Goal: Task Accomplishment & Management: Complete application form

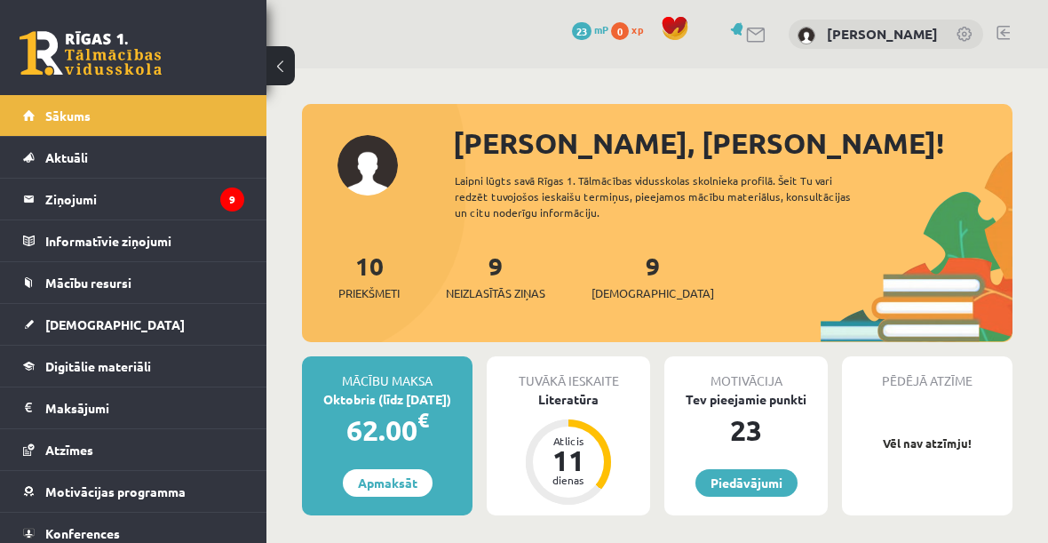
click at [183, 205] on legend "Ziņojumi 9" at bounding box center [144, 199] width 199 height 41
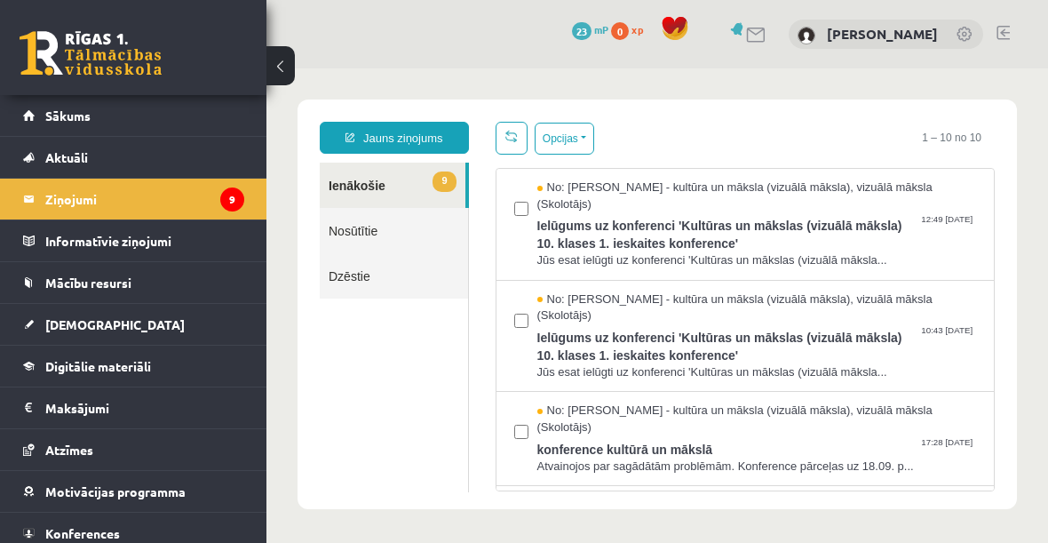
click at [274, 70] on button at bounding box center [280, 65] width 28 height 39
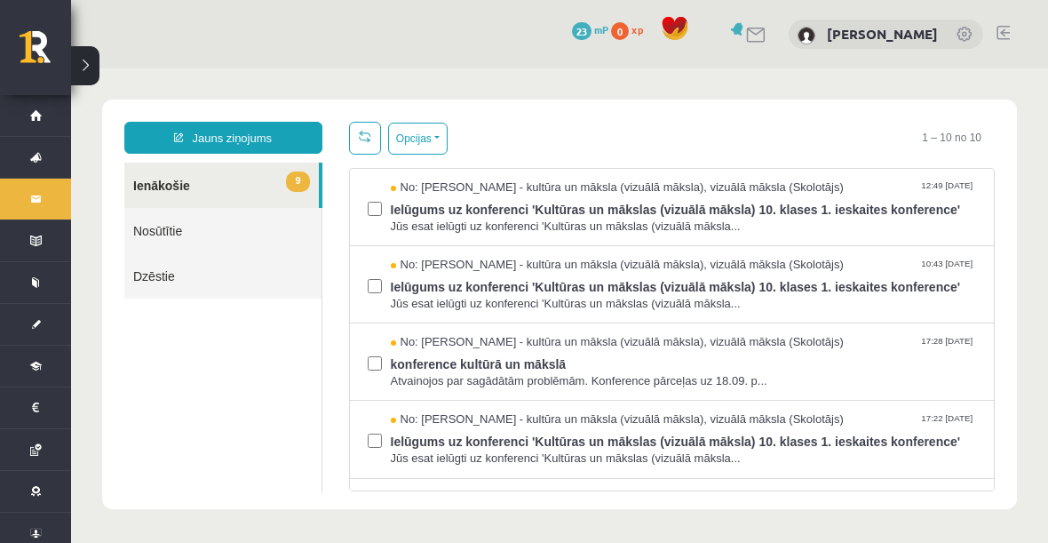
click at [429, 150] on button "Opcijas" at bounding box center [418, 139] width 60 height 32
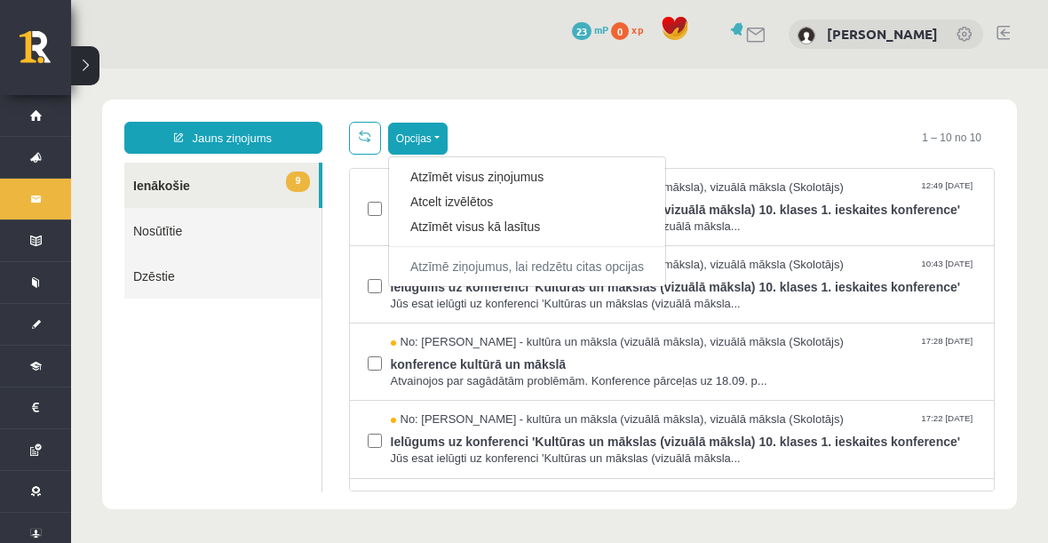
click at [291, 441] on ul "9 Ienākošie Nosūtītie Dzēstie" at bounding box center [223, 328] width 198 height 330
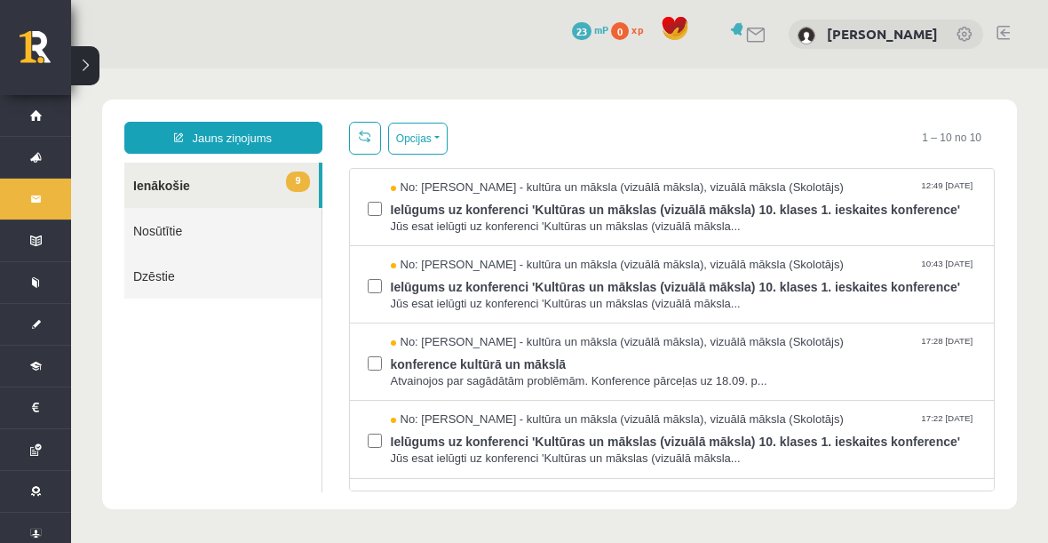
click at [440, 143] on button "Opcijas" at bounding box center [418, 139] width 60 height 32
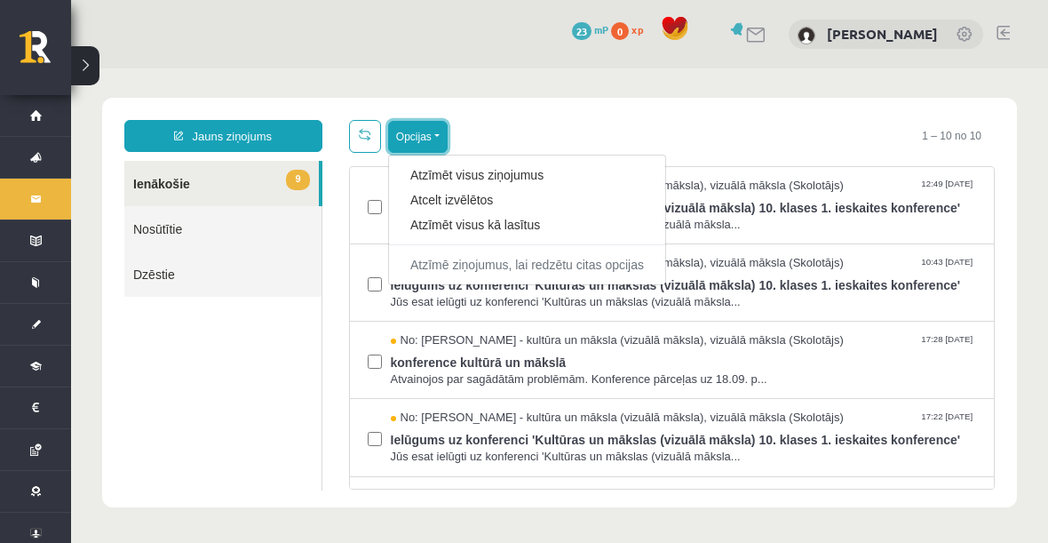
scroll to position [2, 0]
click at [536, 224] on link "Atzīmēt visus kā lasītus" at bounding box center [527, 225] width 234 height 18
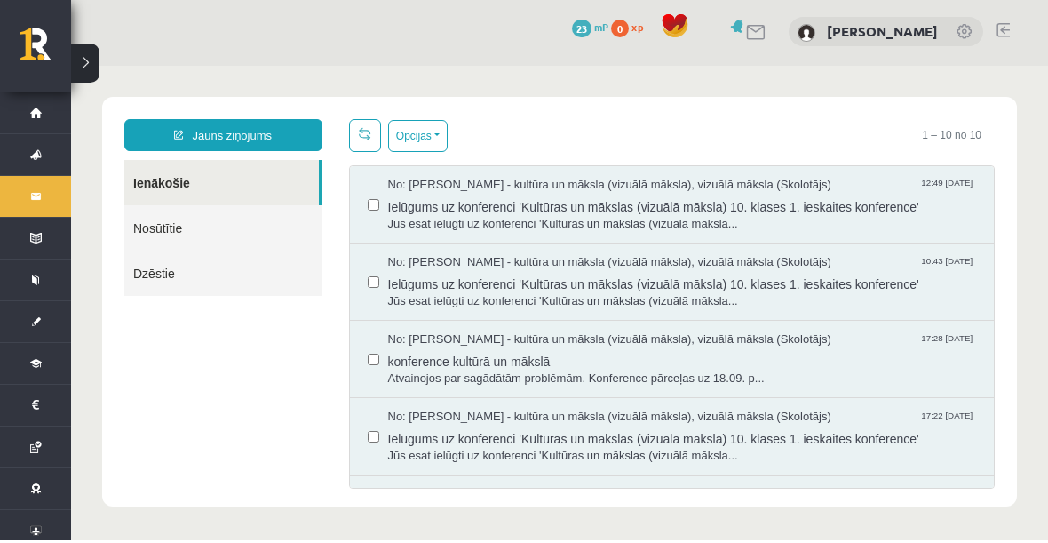
scroll to position [0, 0]
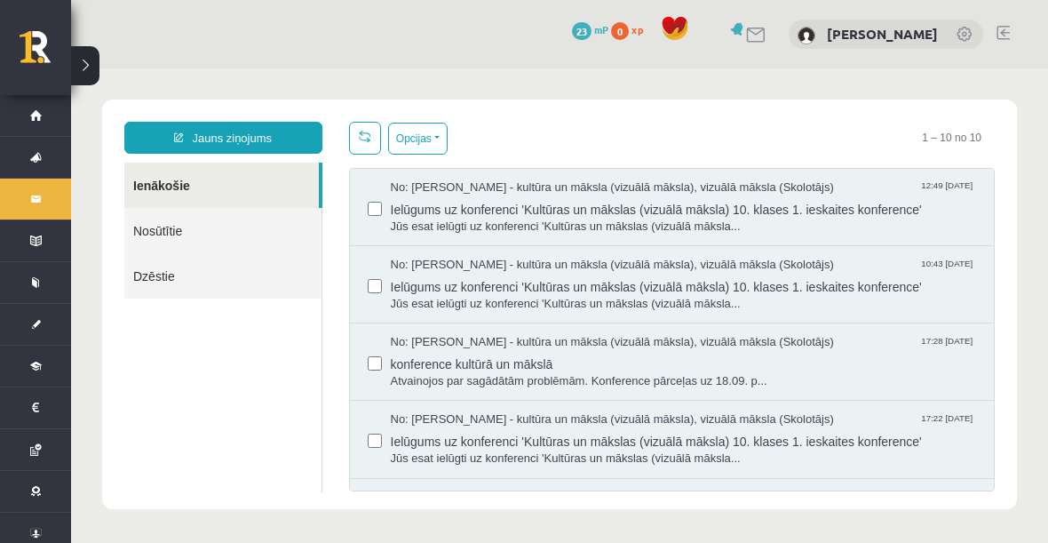
click at [286, 195] on link "Ienākošie" at bounding box center [221, 185] width 195 height 45
click at [25, 190] on link "Ziņojumi 9" at bounding box center [35, 199] width 71 height 41
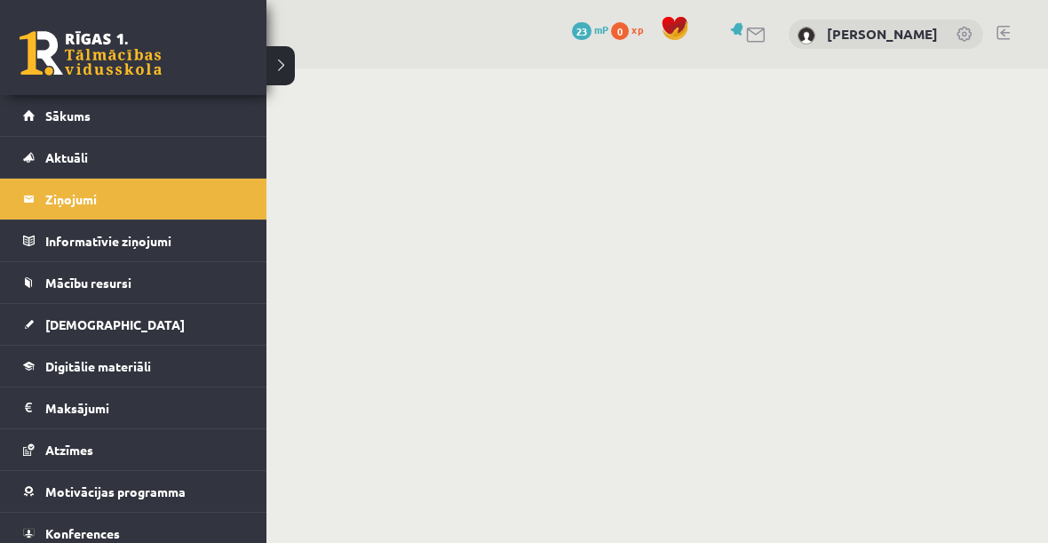
click at [204, 197] on legend "Ziņojumi 9" at bounding box center [144, 199] width 199 height 41
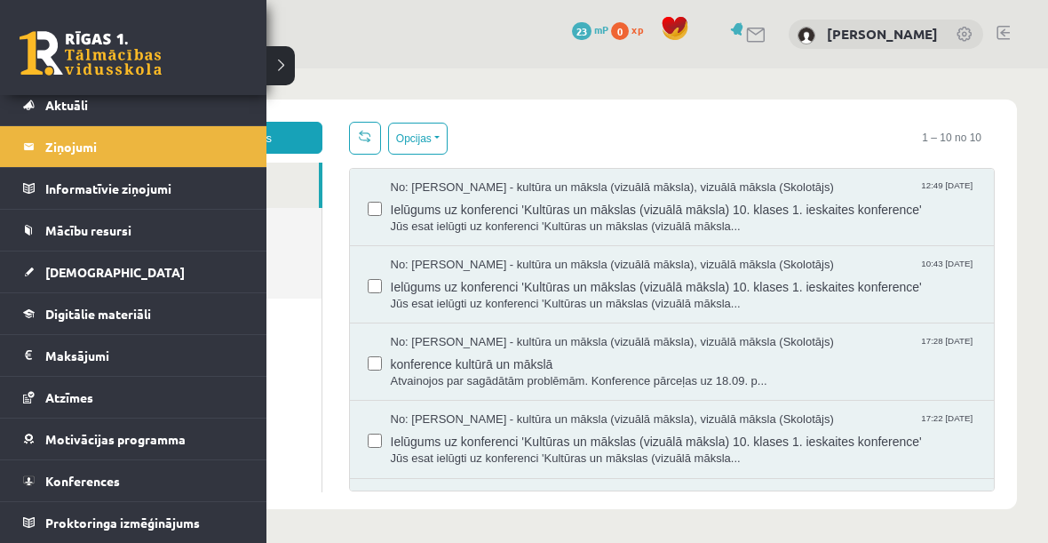
scroll to position [52, 0]
click at [212, 276] on link "[DEMOGRAPHIC_DATA]" at bounding box center [133, 271] width 221 height 41
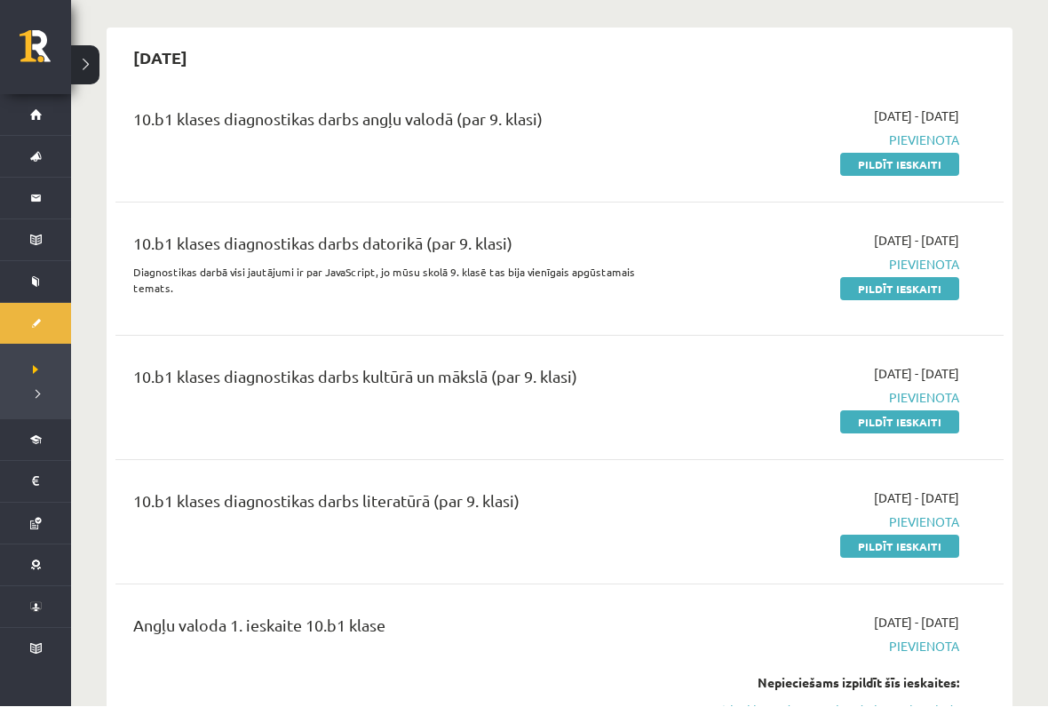
scroll to position [147, 0]
click at [941, 423] on link "Pildīt ieskaiti" at bounding box center [899, 421] width 119 height 23
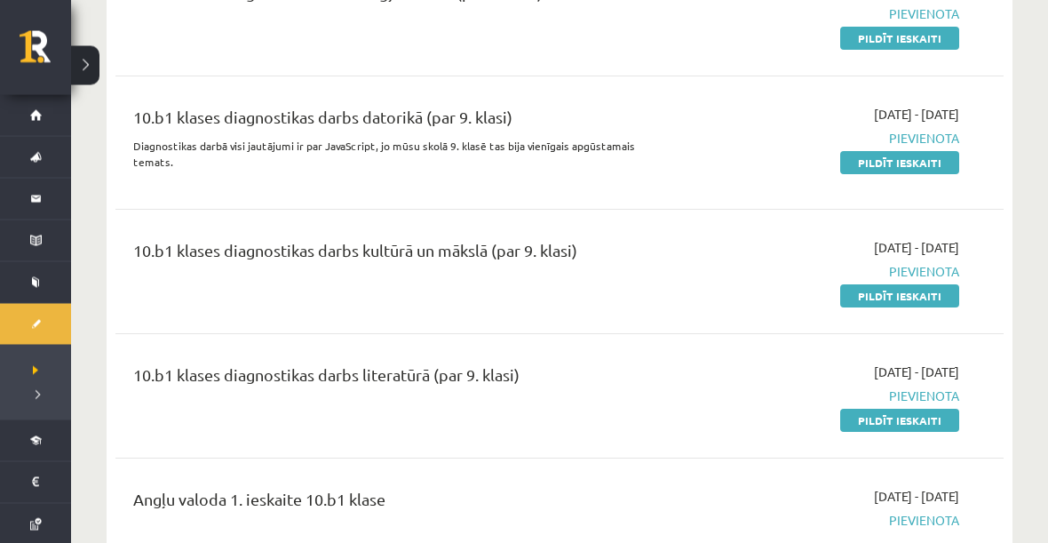
scroll to position [274, 0]
click at [905, 409] on link "Pildīt ieskaiti" at bounding box center [899, 420] width 119 height 23
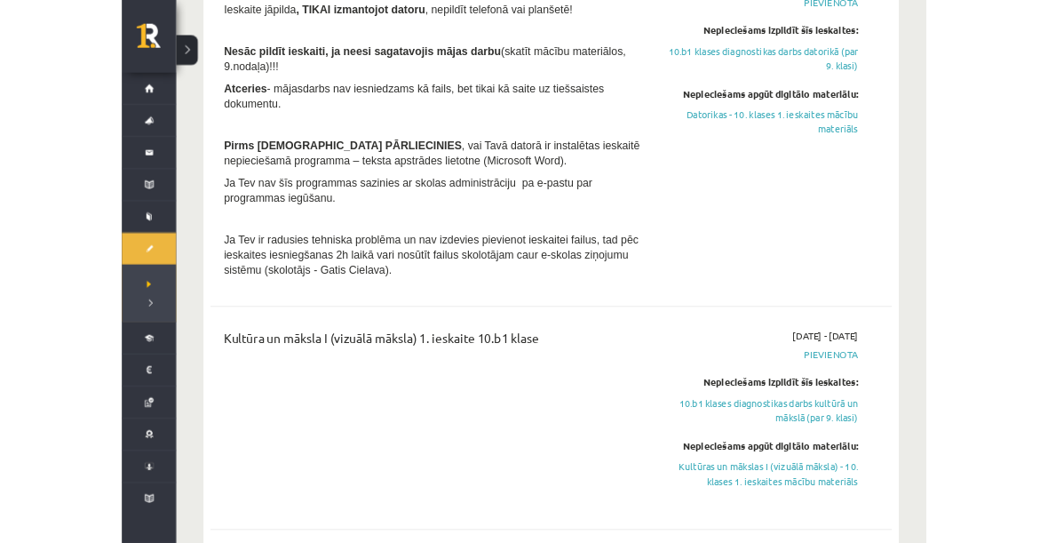
scroll to position [1290, 0]
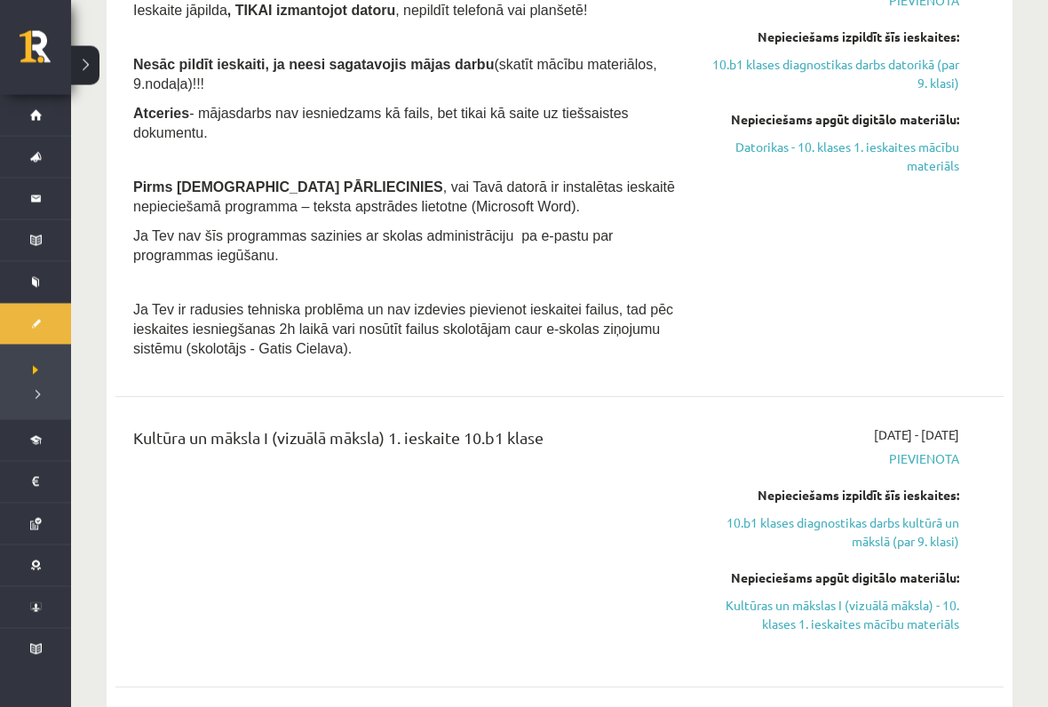
click at [925, 514] on link "10.b1 klases diagnostikas darbs kultūrā un mākslā (par 9. klasi)" at bounding box center [831, 532] width 258 height 37
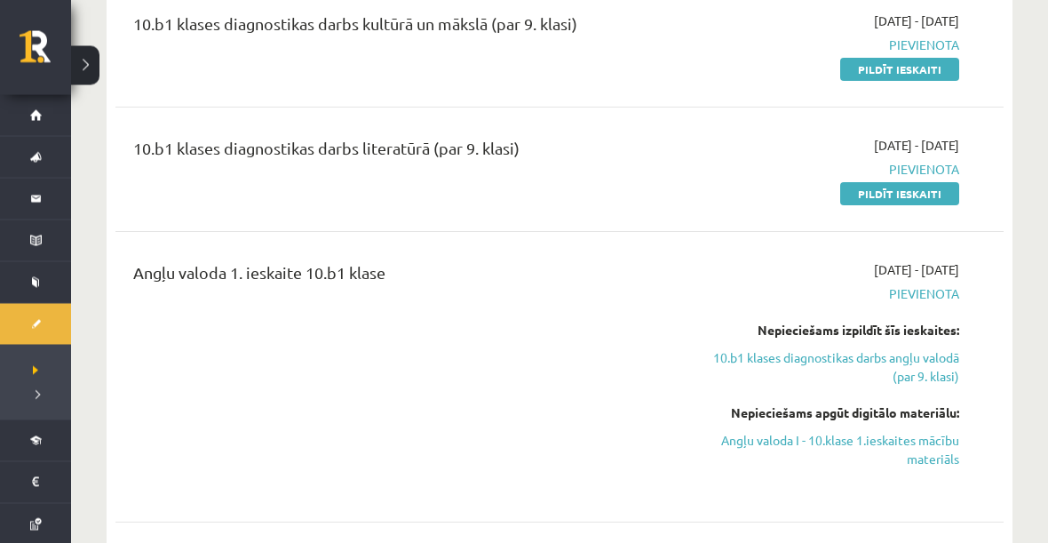
scroll to position [500, 0]
click at [52, 74] on link at bounding box center [46, 53] width 52 height 44
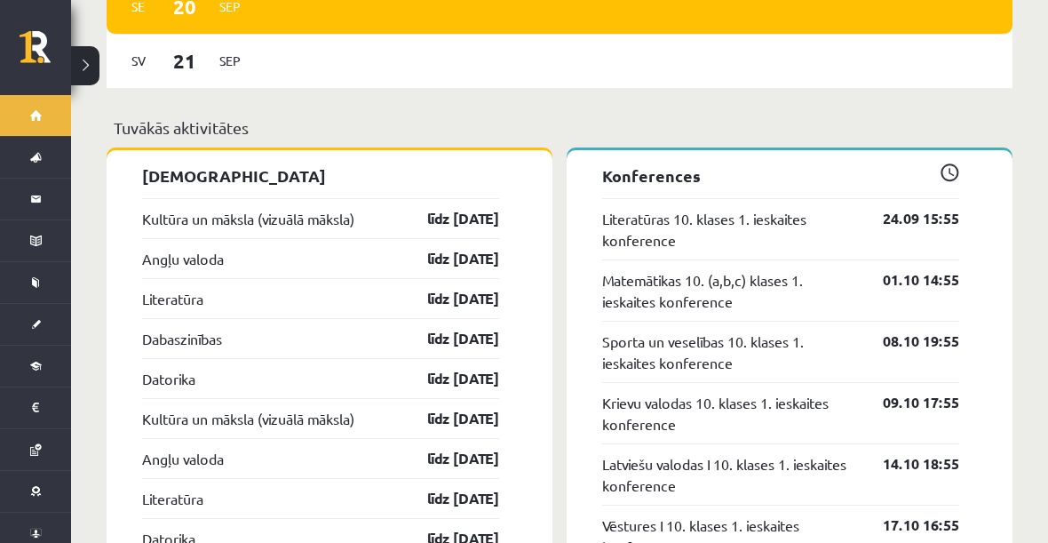
scroll to position [1356, 0]
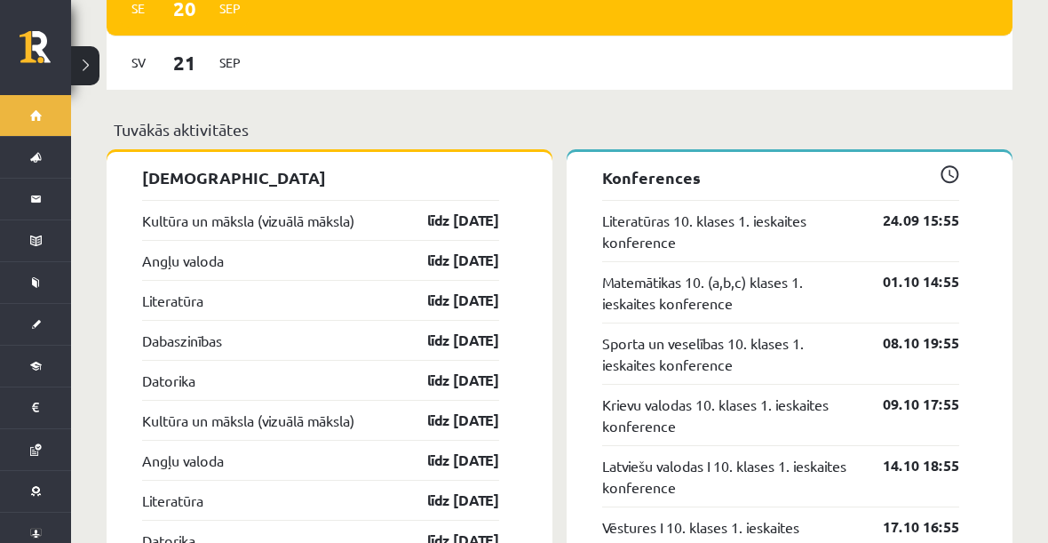
click at [433, 214] on link "līdz 30.09.25" at bounding box center [447, 220] width 103 height 21
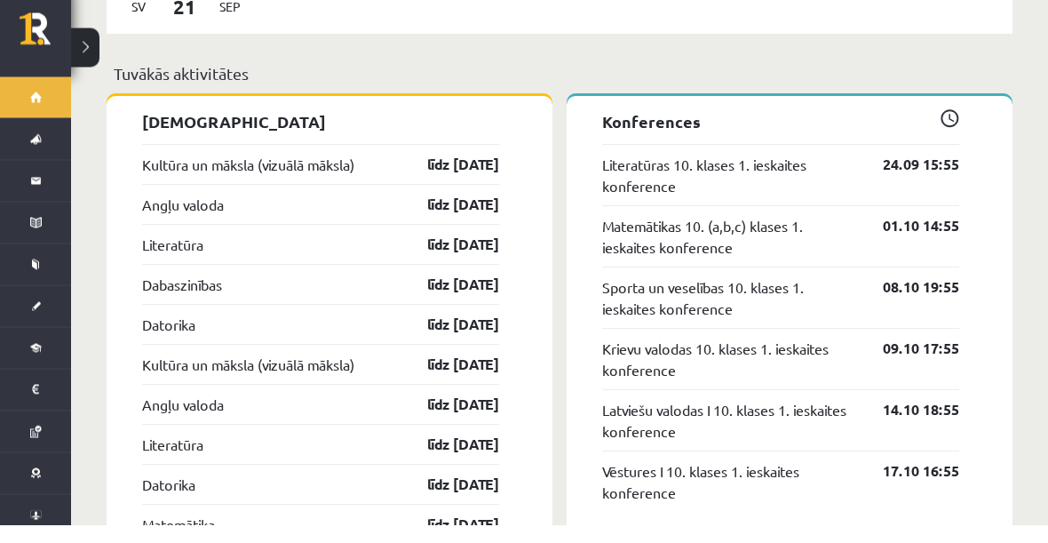
scroll to position [1412, 0]
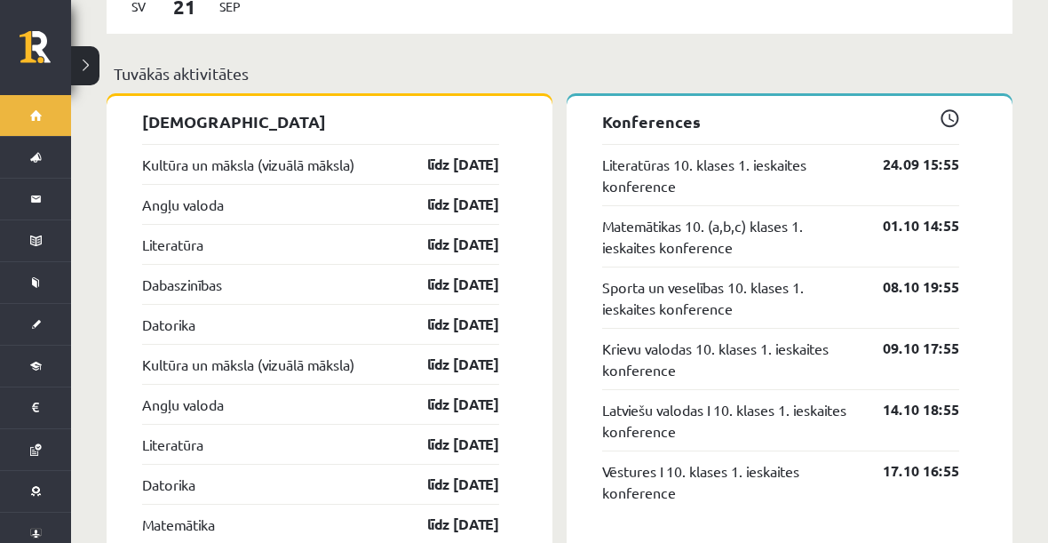
click at [309, 154] on link "Kultūra un māksla (vizuālā māksla)" at bounding box center [248, 164] width 212 height 21
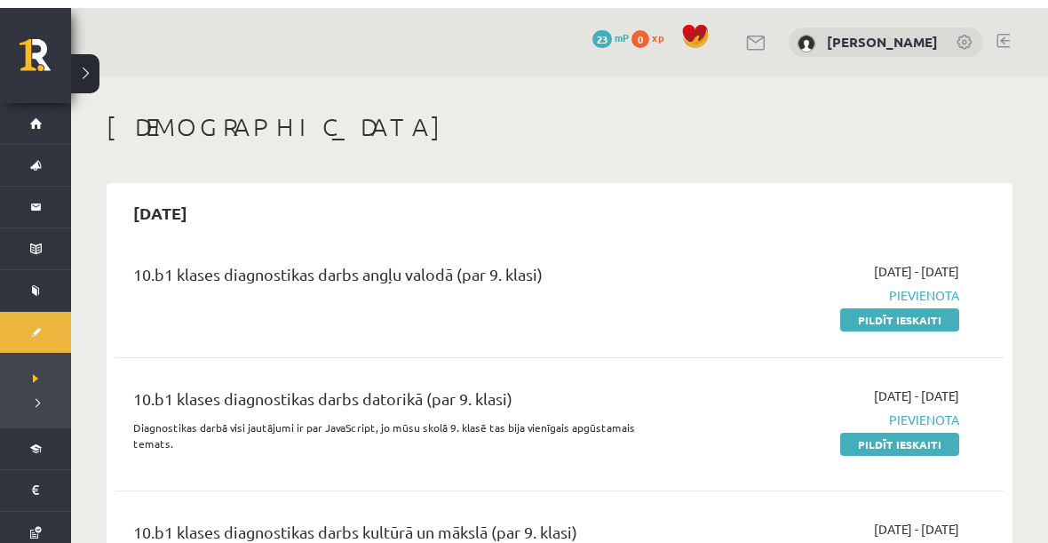
scroll to position [-4, 0]
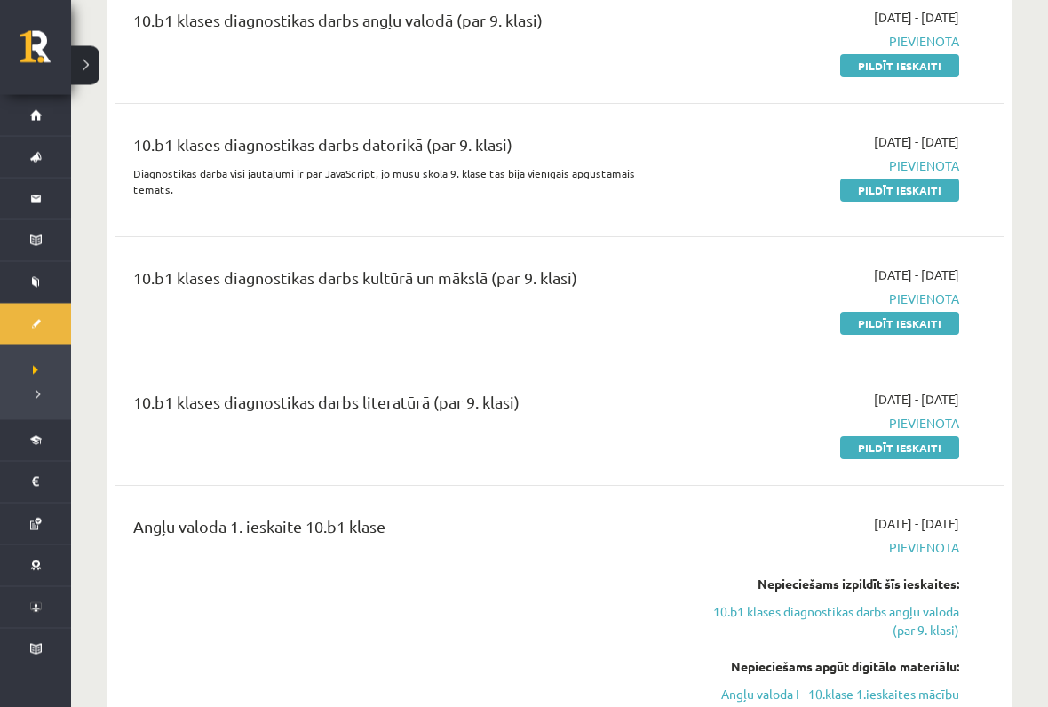
scroll to position [246, 0]
click at [895, 312] on link "Pildīt ieskaiti" at bounding box center [899, 323] width 119 height 23
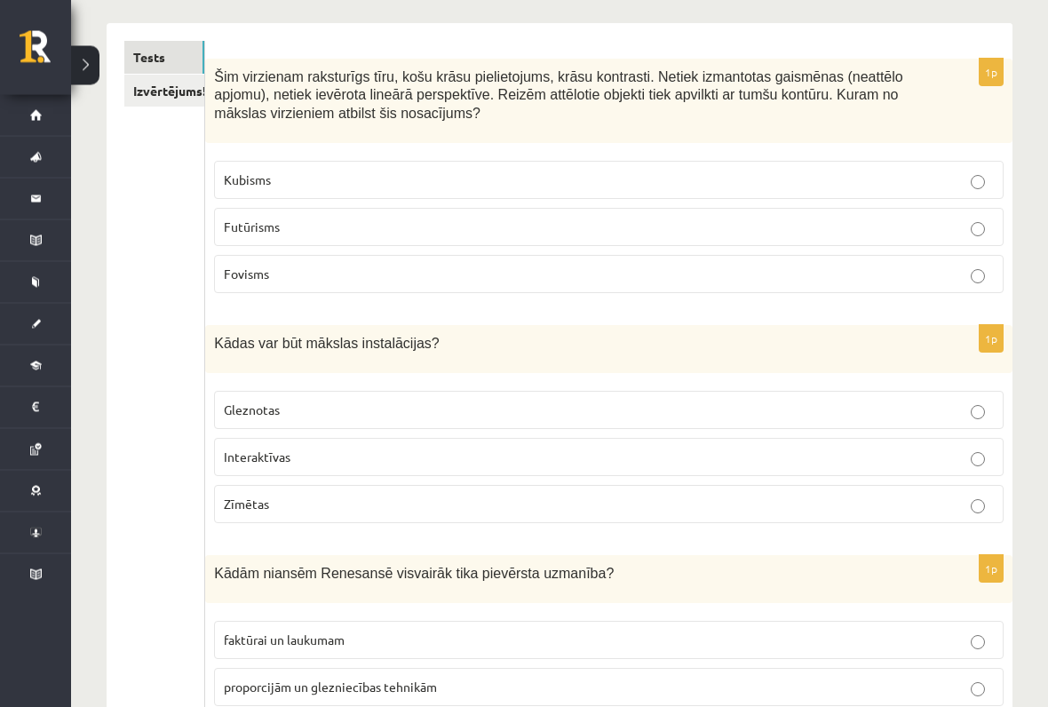
scroll to position [278, 0]
click at [989, 179] on p "Kubisms" at bounding box center [609, 180] width 770 height 19
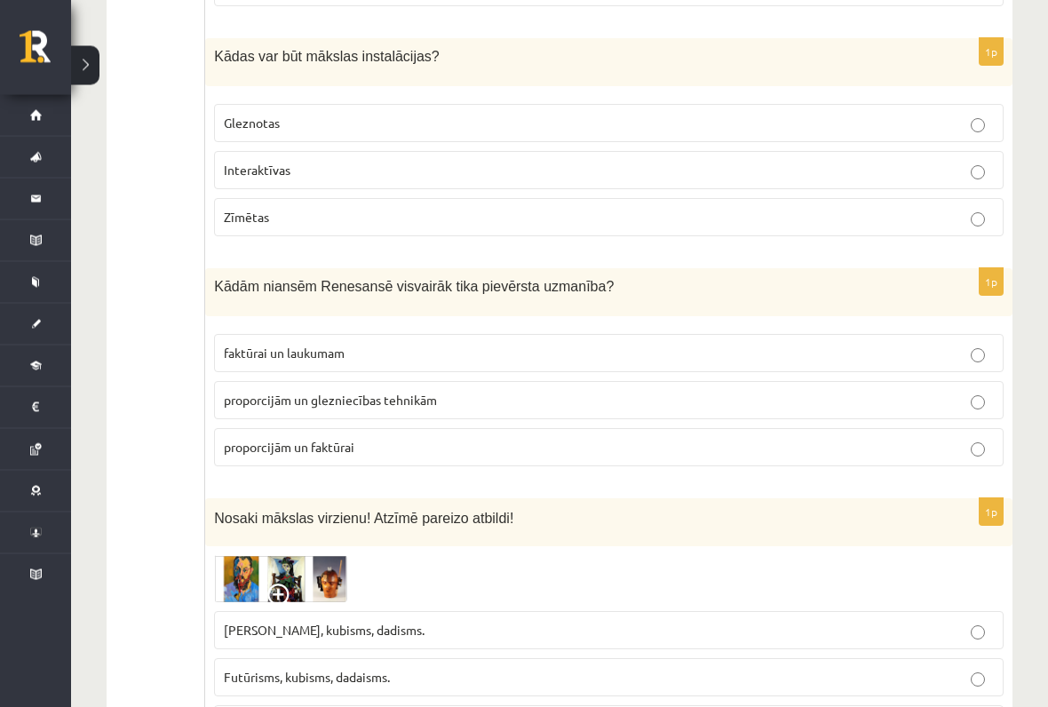
scroll to position [565, 0]
click at [962, 170] on p "Interaktīvas" at bounding box center [609, 170] width 770 height 19
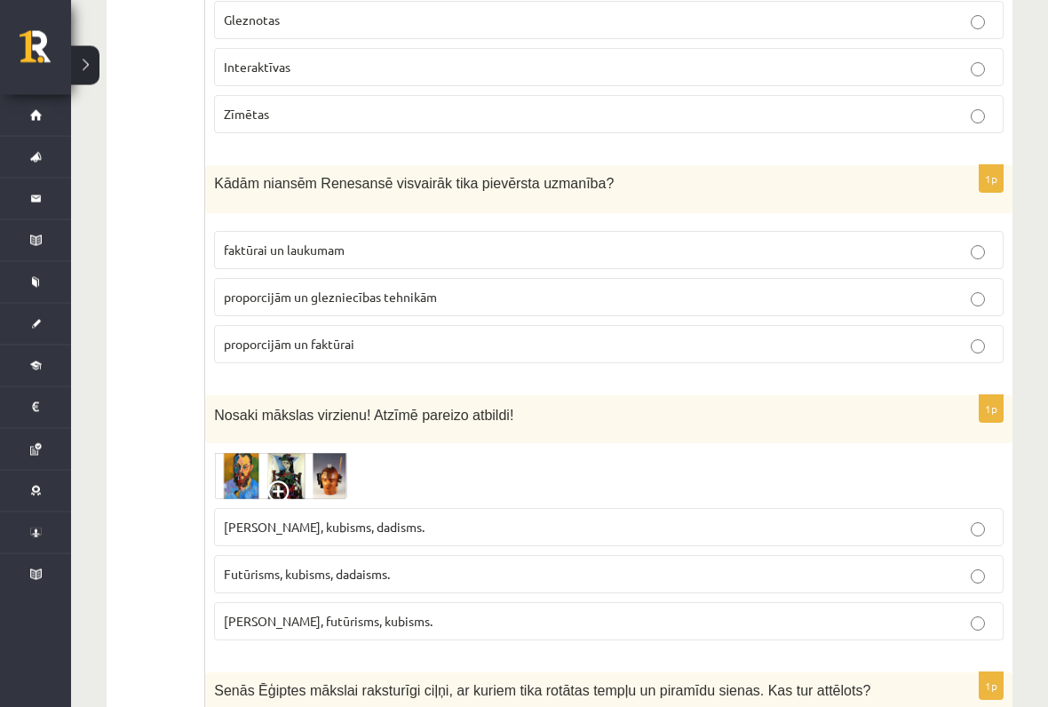
scroll to position [668, 0]
click at [905, 306] on label "proporcijām un glezniecības tehnikām" at bounding box center [609, 297] width 790 height 38
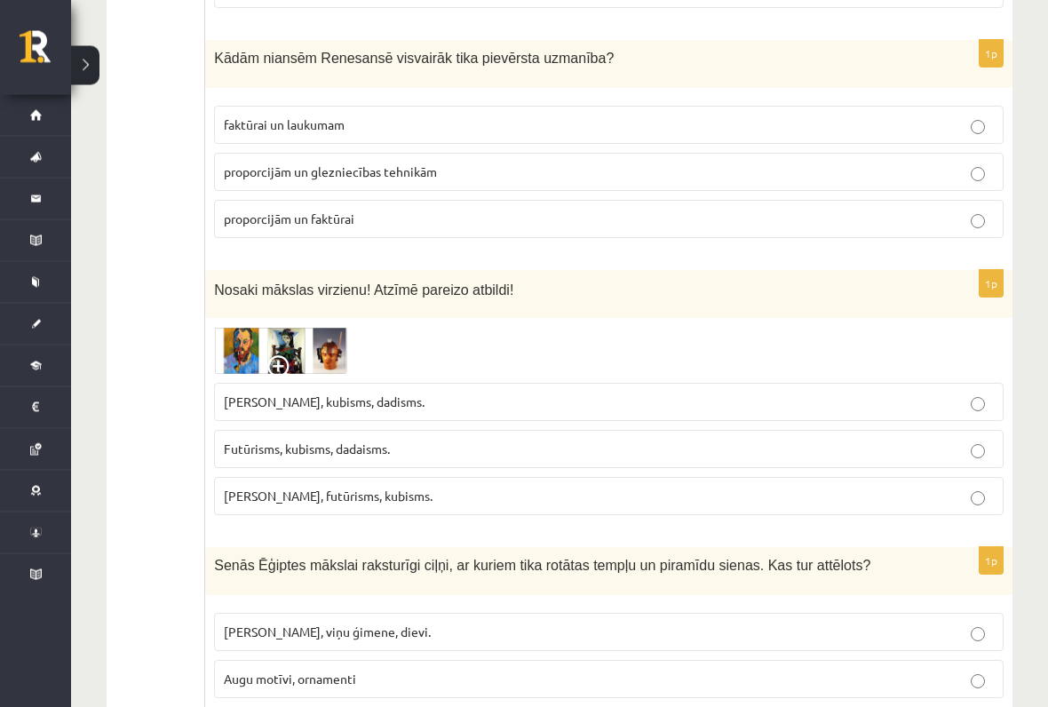
scroll to position [793, 0]
click at [248, 343] on img at bounding box center [280, 350] width 133 height 47
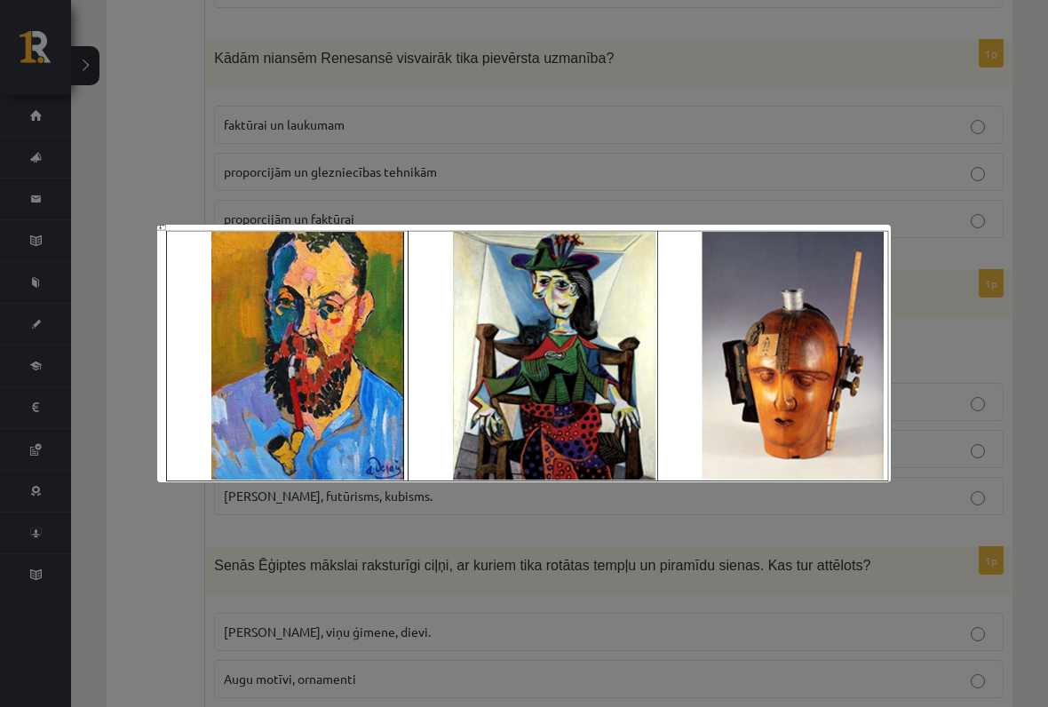
click at [853, 584] on div at bounding box center [524, 353] width 1048 height 707
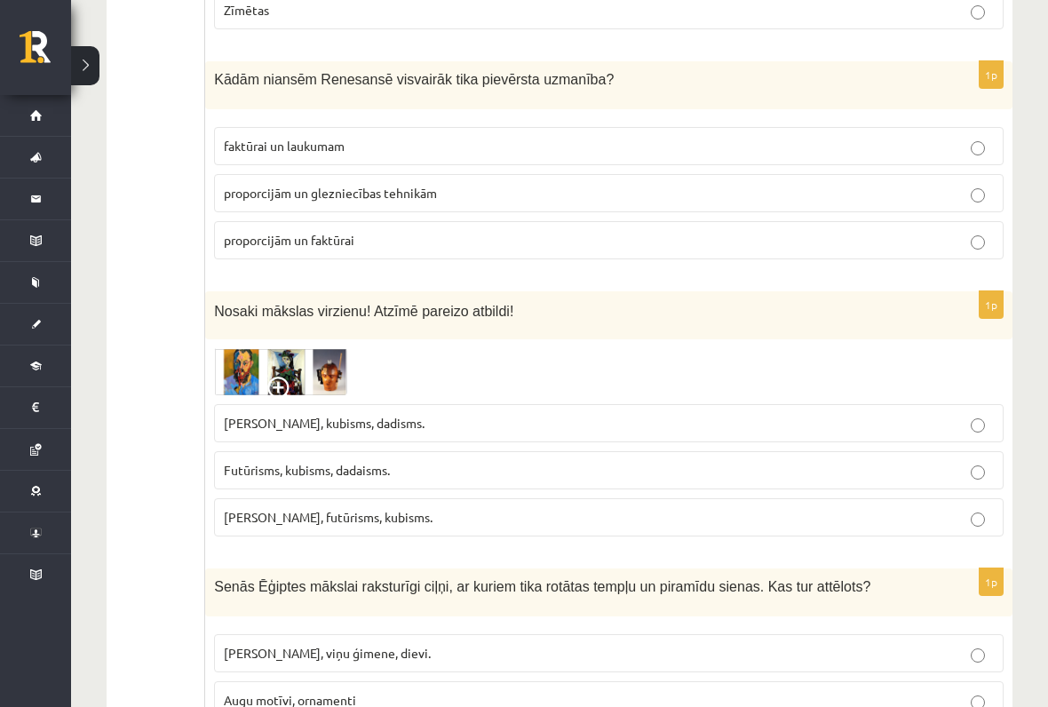
scroll to position [771, 0]
click at [300, 354] on img at bounding box center [280, 372] width 133 height 47
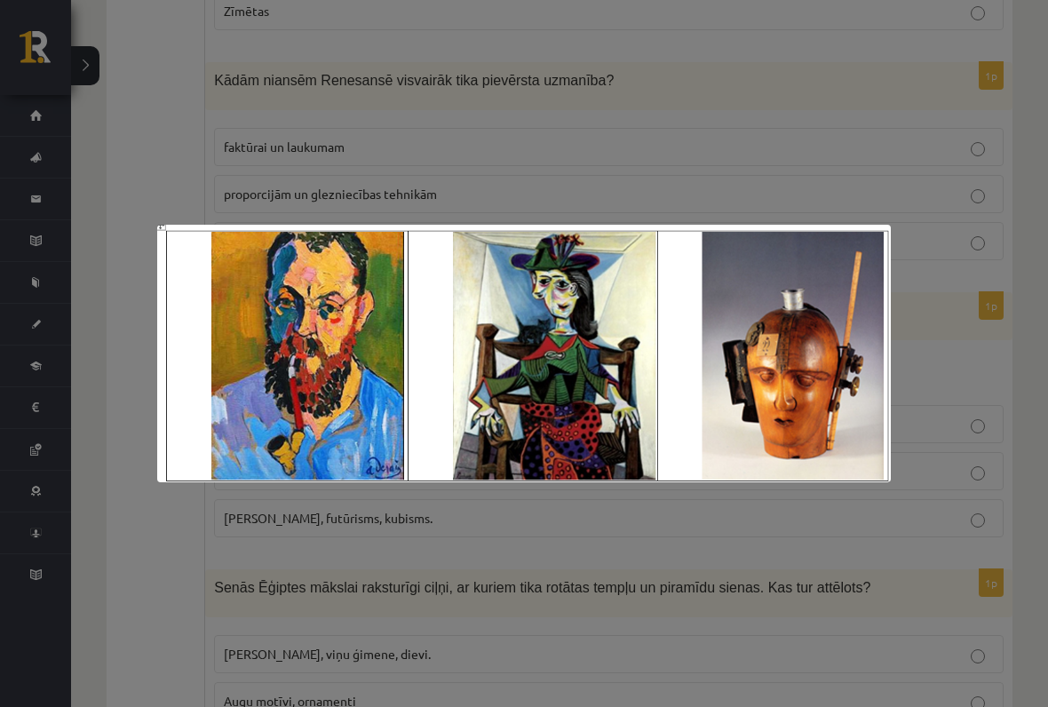
click at [849, 584] on div at bounding box center [524, 353] width 1048 height 707
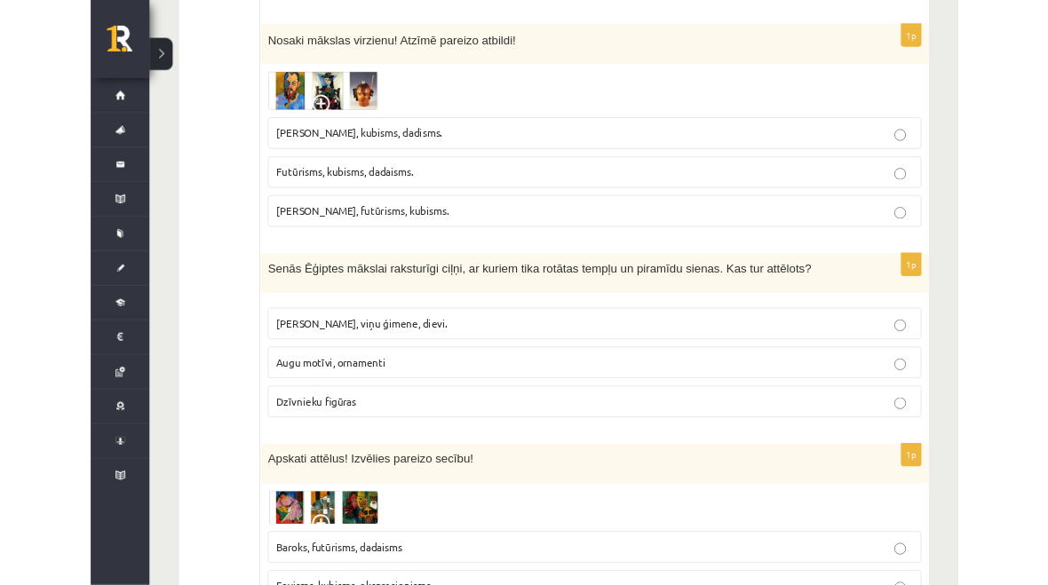
scroll to position [1037, 0]
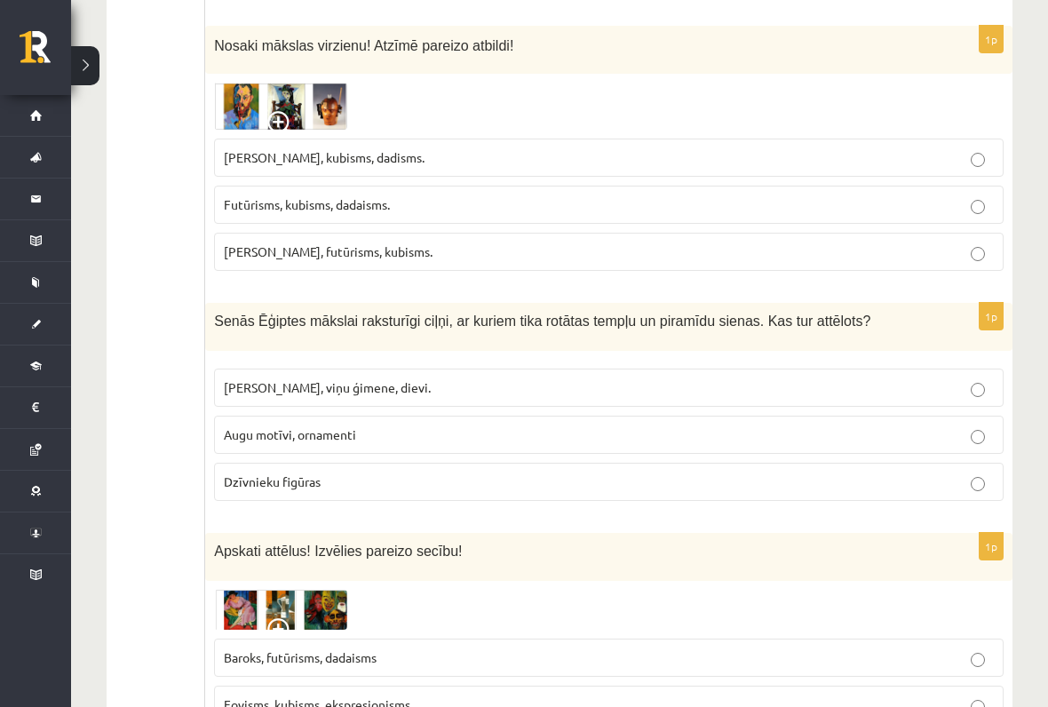
click at [957, 394] on label "Faraoni, viņu ģimene, dievi." at bounding box center [609, 388] width 790 height 38
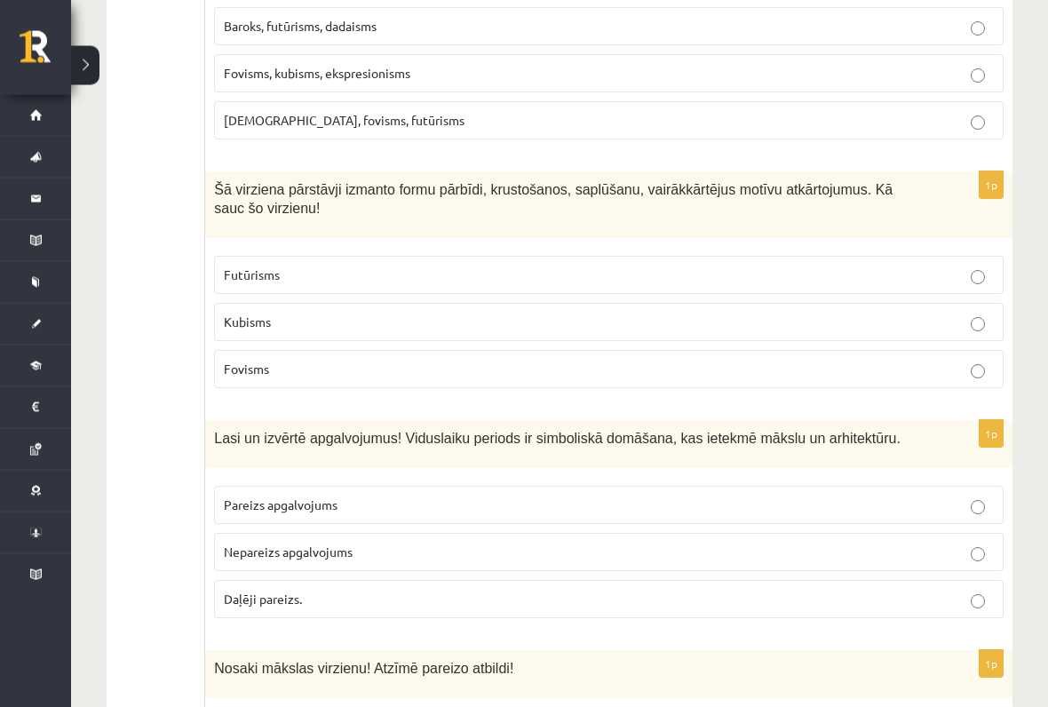
scroll to position [1667, 0]
click at [523, 322] on p "Kubisms" at bounding box center [609, 323] width 770 height 19
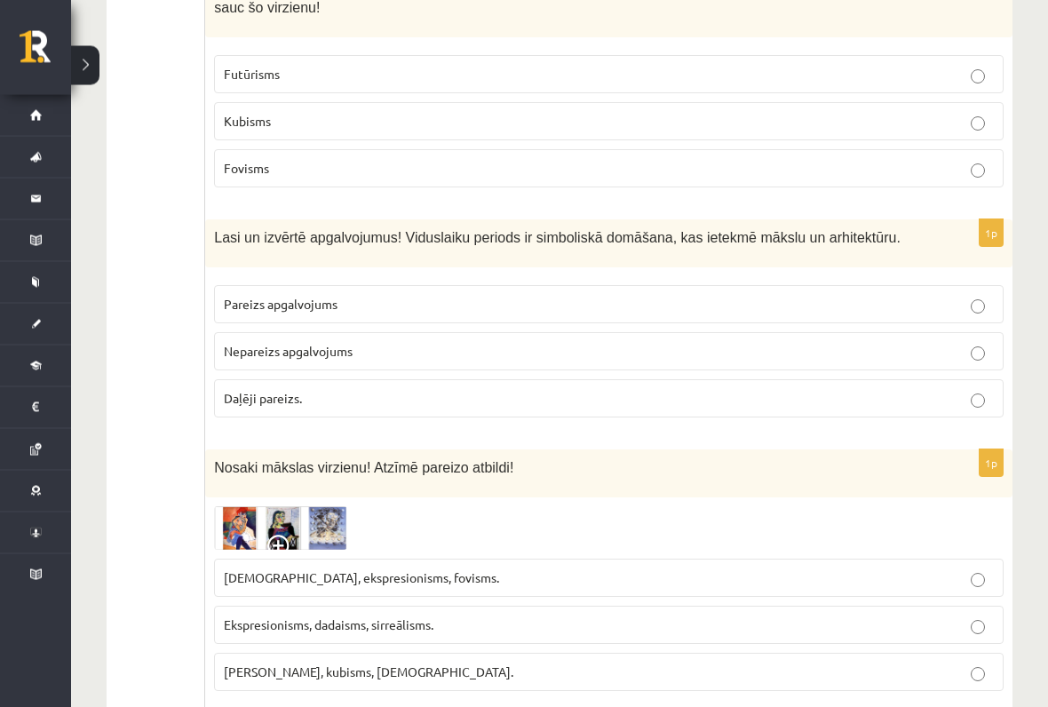
scroll to position [1870, 0]
click at [1003, 298] on label "Pareizs apgalvojums" at bounding box center [609, 304] width 790 height 38
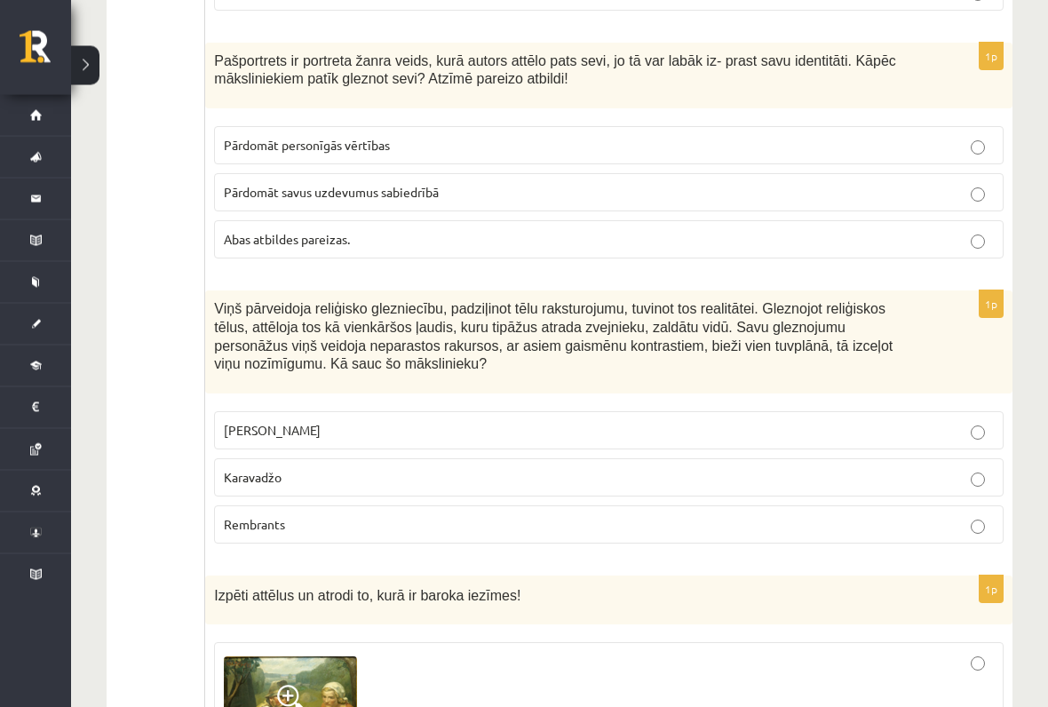
scroll to position [3073, 0]
click at [973, 241] on label "Abas atbildes pareizas." at bounding box center [609, 239] width 790 height 38
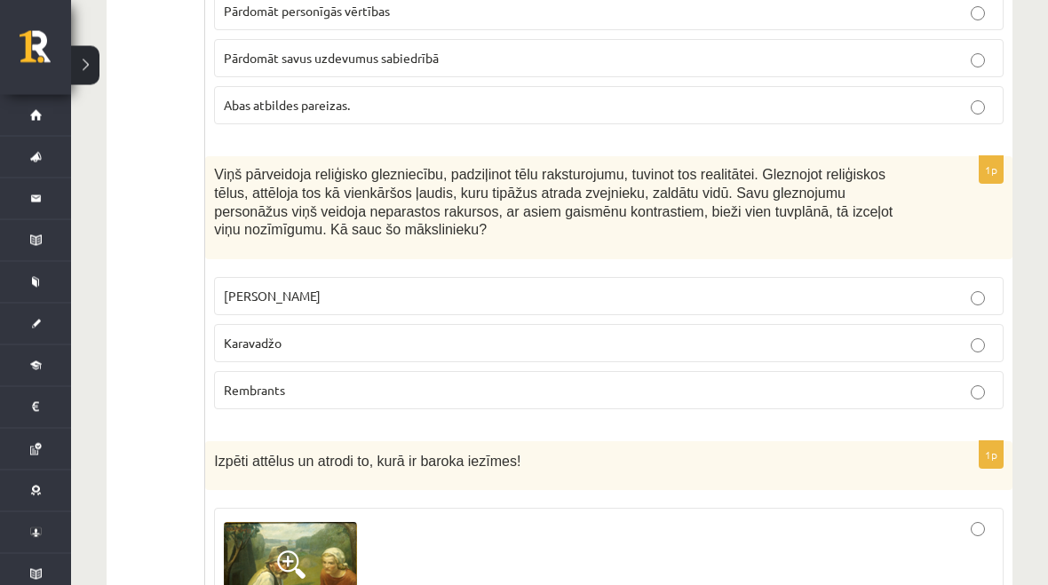
scroll to position [3207, 0]
click at [972, 340] on p "Karavadžo" at bounding box center [609, 343] width 770 height 19
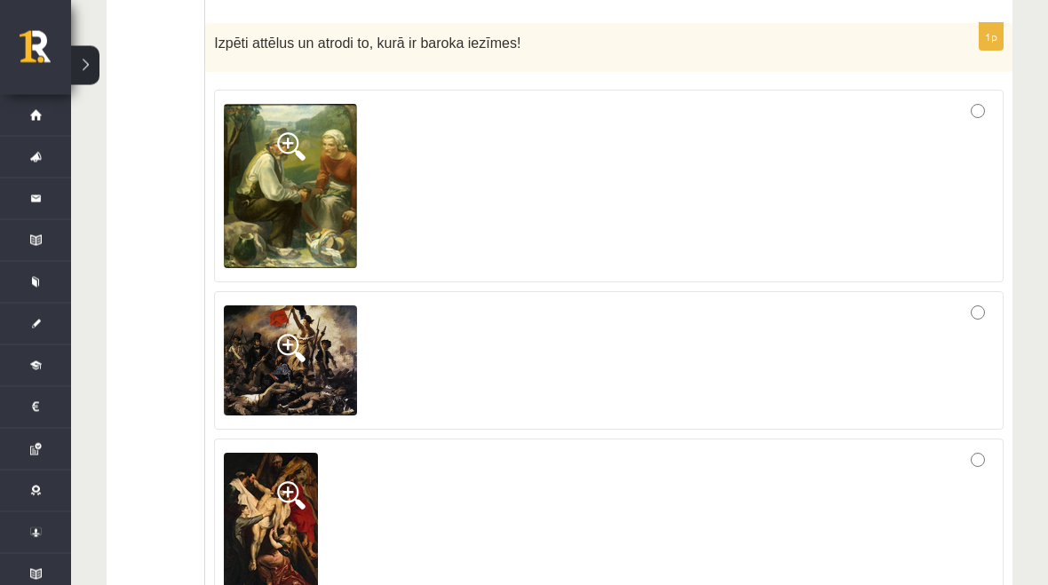
scroll to position [3625, 0]
click at [306, 195] on img at bounding box center [290, 186] width 133 height 165
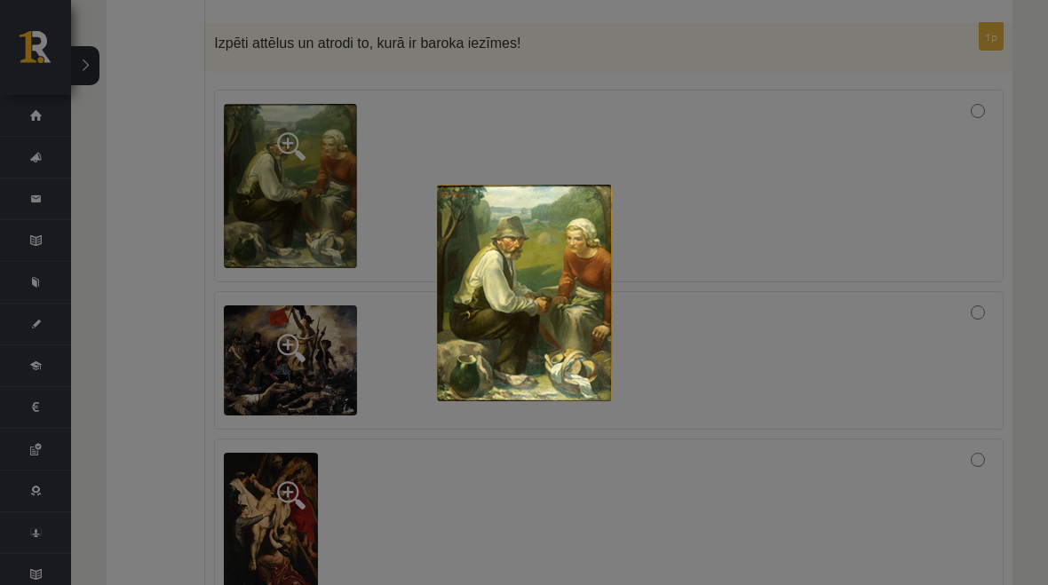
click at [793, 310] on div at bounding box center [524, 292] width 1048 height 585
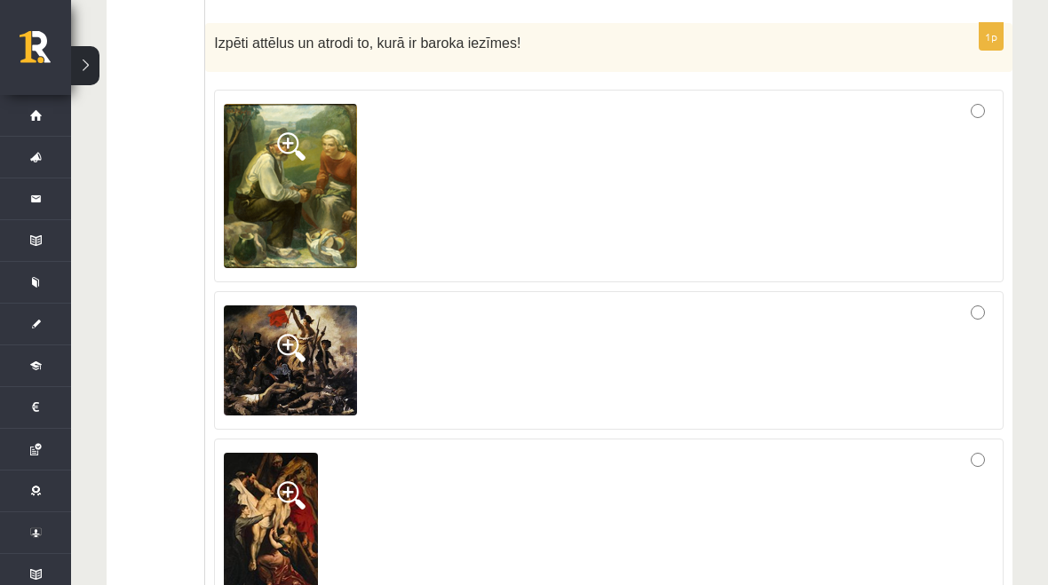
click at [333, 356] on img at bounding box center [290, 361] width 133 height 110
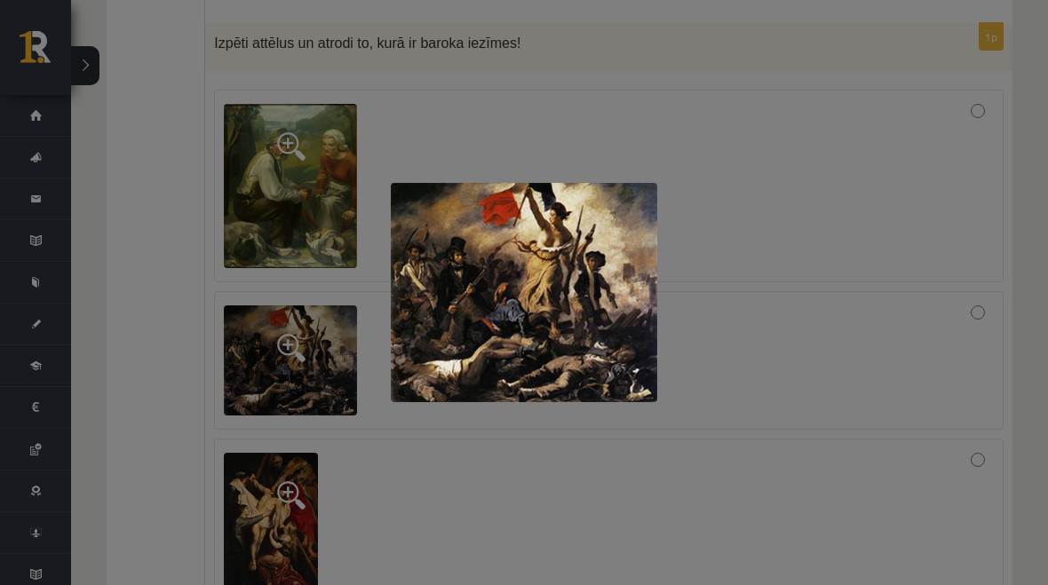
click at [843, 462] on div at bounding box center [524, 292] width 1048 height 585
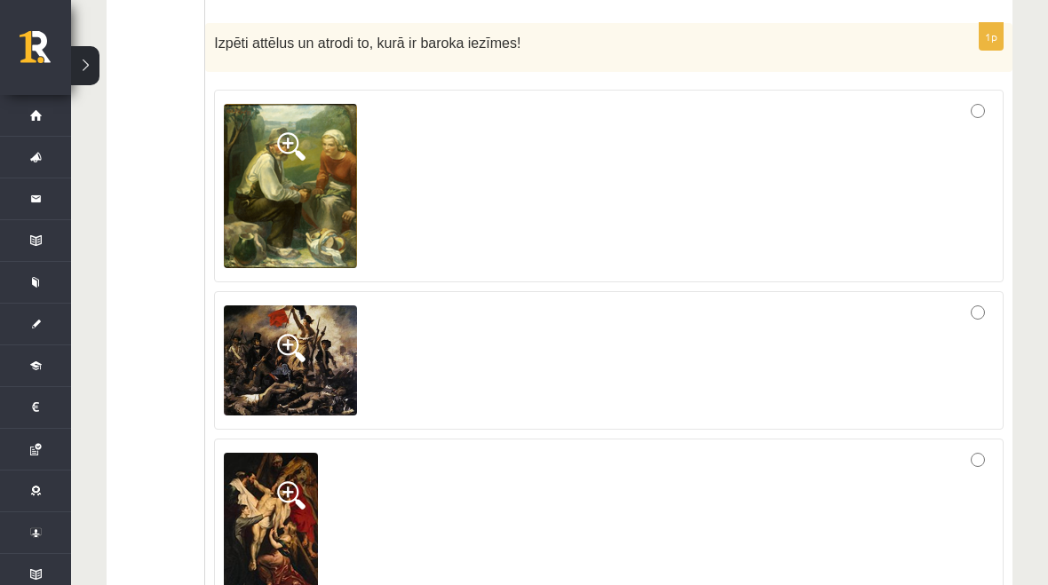
click at [276, 519] on img at bounding box center [271, 523] width 94 height 140
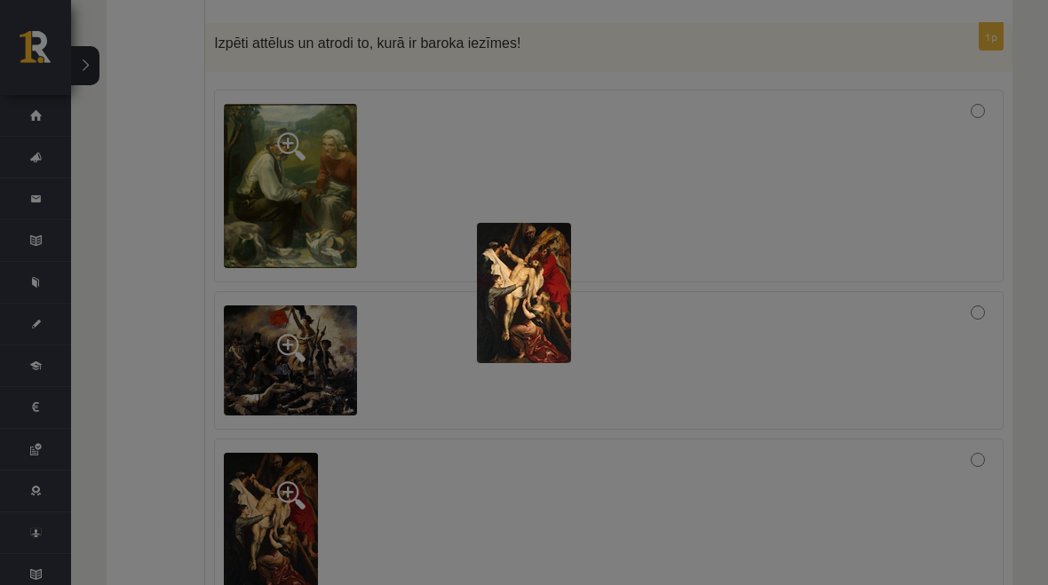
click at [520, 357] on img at bounding box center [524, 293] width 94 height 140
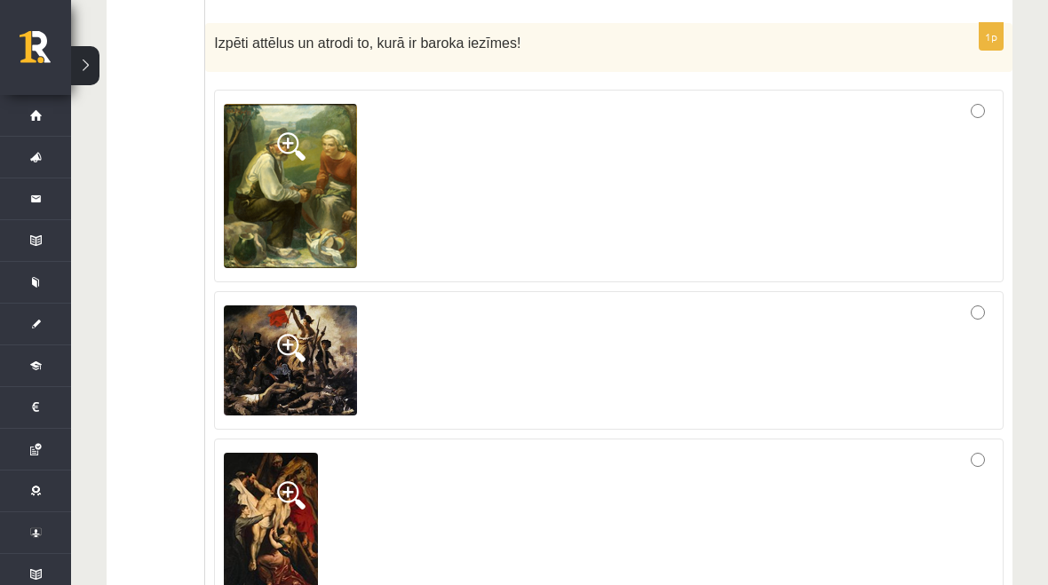
click at [528, 301] on div at bounding box center [609, 360] width 770 height 119
click at [291, 468] on img at bounding box center [271, 523] width 94 height 140
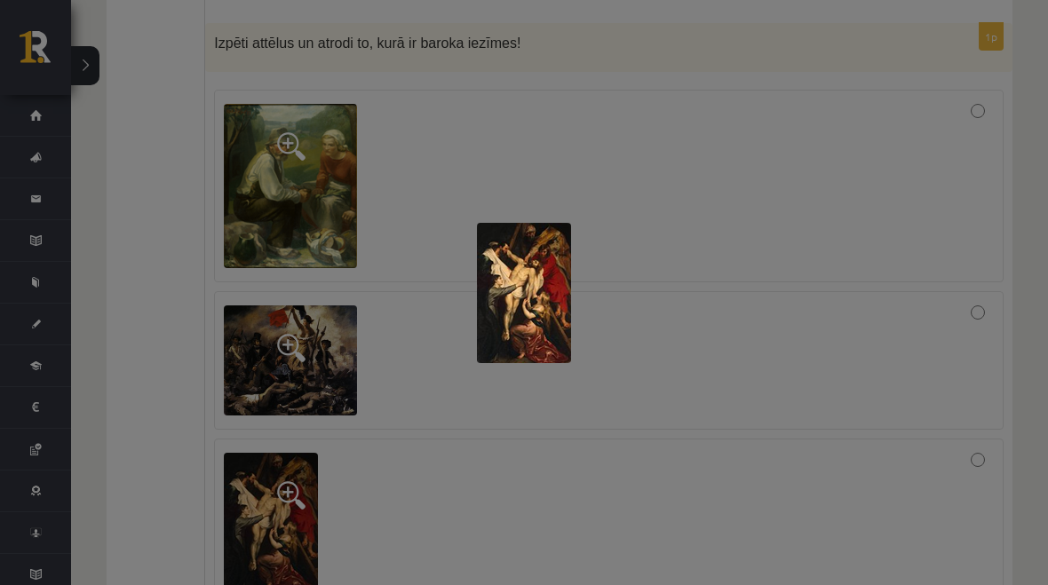
click at [854, 417] on div at bounding box center [524, 292] width 1048 height 585
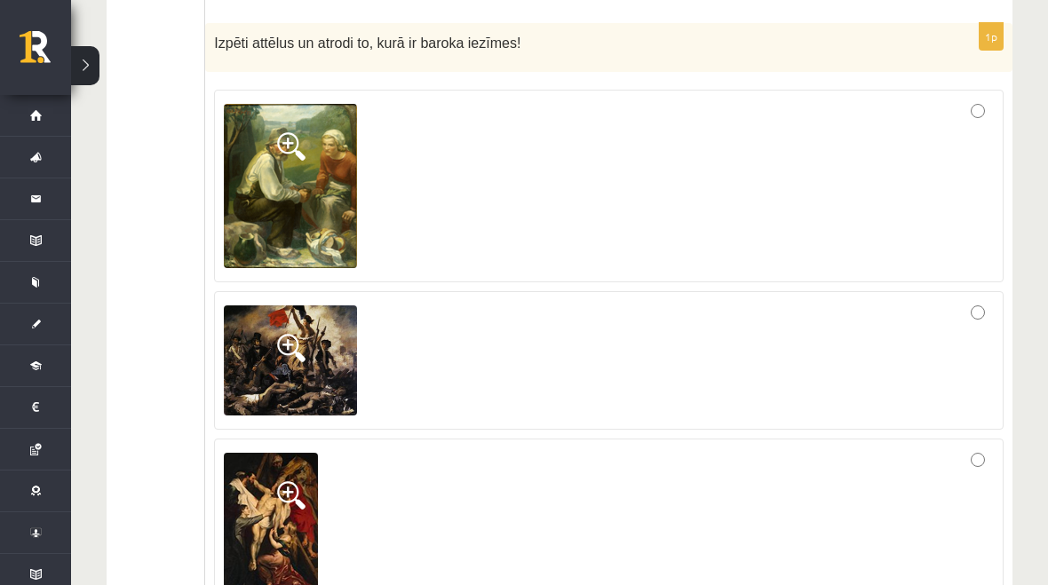
click at [357, 396] on img at bounding box center [290, 361] width 133 height 110
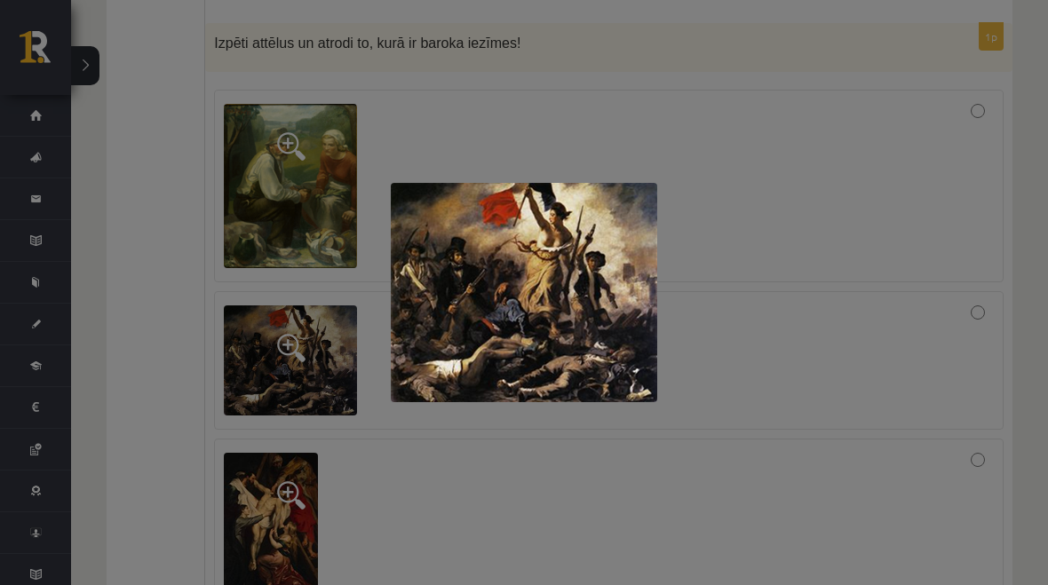
click at [902, 357] on div at bounding box center [524, 292] width 1048 height 585
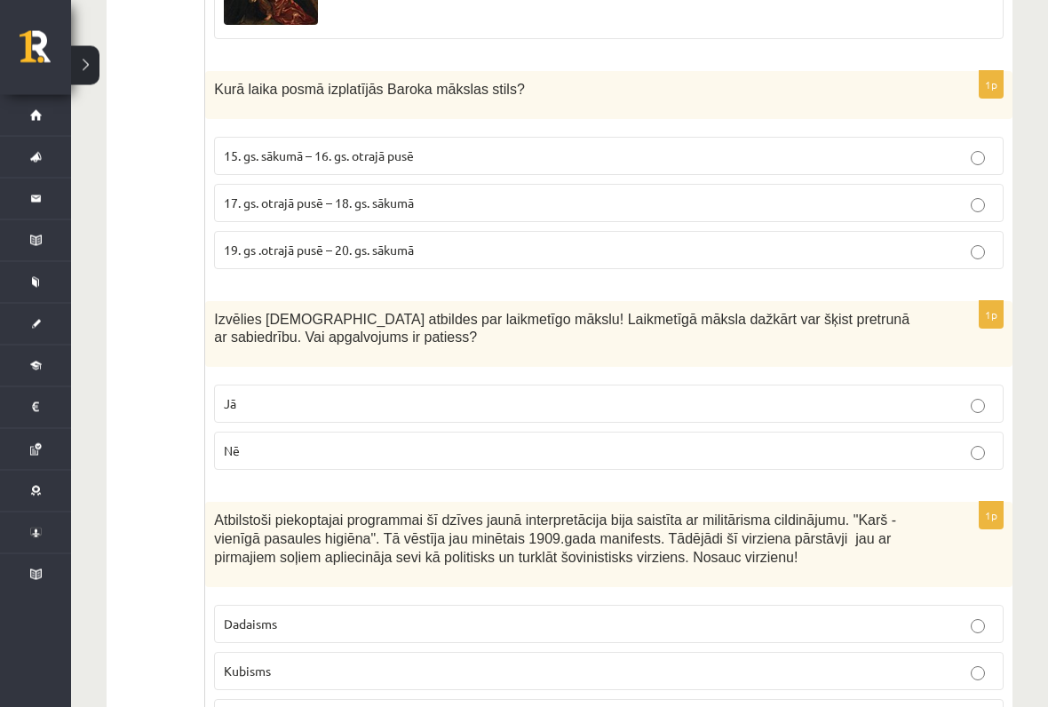
scroll to position [4194, 0]
click at [1001, 389] on label "Jā" at bounding box center [609, 404] width 790 height 38
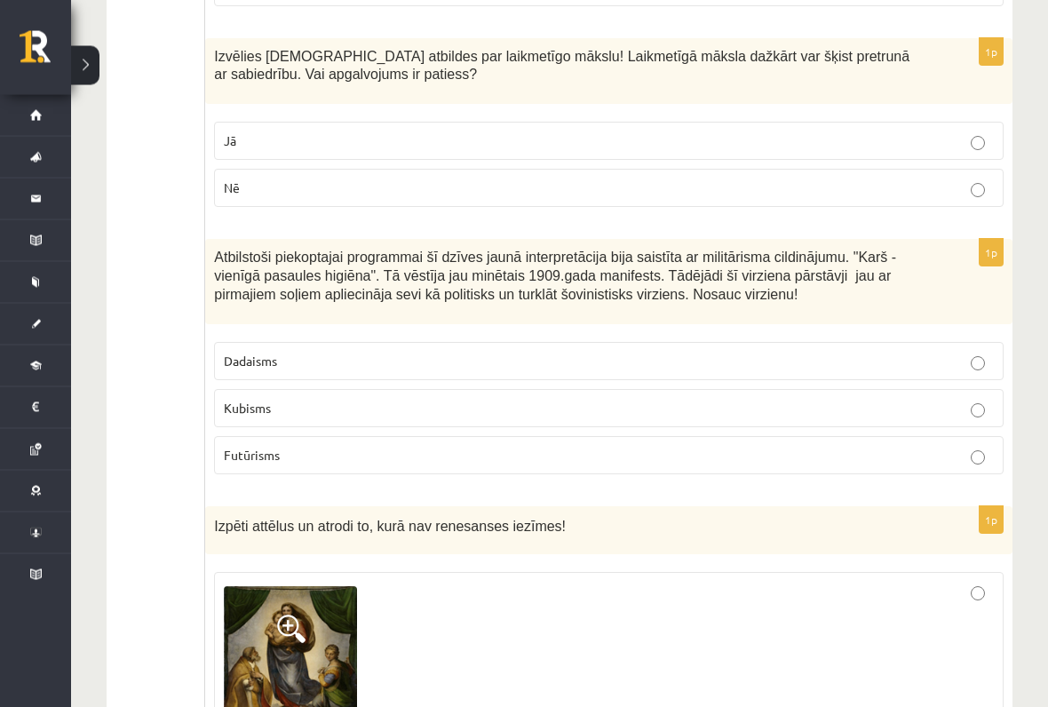
scroll to position [4459, 0]
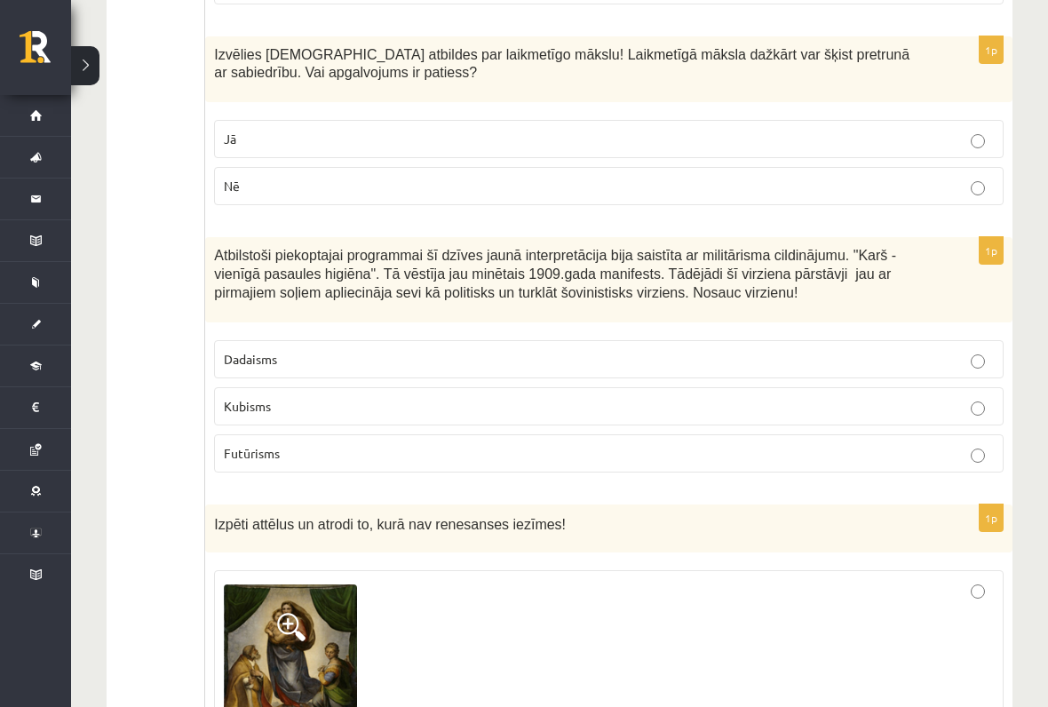
click at [982, 434] on label "Futūrisms" at bounding box center [609, 453] width 790 height 38
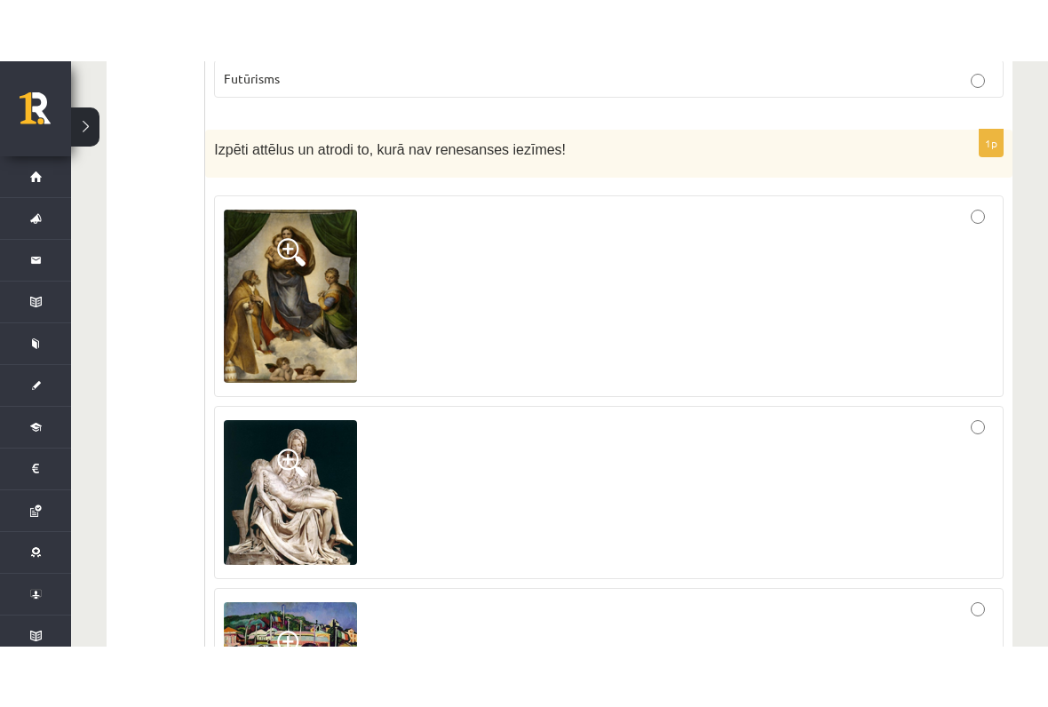
scroll to position [4891, 0]
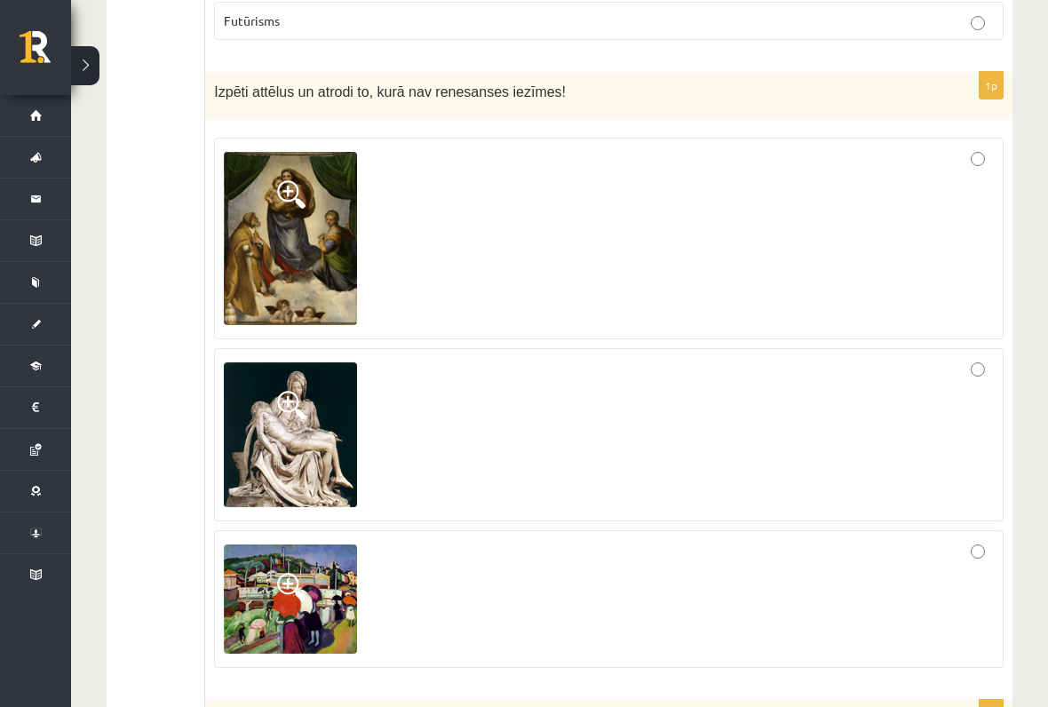
click at [296, 441] on img at bounding box center [290, 434] width 133 height 145
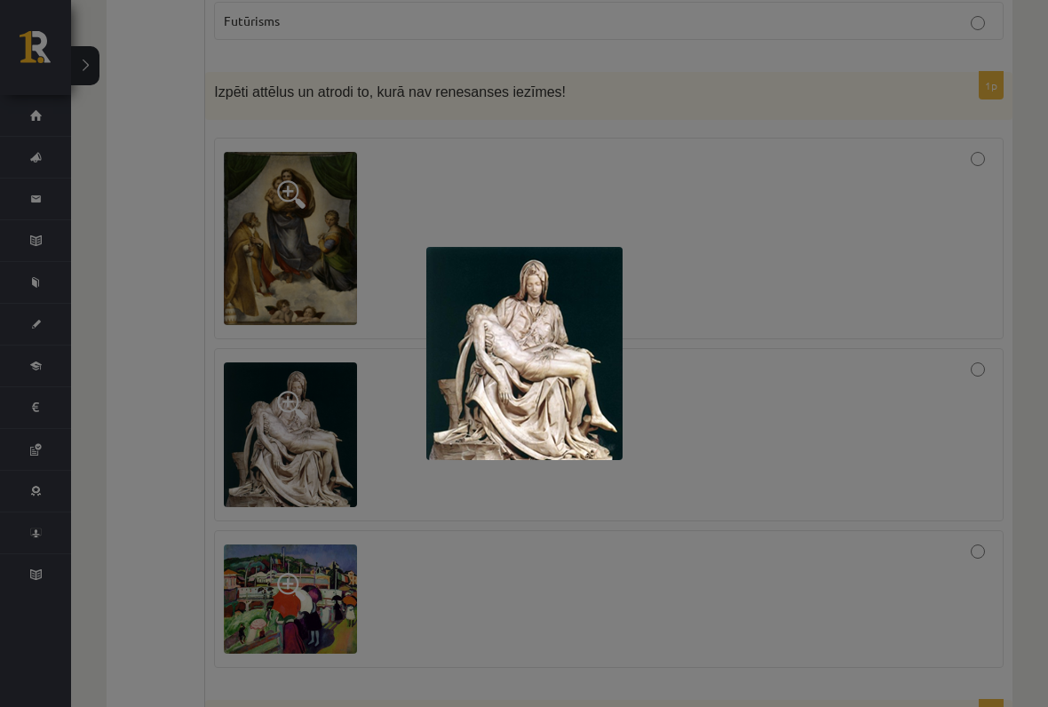
click at [804, 472] on div at bounding box center [524, 353] width 1048 height 707
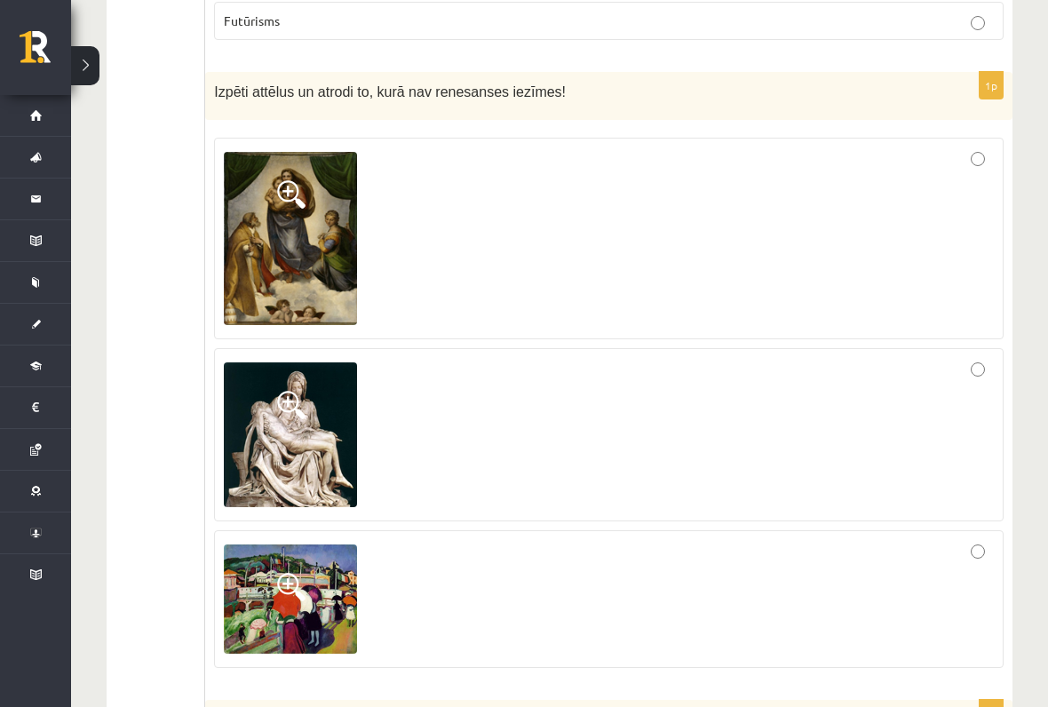
click at [274, 256] on img at bounding box center [290, 238] width 133 height 173
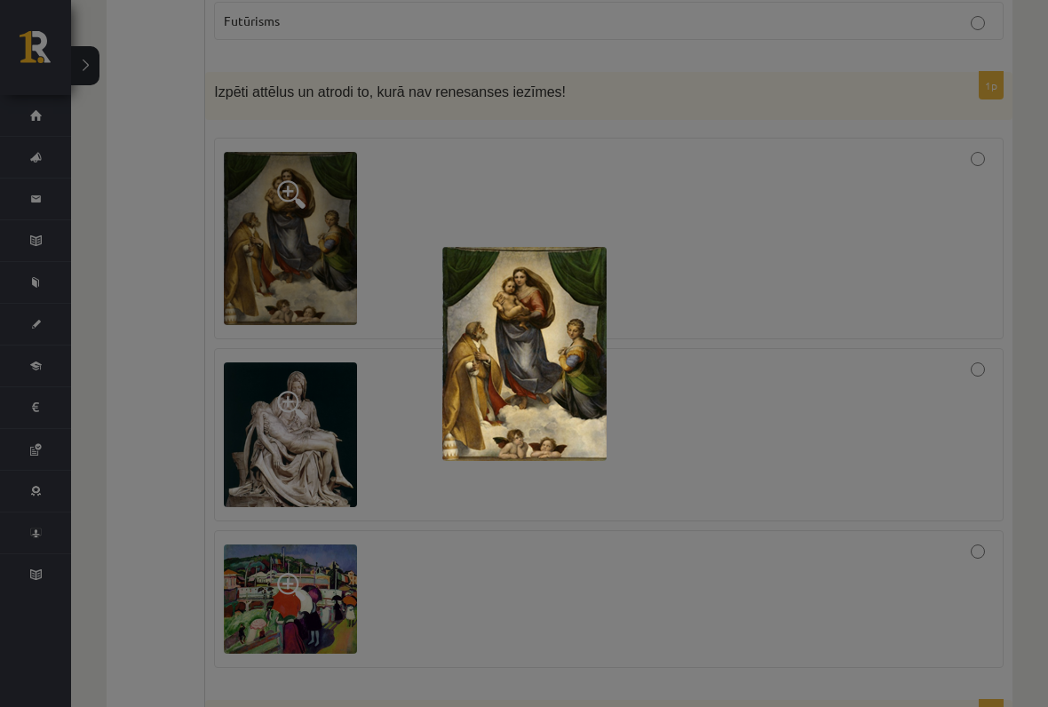
click at [845, 404] on div at bounding box center [524, 353] width 1048 height 707
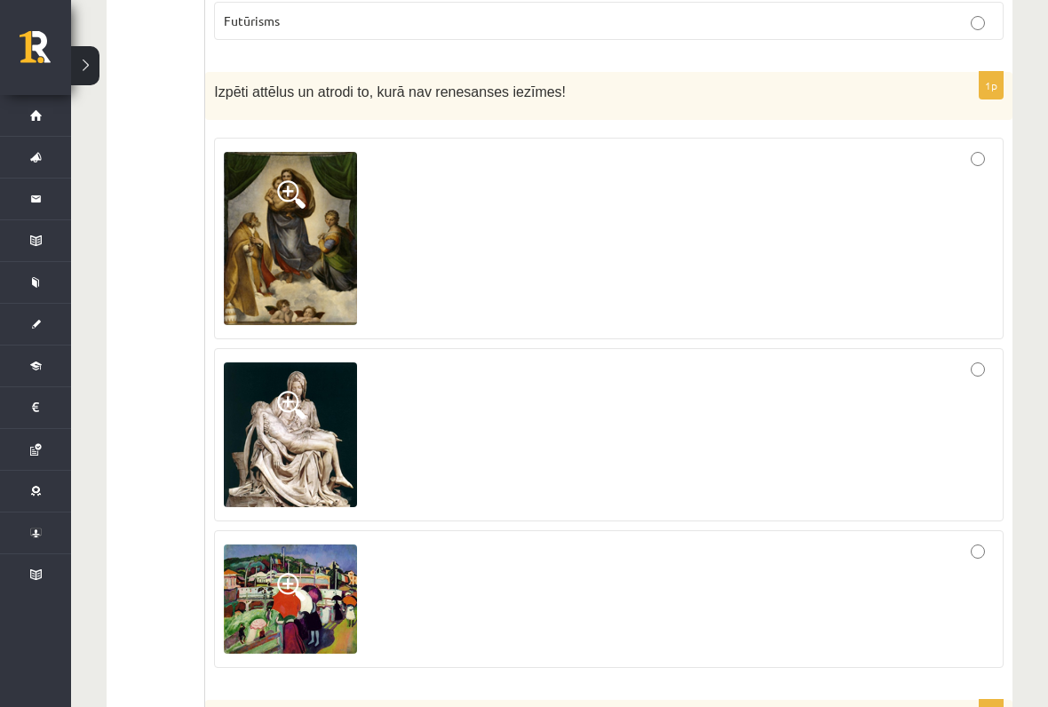
click at [321, 459] on img at bounding box center [290, 434] width 133 height 145
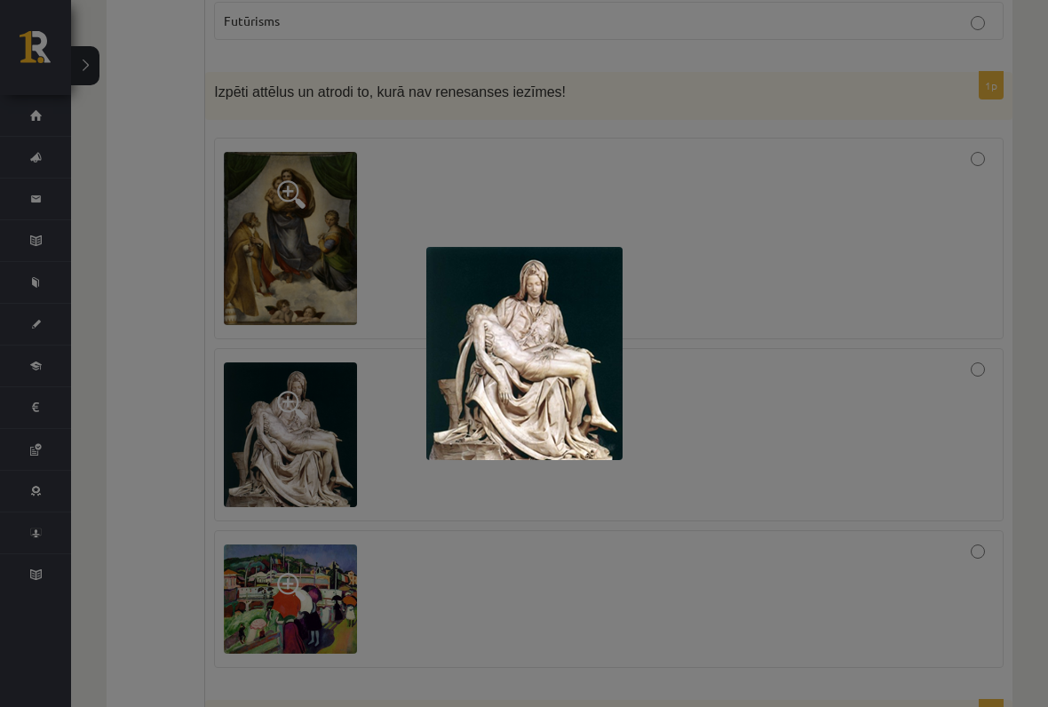
click at [859, 407] on div at bounding box center [524, 353] width 1048 height 707
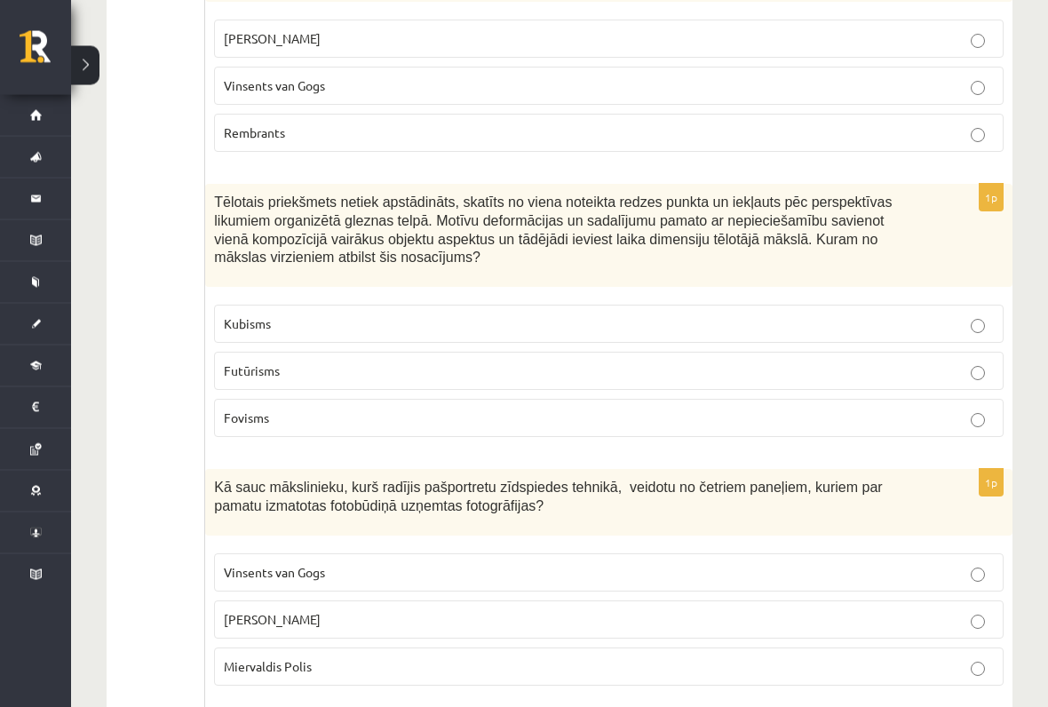
scroll to position [5674, 0]
click at [999, 305] on label "Kubisms" at bounding box center [609, 324] width 790 height 38
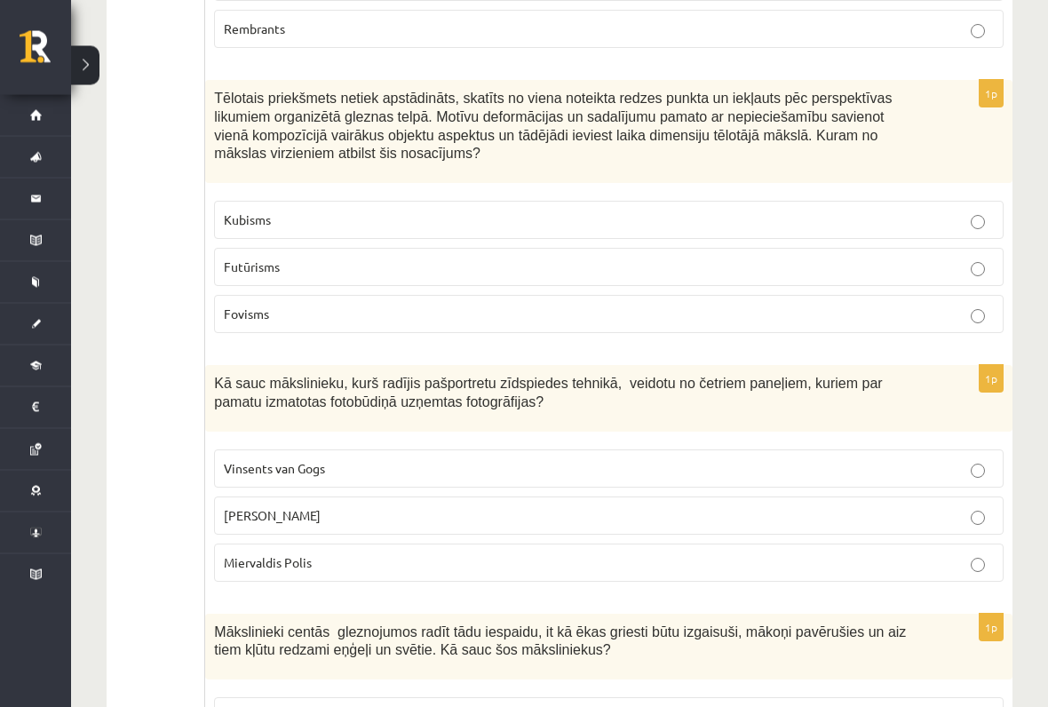
scroll to position [5779, 0]
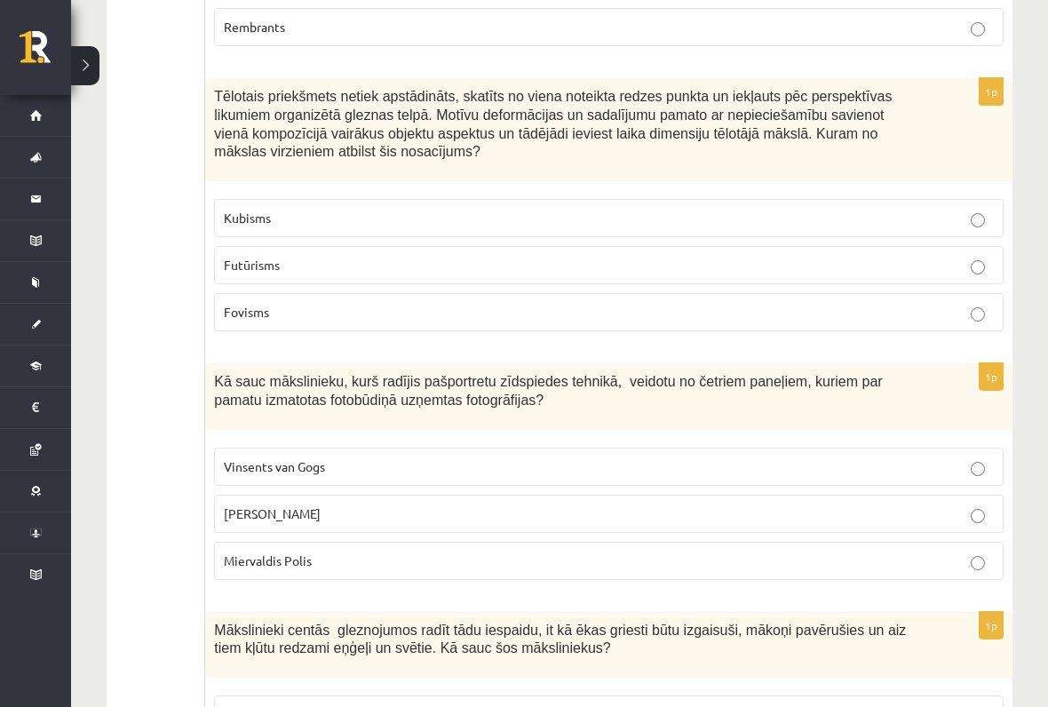
click at [954, 542] on label "Miervaldis Polis" at bounding box center [609, 561] width 790 height 38
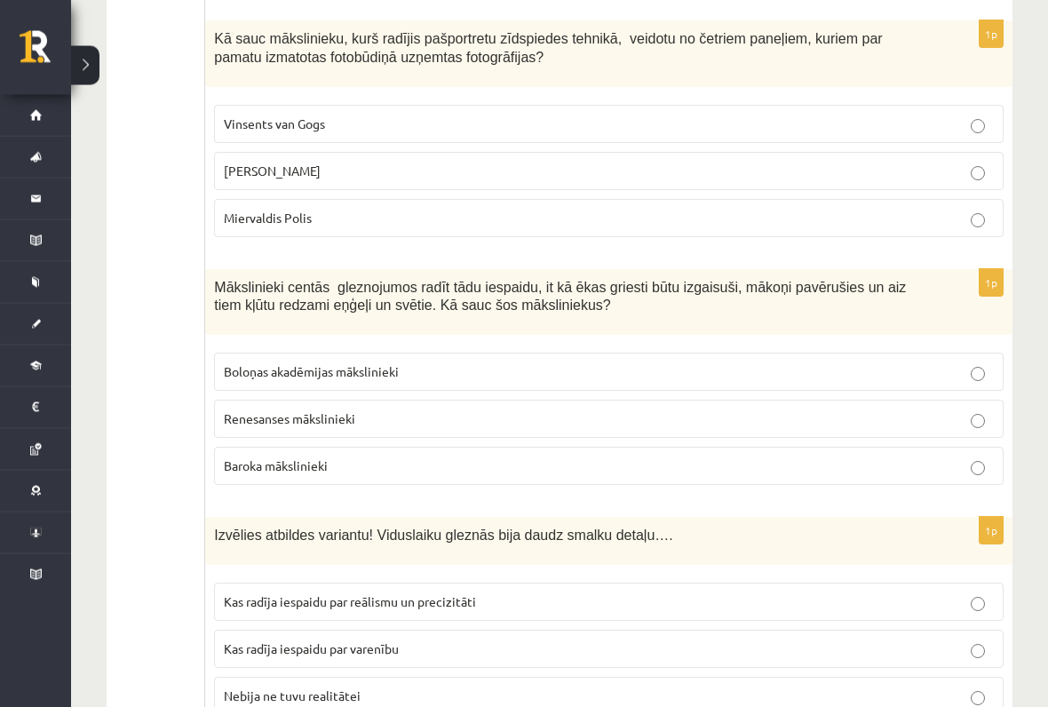
scroll to position [6122, 0]
click at [983, 457] on p "Baroka mākslinieki" at bounding box center [609, 466] width 770 height 19
click at [992, 409] on p "Renesanses mākslinieki" at bounding box center [609, 418] width 770 height 19
click at [968, 457] on p "Baroka mākslinieki" at bounding box center [609, 466] width 770 height 19
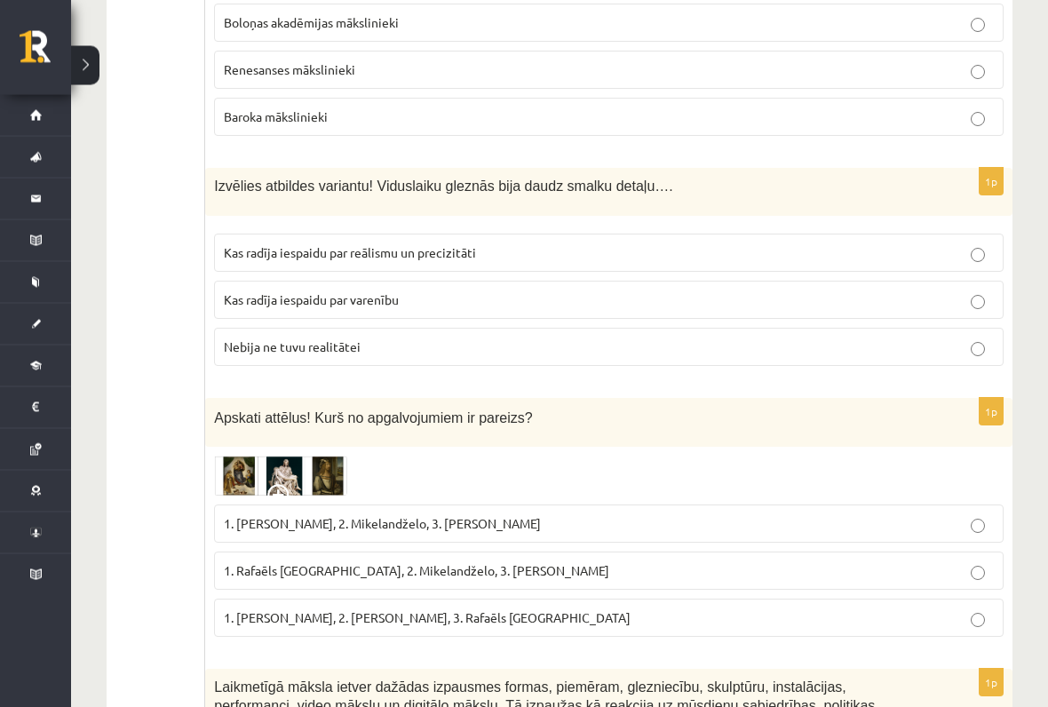
scroll to position [6471, 0]
click at [845, 243] on p "Kas radīja iespaidu par reālismu un precizitāti" at bounding box center [609, 252] width 770 height 19
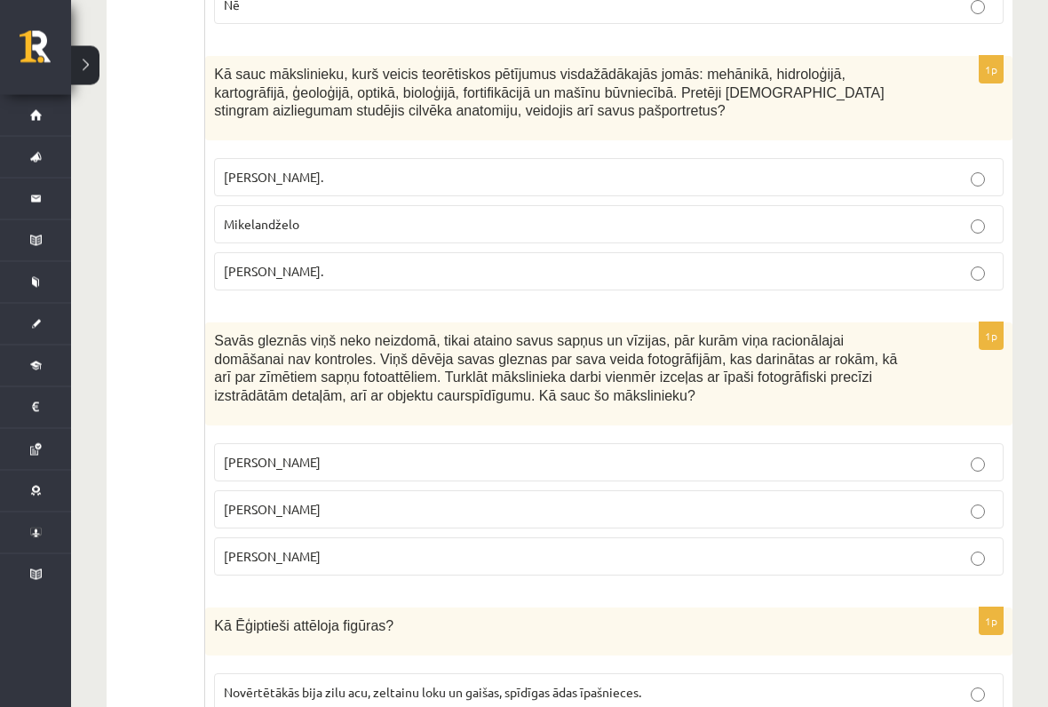
scroll to position [7322, 0]
click at [868, 453] on p "Pablo Pikaso" at bounding box center [609, 462] width 770 height 19
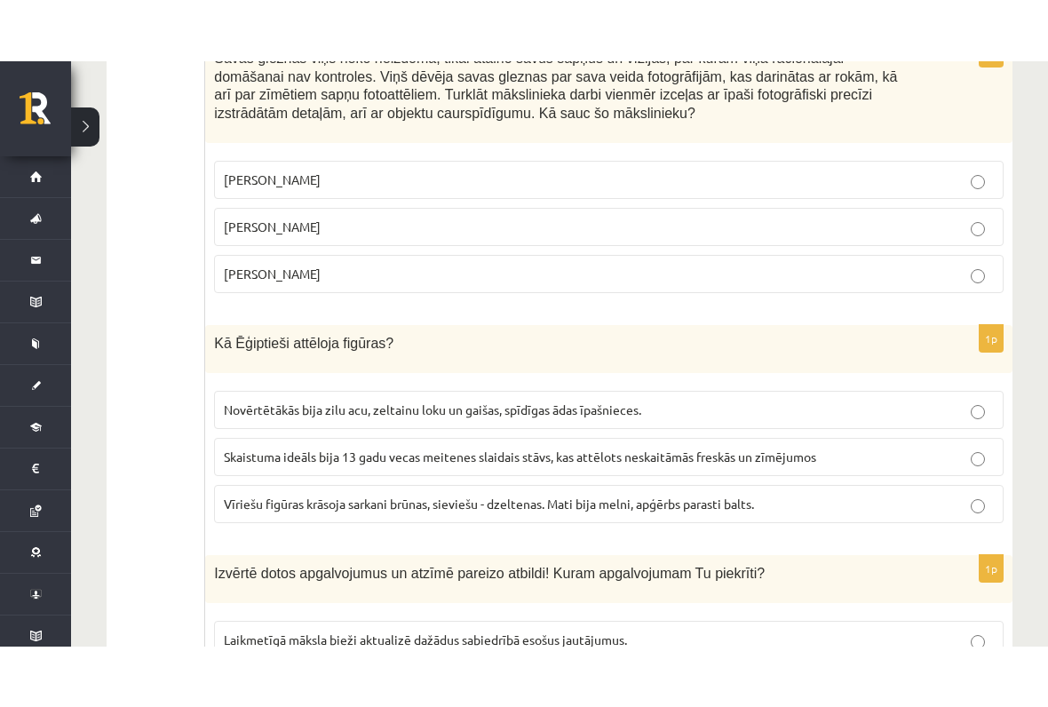
scroll to position [7668, 0]
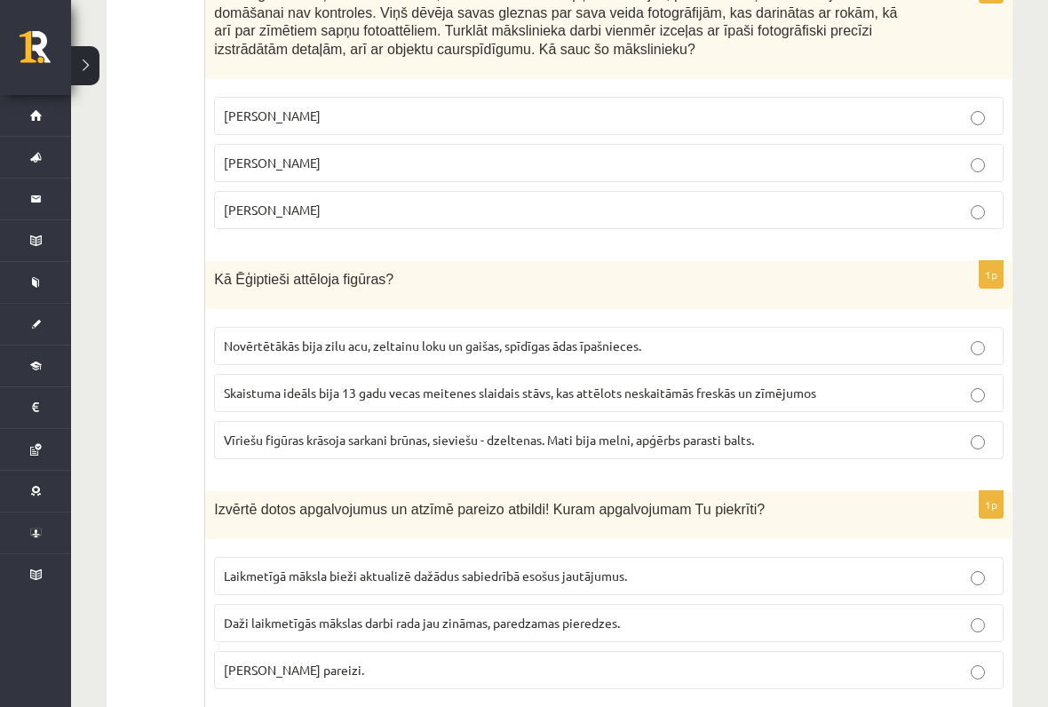
click at [892, 431] on p "Vīriešu figūras krāsoja sarkani brūnas, sieviešu - dzeltenas. Mati bija melni, …" at bounding box center [609, 440] width 770 height 19
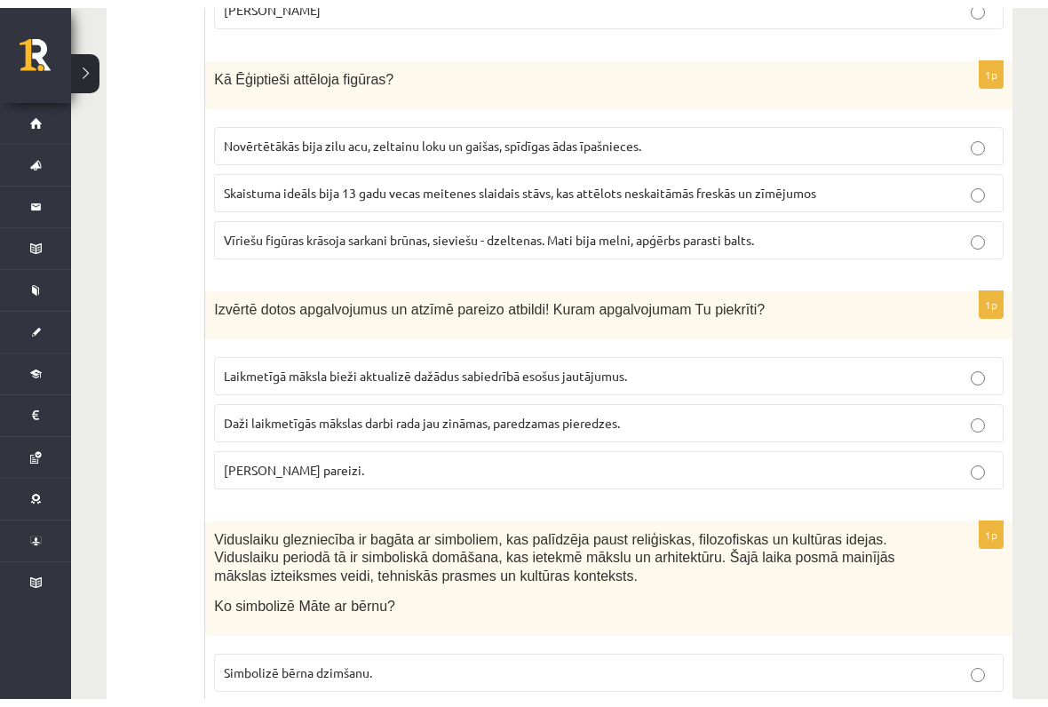
scroll to position [7872, 0]
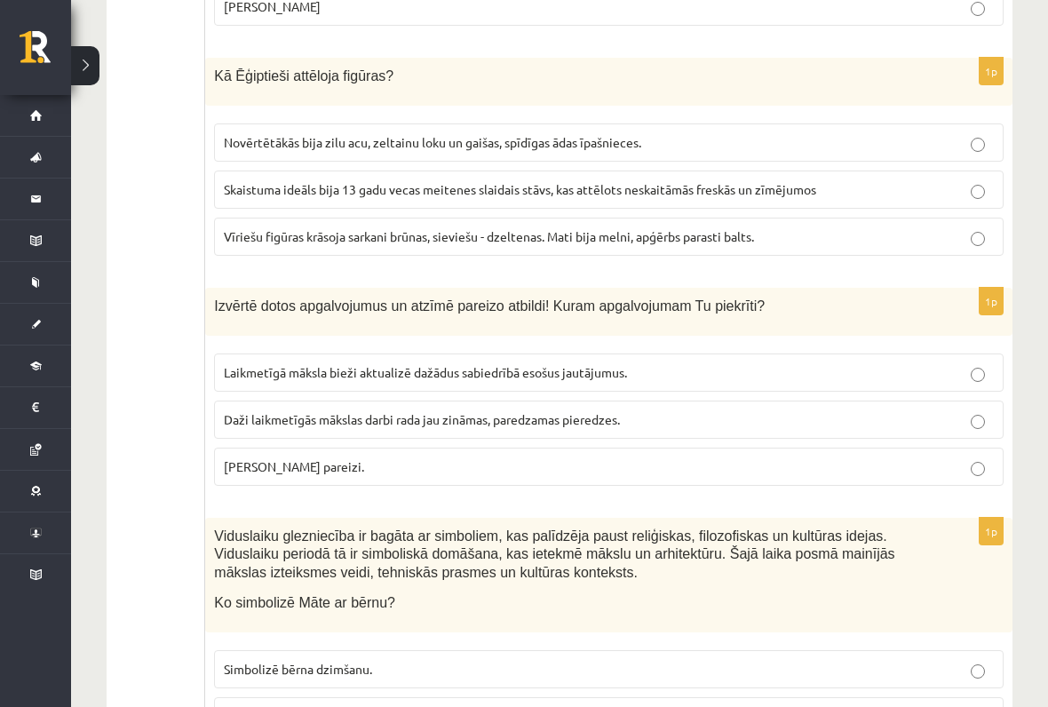
click at [989, 457] on p "Abi apgalvojumi pareizi." at bounding box center [609, 466] width 770 height 19
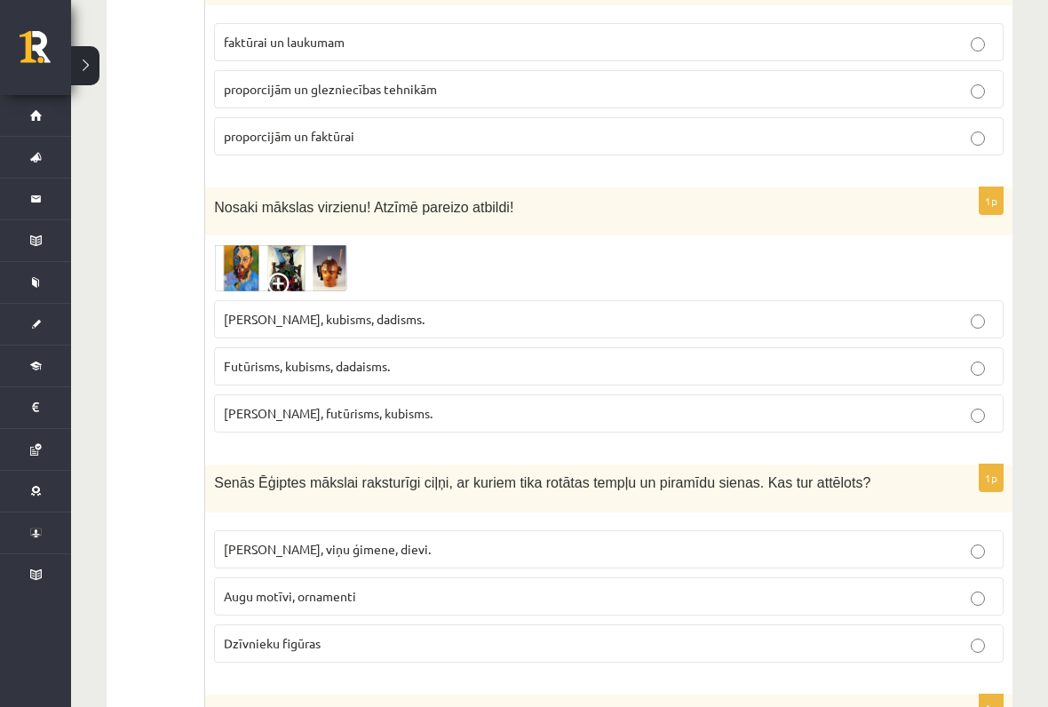
scroll to position [869, 0]
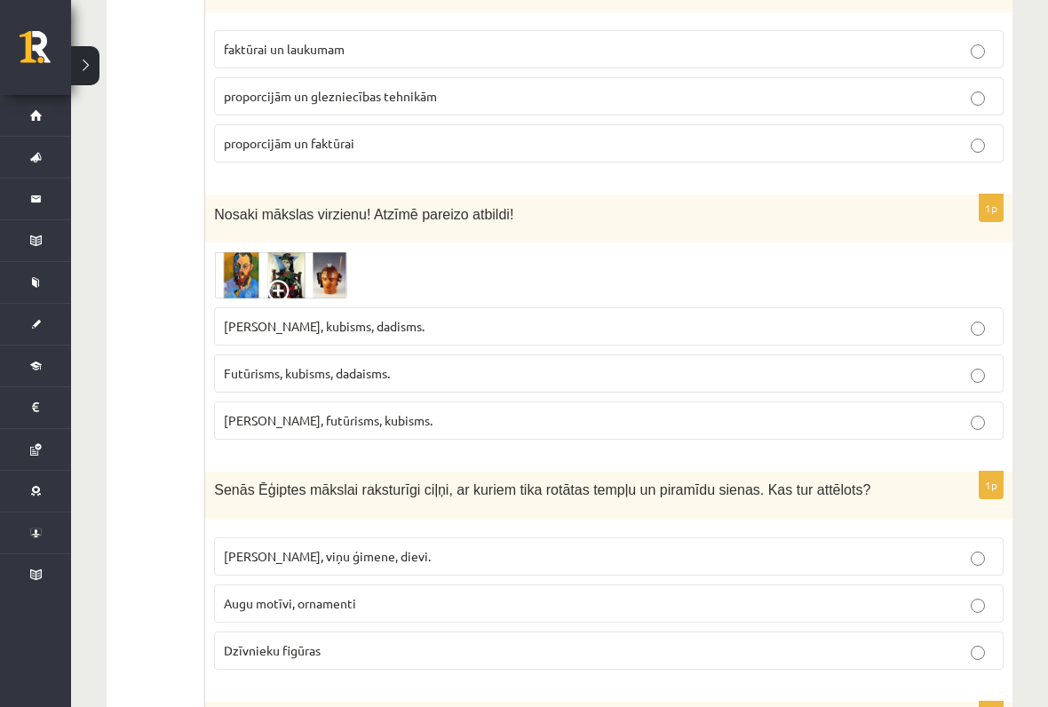
click at [314, 276] on img at bounding box center [280, 274] width 133 height 47
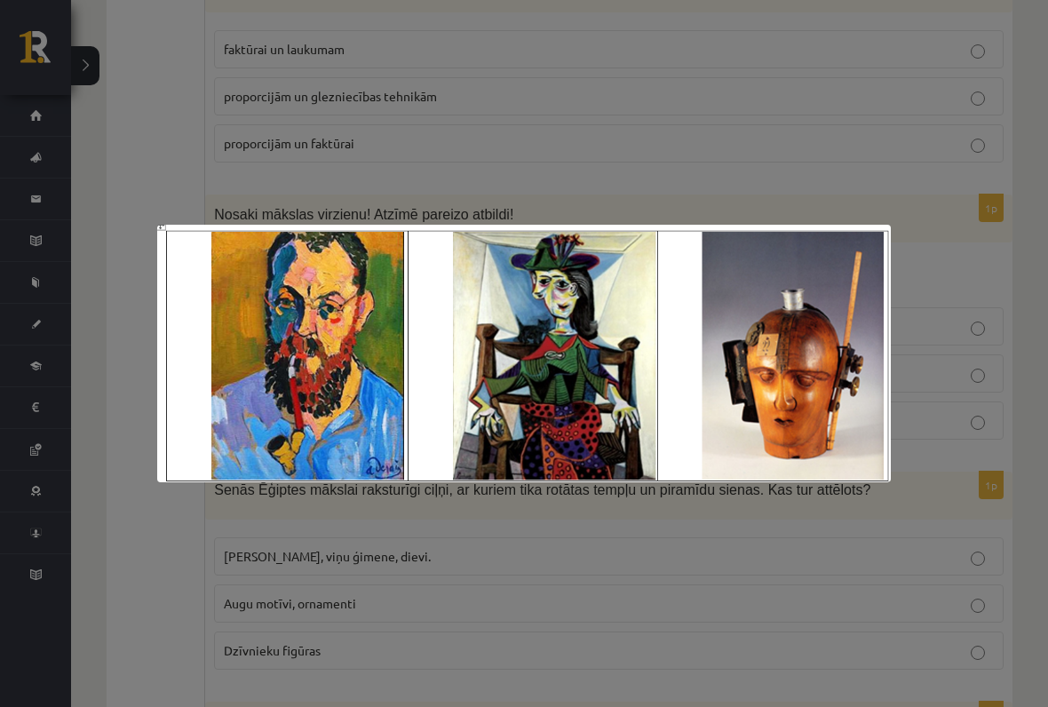
click at [766, 584] on div at bounding box center [524, 353] width 1048 height 707
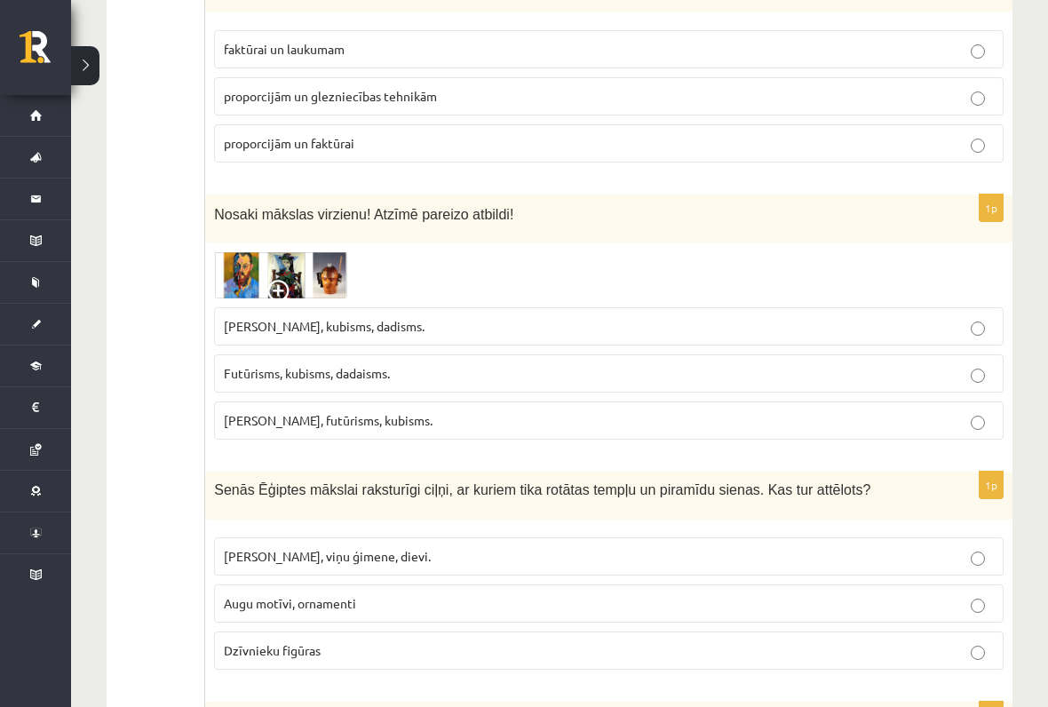
click at [850, 322] on p "Fovisms, kubisms, dadisms." at bounding box center [609, 326] width 770 height 19
click at [280, 251] on img at bounding box center [280, 274] width 133 height 47
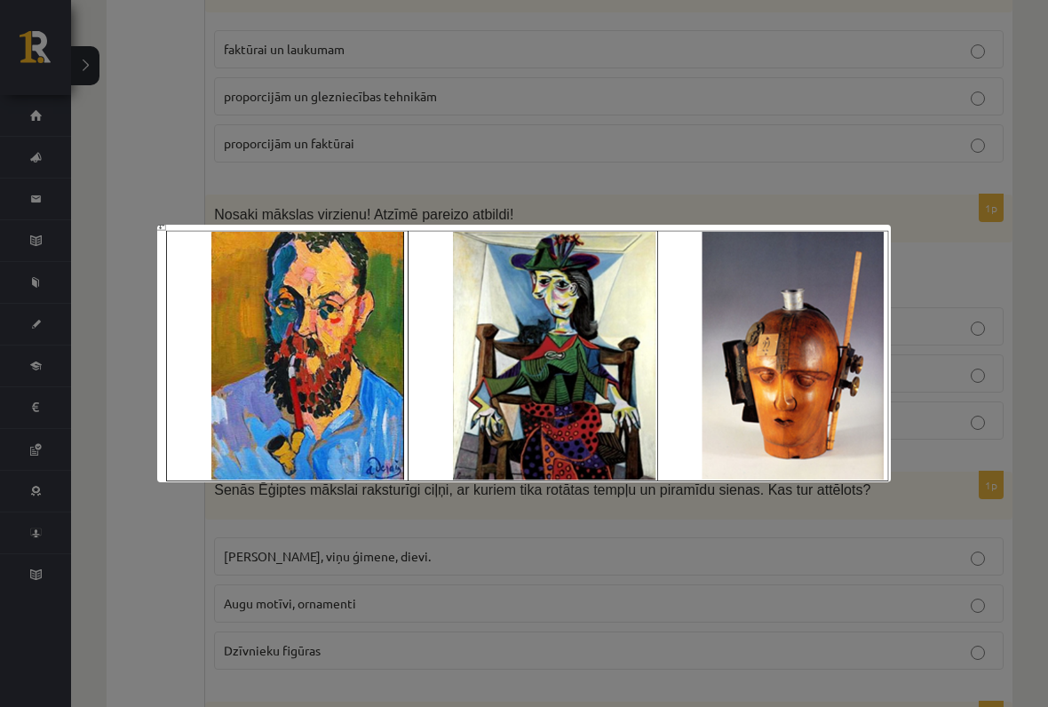
click at [796, 584] on div at bounding box center [524, 353] width 1048 height 707
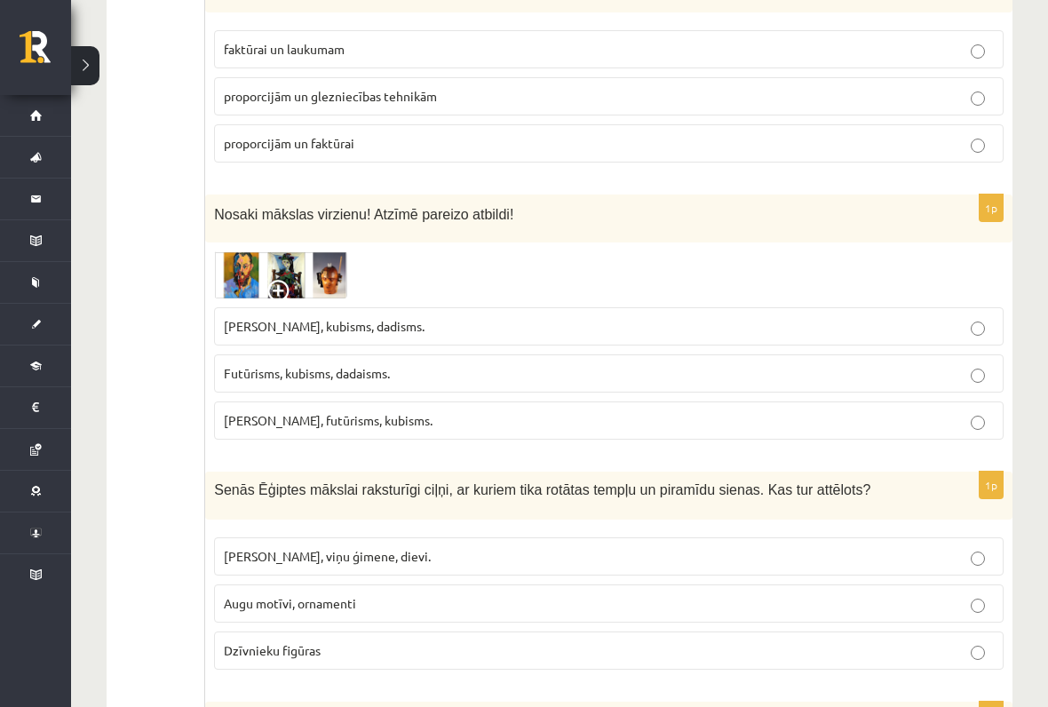
click at [327, 268] on img at bounding box center [280, 274] width 133 height 47
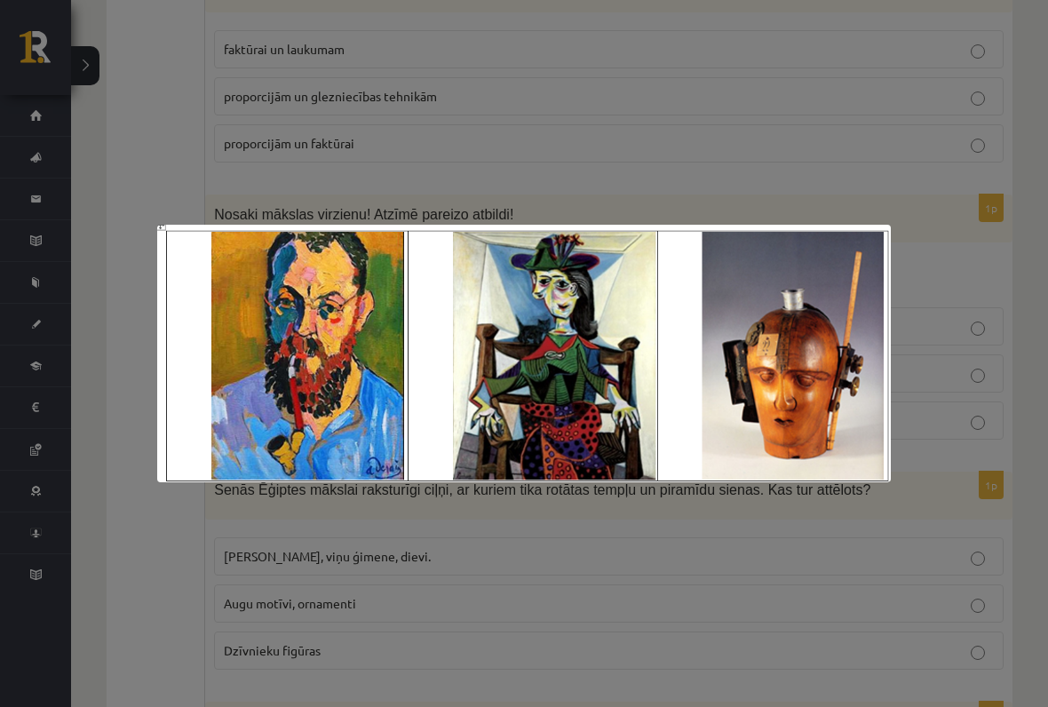
click at [735, 584] on div at bounding box center [524, 353] width 1048 height 707
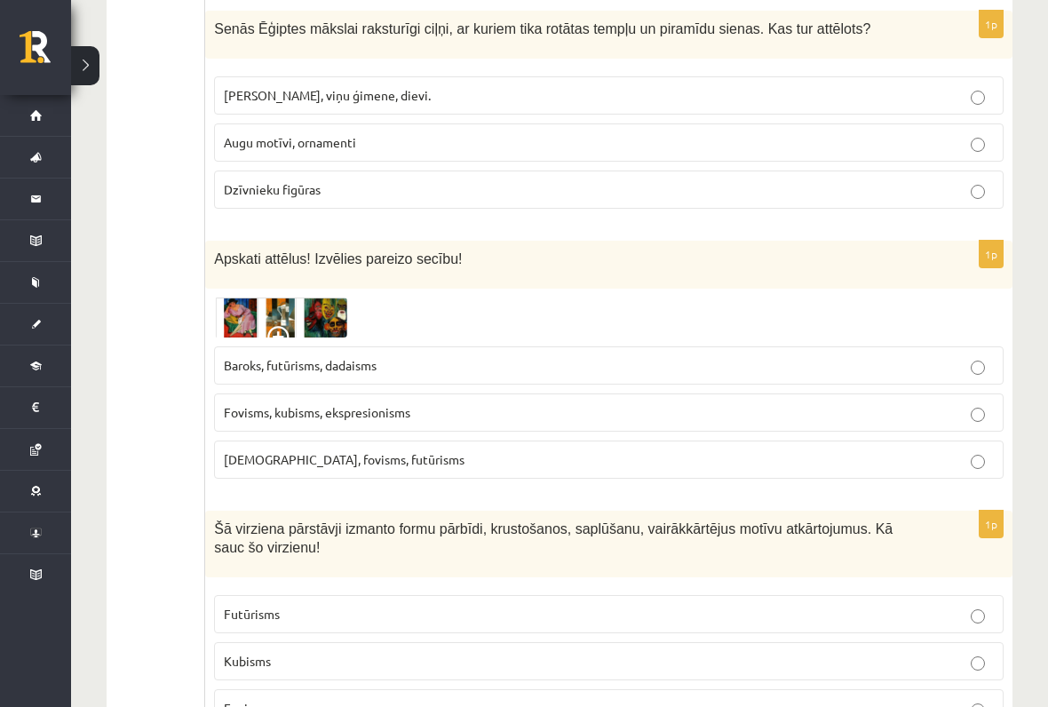
scroll to position [1328, 0]
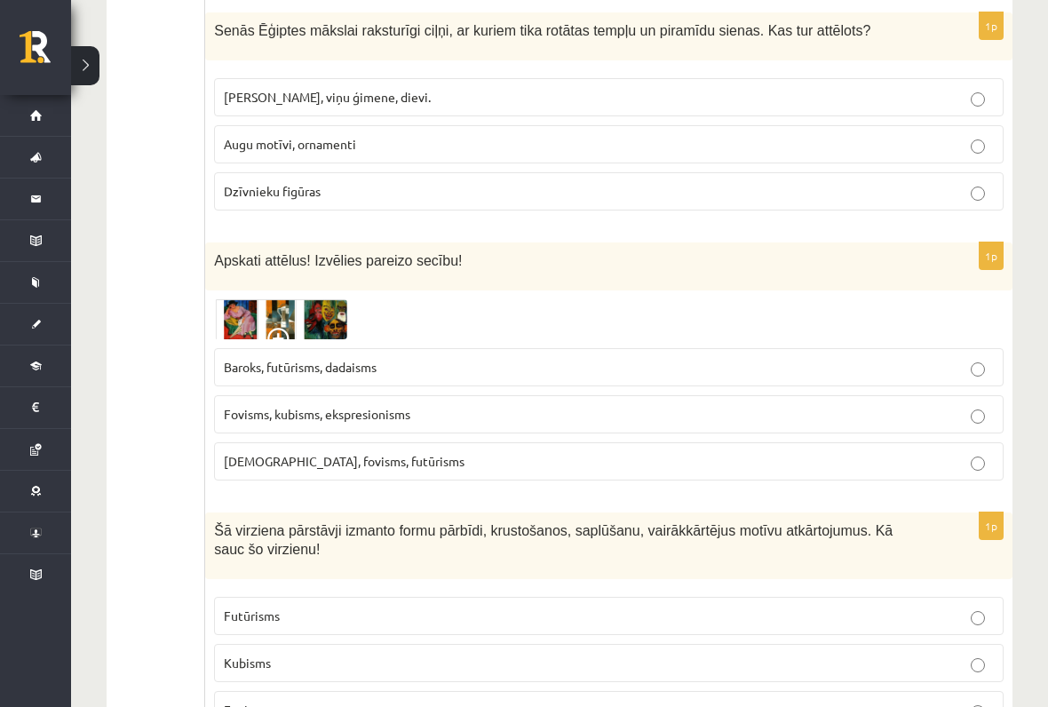
click at [270, 308] on img at bounding box center [280, 319] width 133 height 41
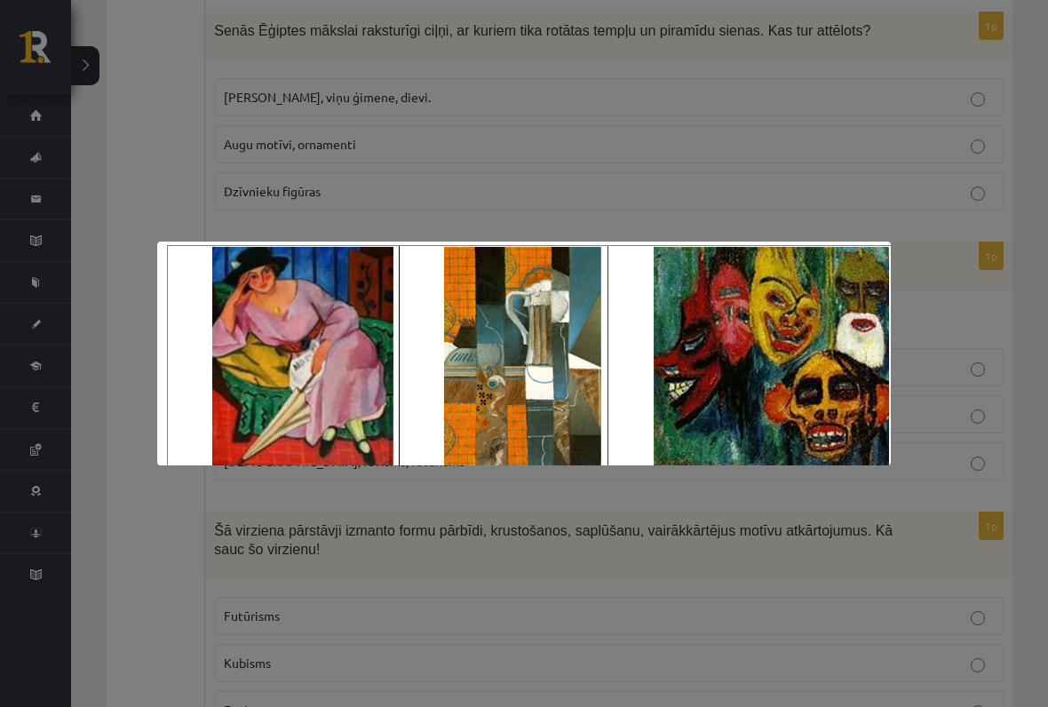
click at [830, 584] on div at bounding box center [524, 353] width 1048 height 707
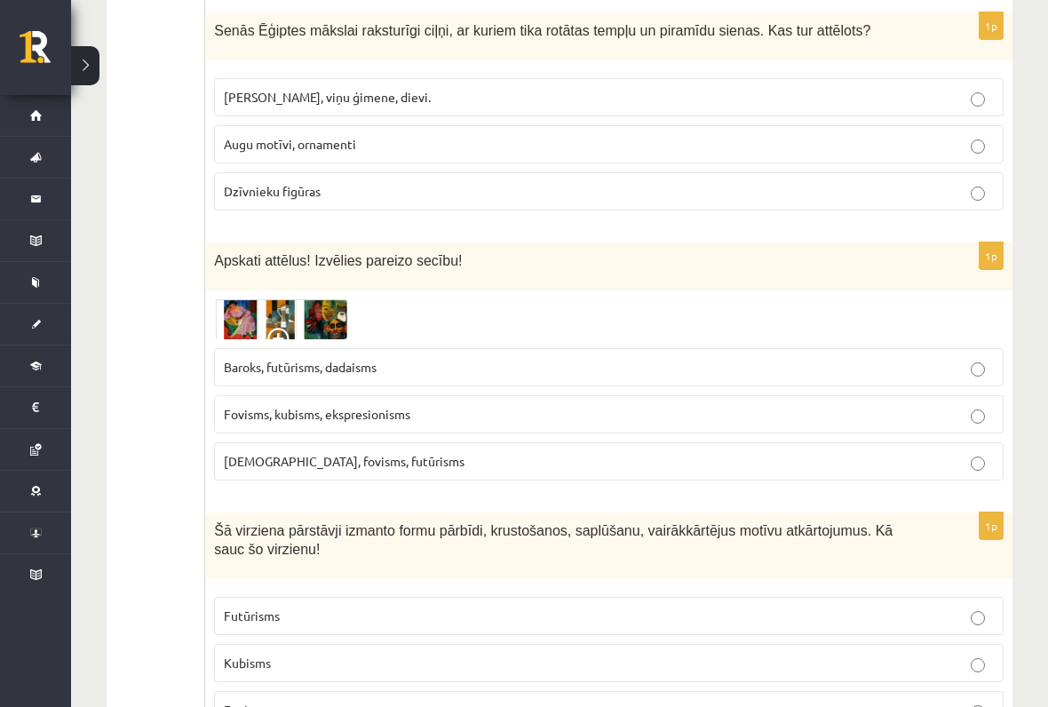
click at [264, 315] on img at bounding box center [280, 319] width 133 height 41
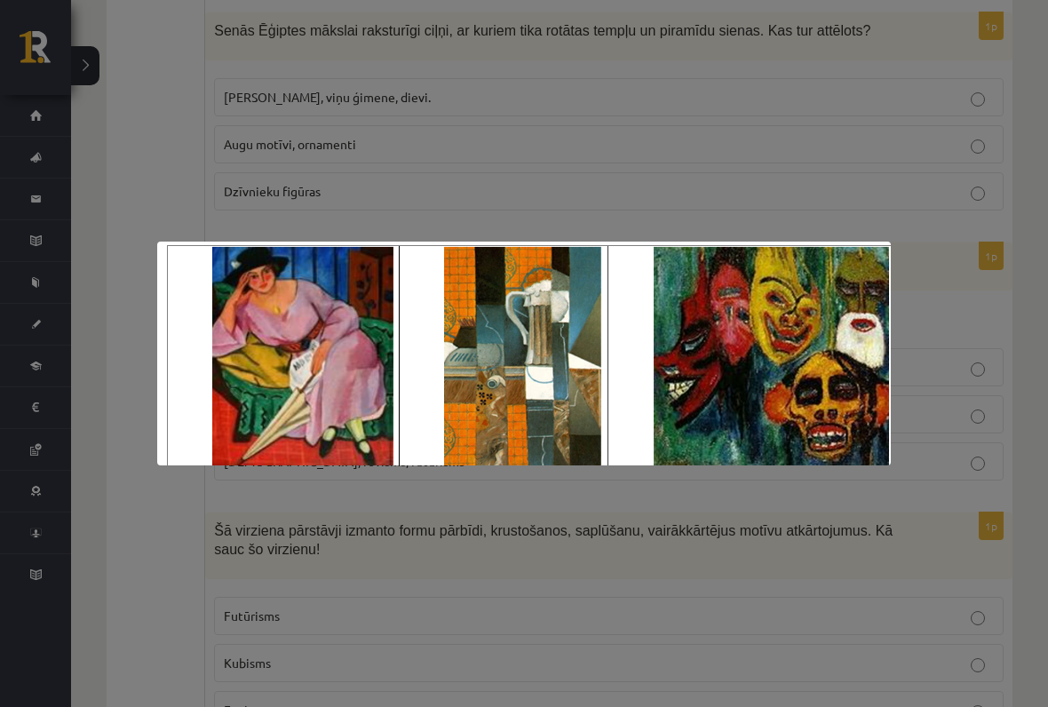
click at [822, 563] on div at bounding box center [524, 353] width 1048 height 707
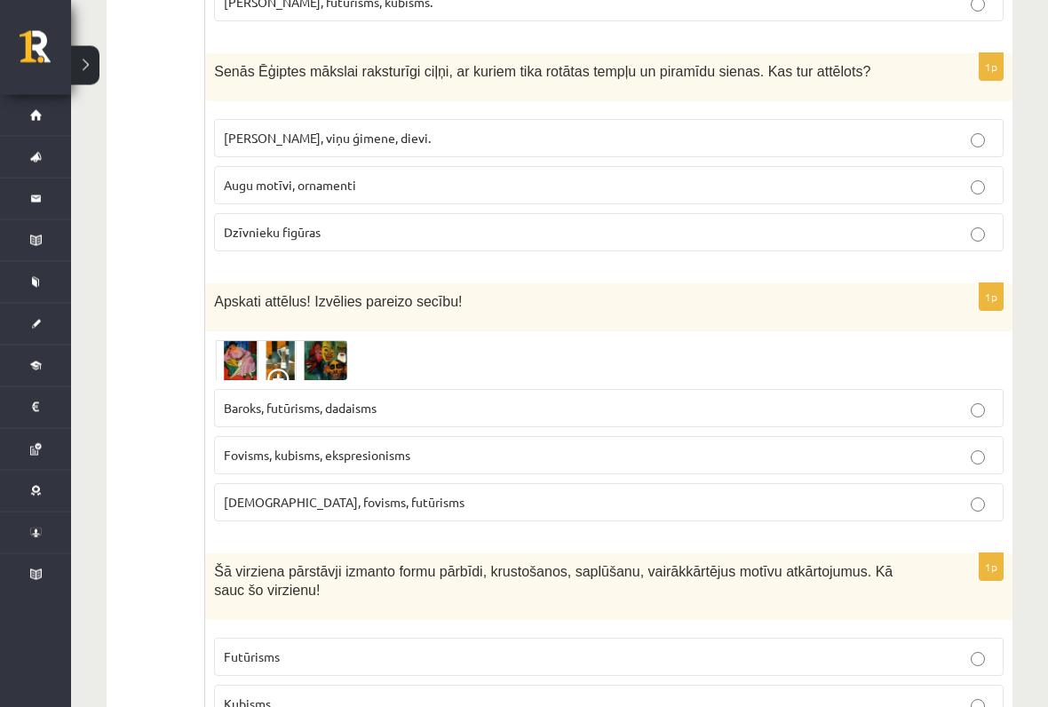
scroll to position [1287, 0]
click at [234, 358] on img at bounding box center [280, 360] width 133 height 41
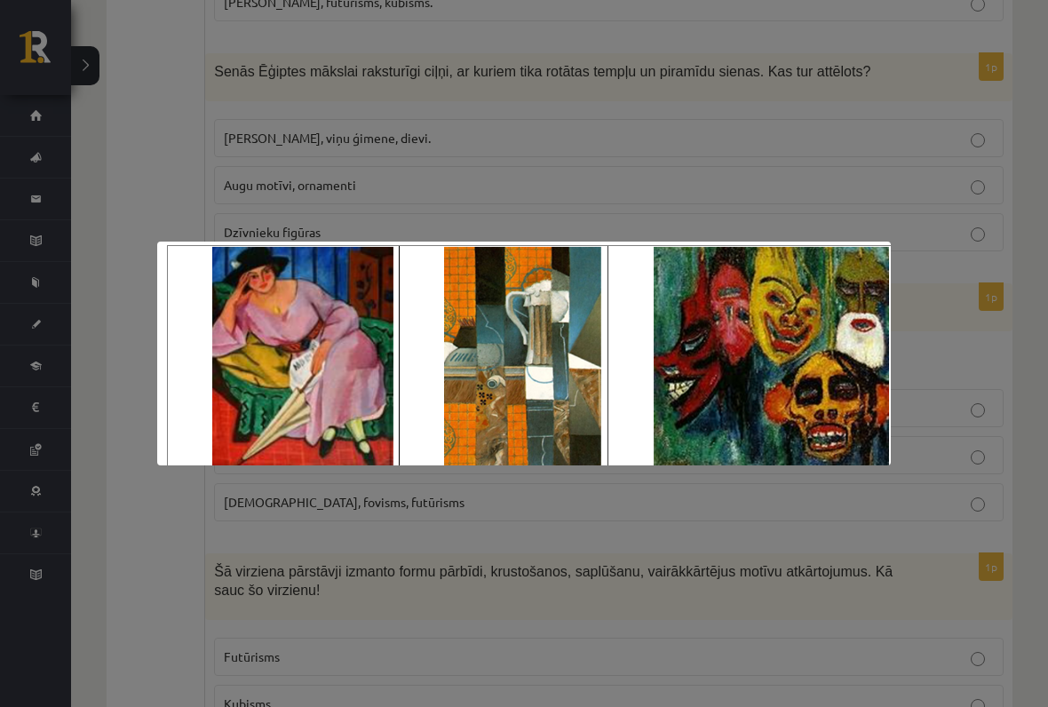
click at [758, 544] on div at bounding box center [524, 353] width 1048 height 707
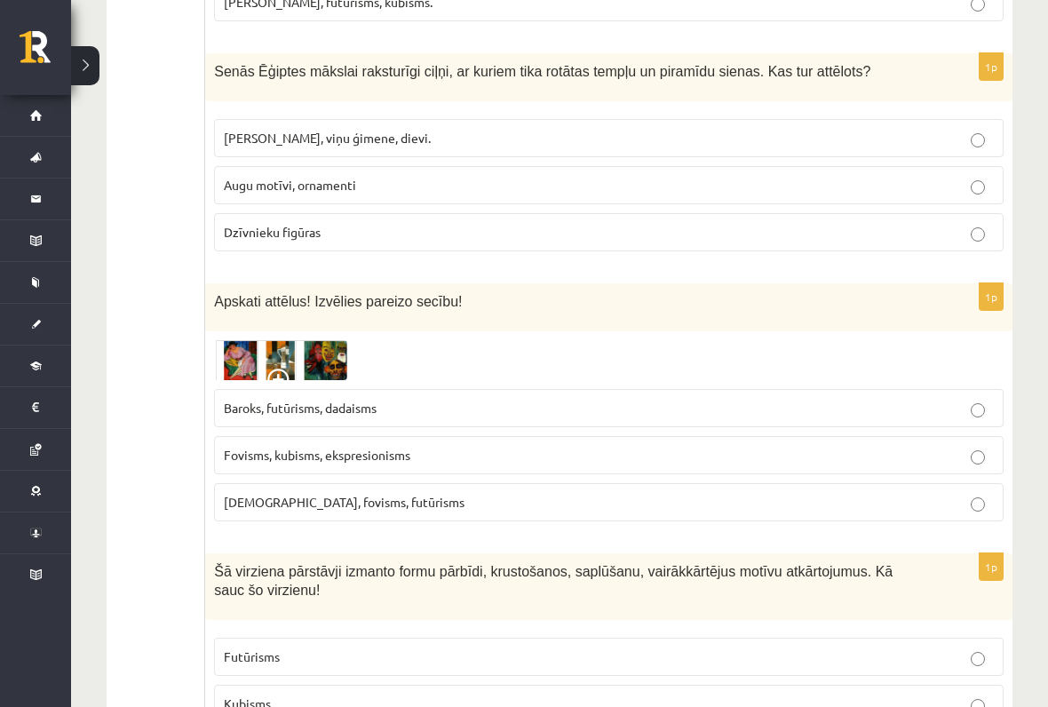
click at [924, 416] on label "Baroks, futūrisms, dadaisms" at bounding box center [609, 408] width 790 height 38
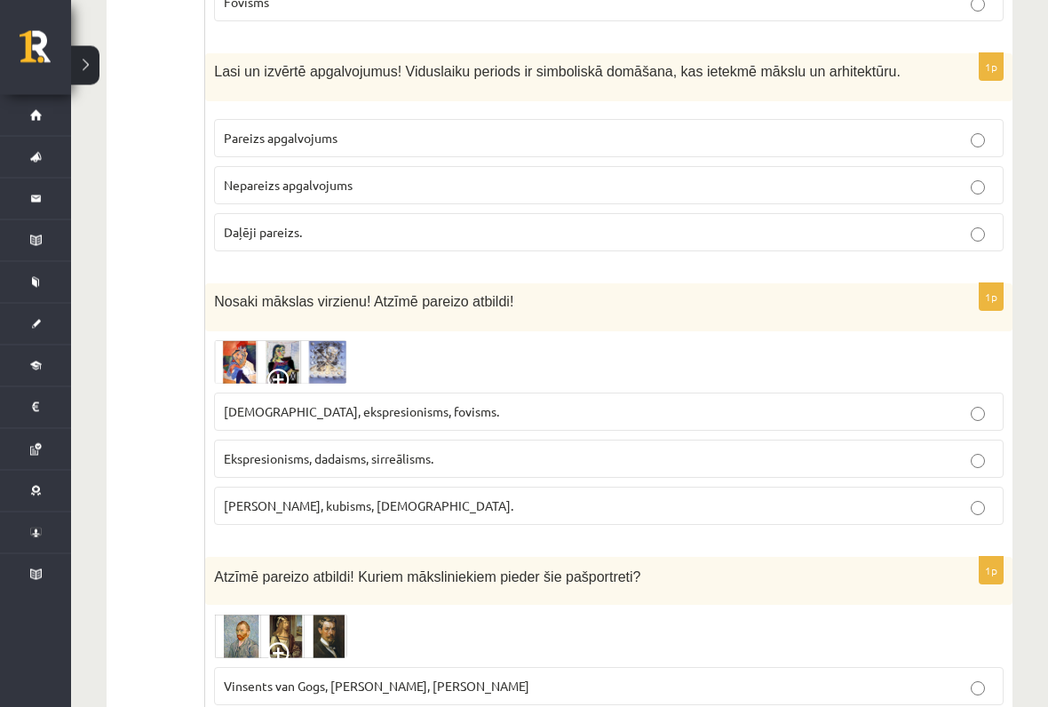
scroll to position [2036, 0]
click at [250, 355] on img at bounding box center [280, 362] width 133 height 44
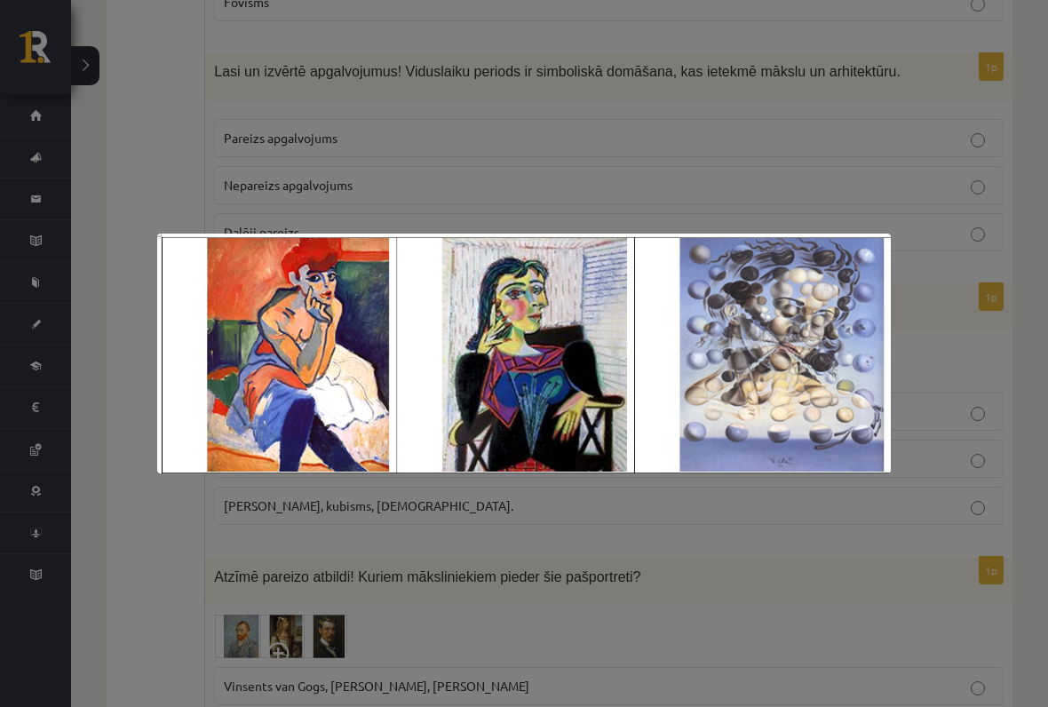
click at [671, 553] on div at bounding box center [524, 353] width 1048 height 707
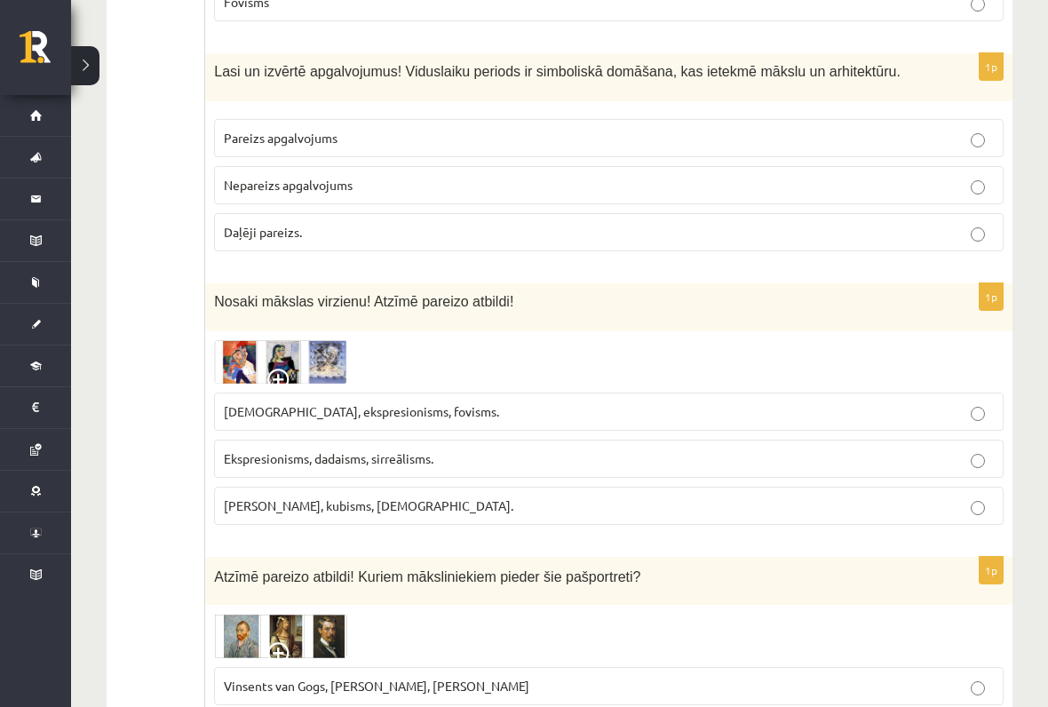
click at [695, 515] on label "Fovisms, kubisms, sirreālisms." at bounding box center [609, 506] width 790 height 38
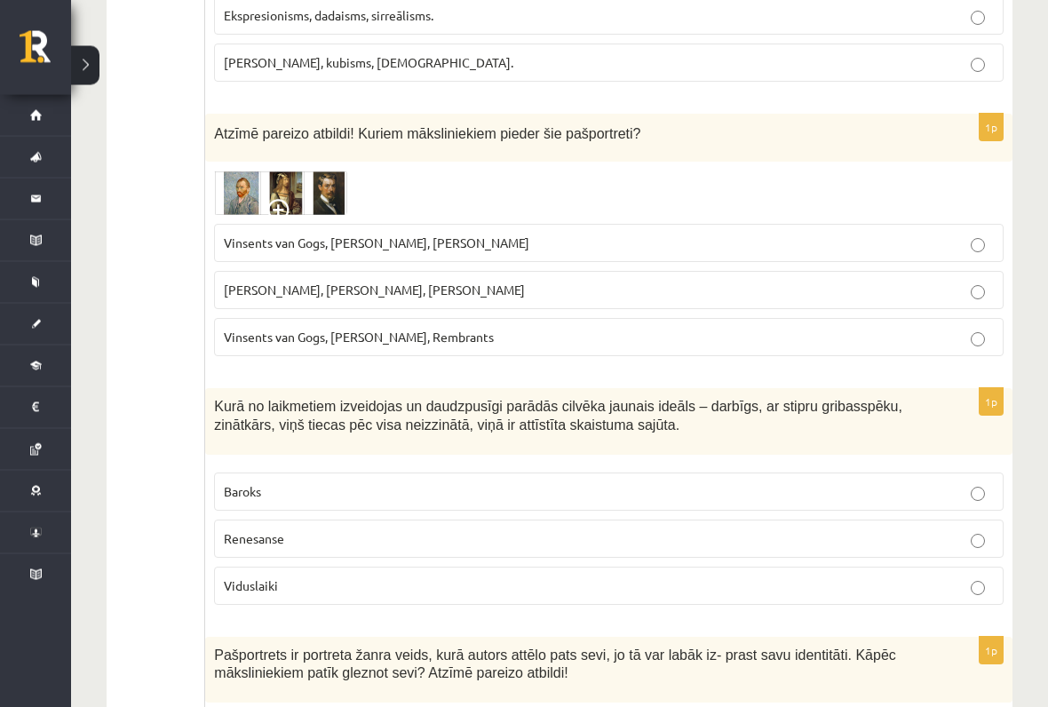
scroll to position [2479, 0]
click at [242, 175] on img at bounding box center [280, 193] width 133 height 44
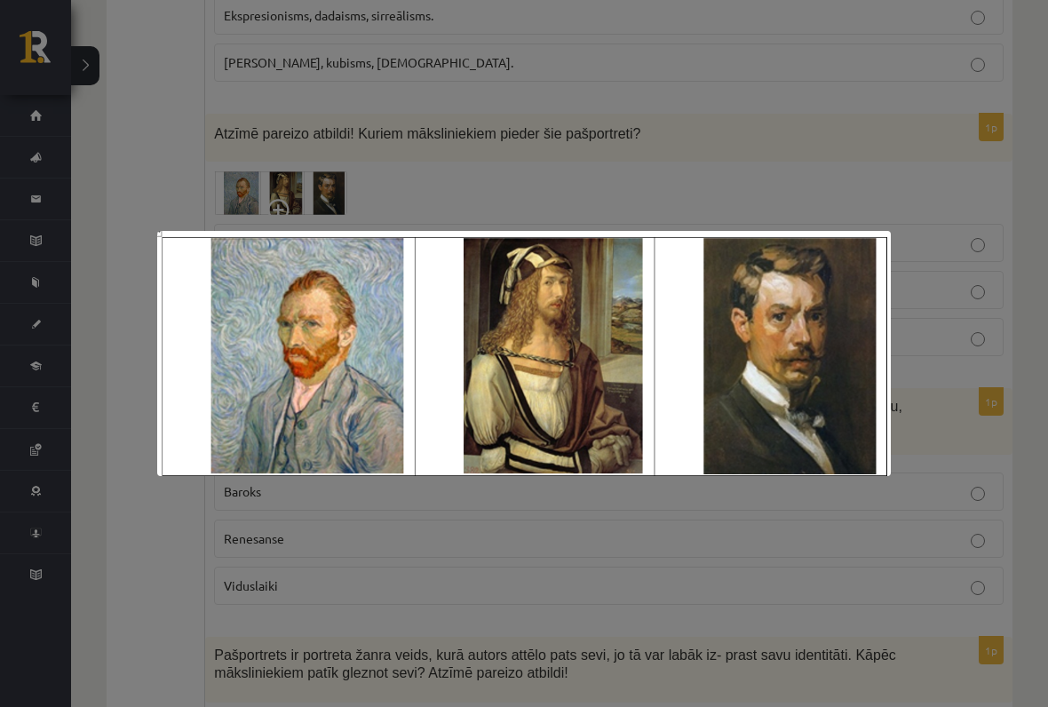
click at [740, 560] on div at bounding box center [524, 353] width 1048 height 707
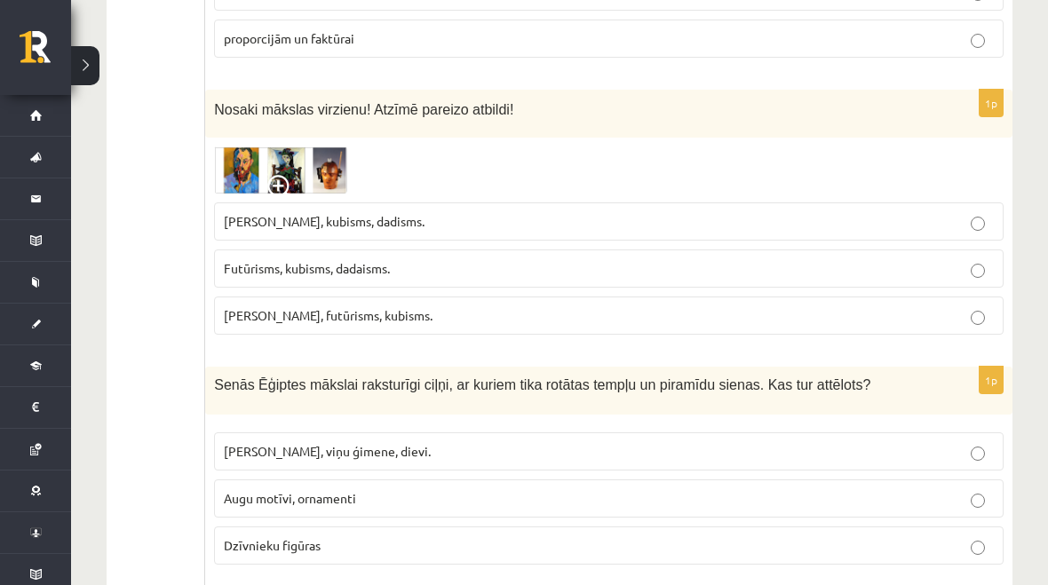
scroll to position [0, 0]
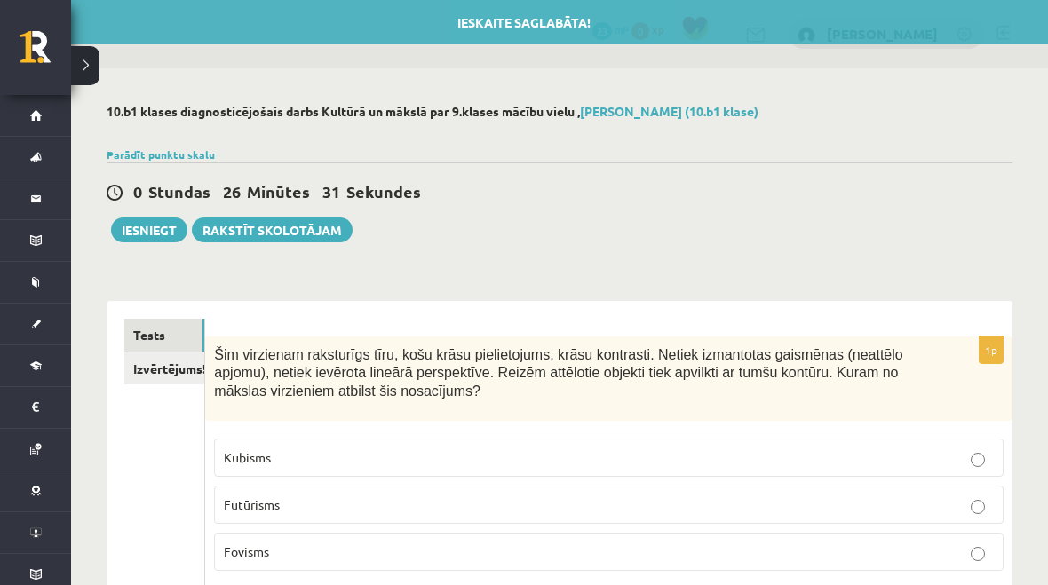
click at [165, 235] on button "Iesniegt" at bounding box center [149, 230] width 76 height 25
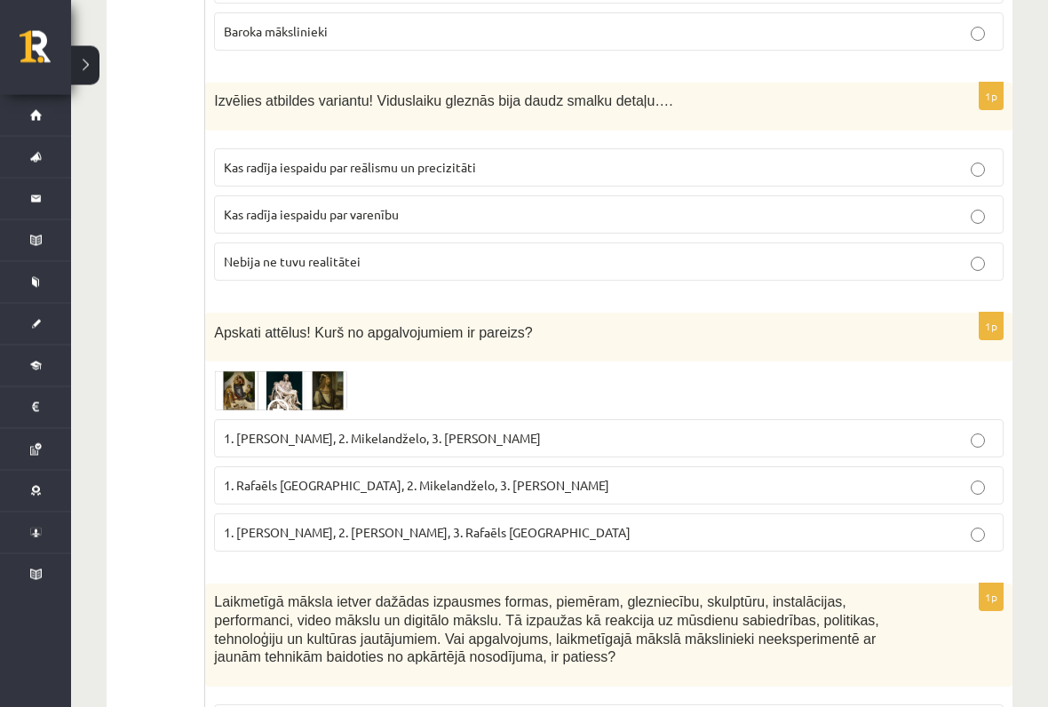
scroll to position [6556, 0]
click at [886, 419] on label "1. Leonardo da Vinči, 2. Mikelandželo, 3. Albrehts Dīrers" at bounding box center [609, 438] width 790 height 38
click at [246, 370] on img at bounding box center [280, 390] width 133 height 41
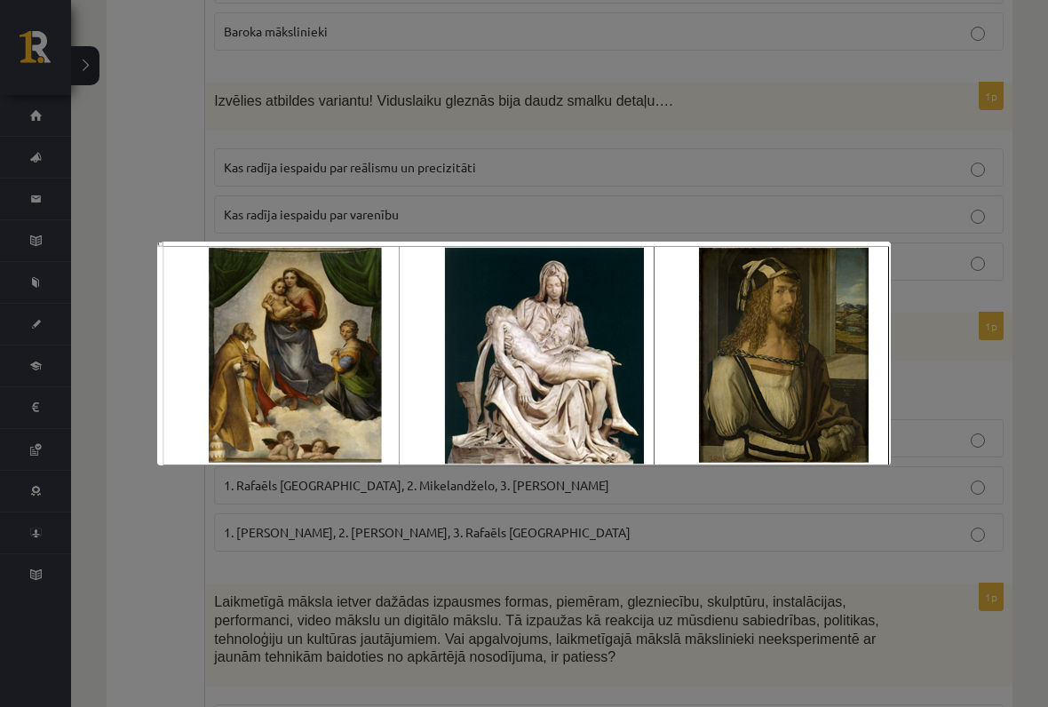
click at [599, 570] on div at bounding box center [524, 353] width 1048 height 707
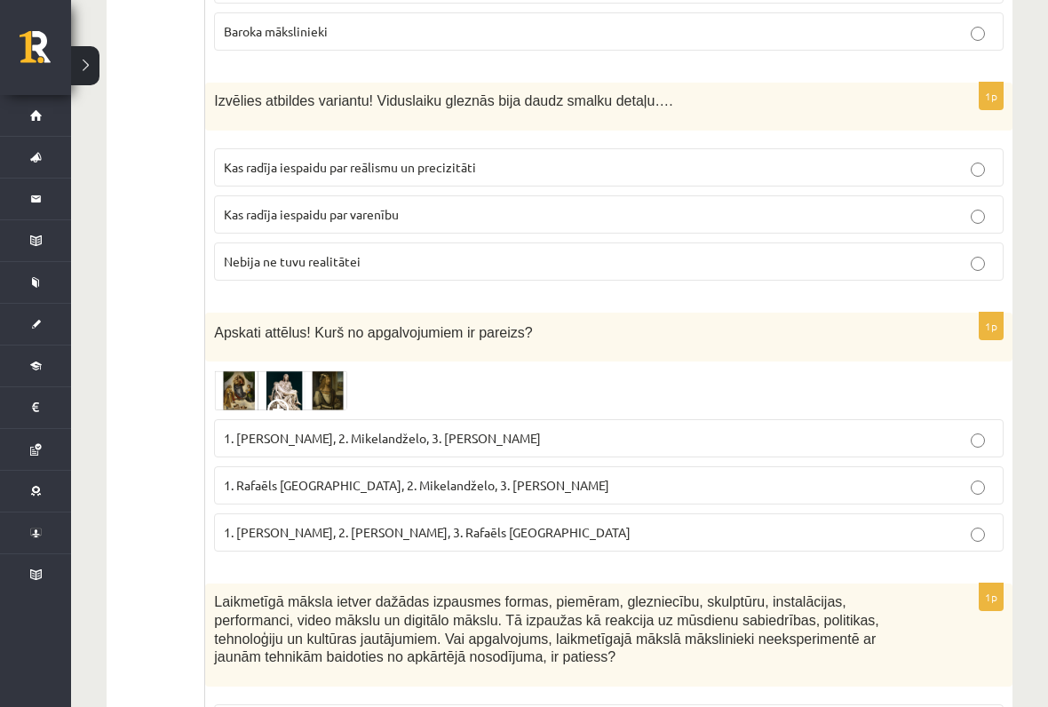
click at [291, 373] on img at bounding box center [280, 390] width 133 height 41
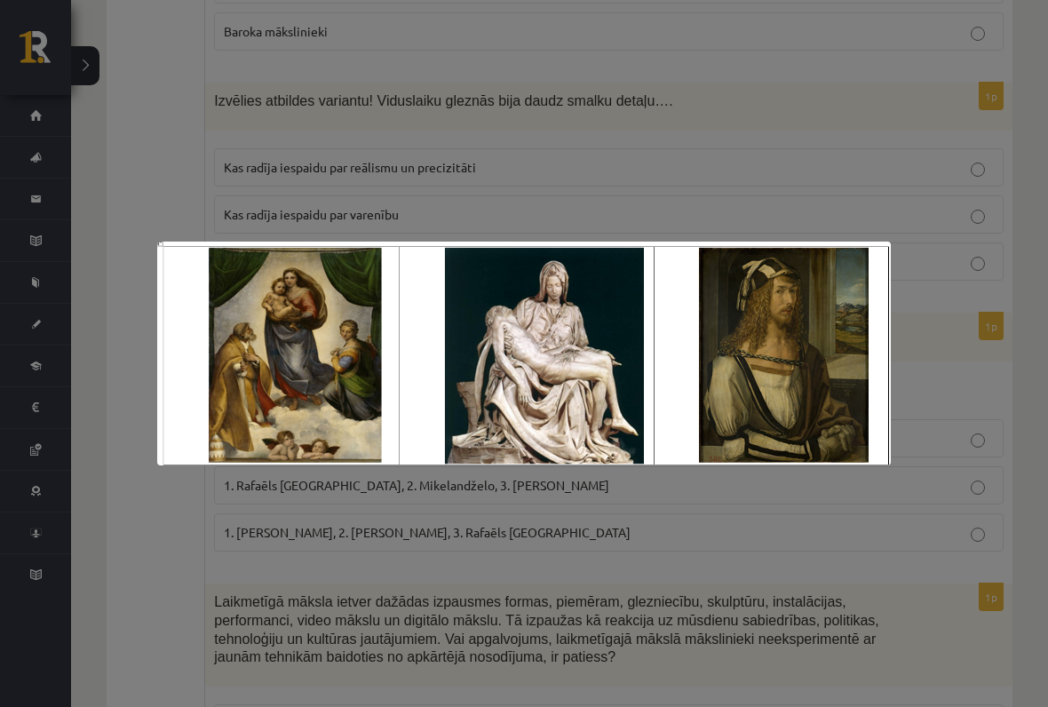
click at [844, 223] on div at bounding box center [524, 353] width 1048 height 707
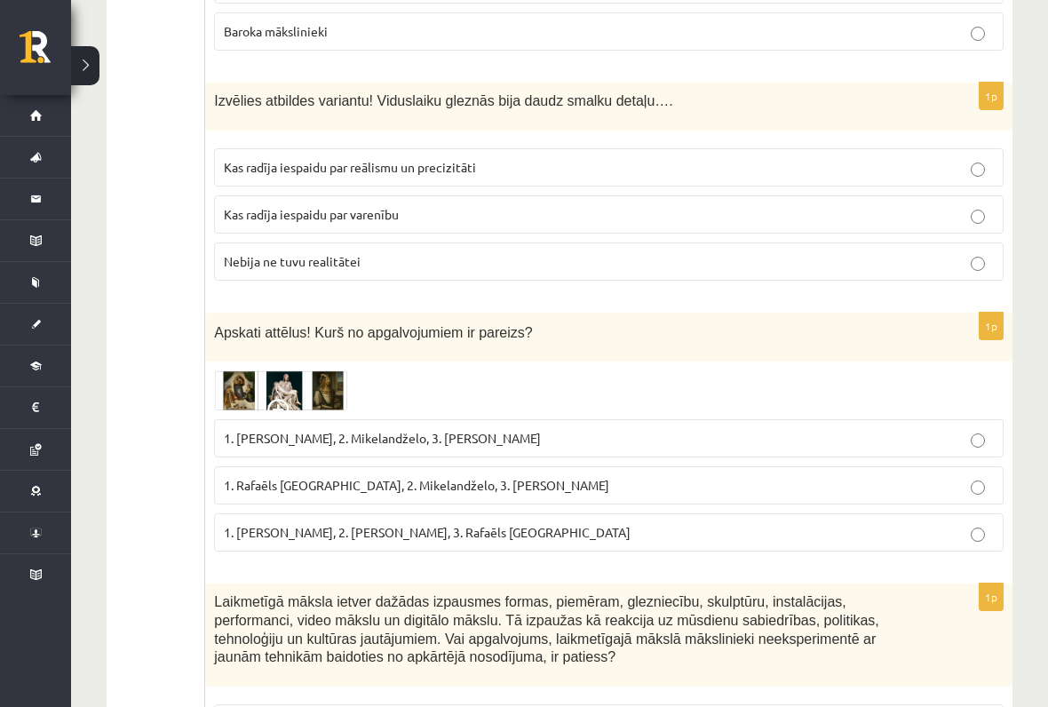
click at [312, 371] on img at bounding box center [280, 390] width 133 height 41
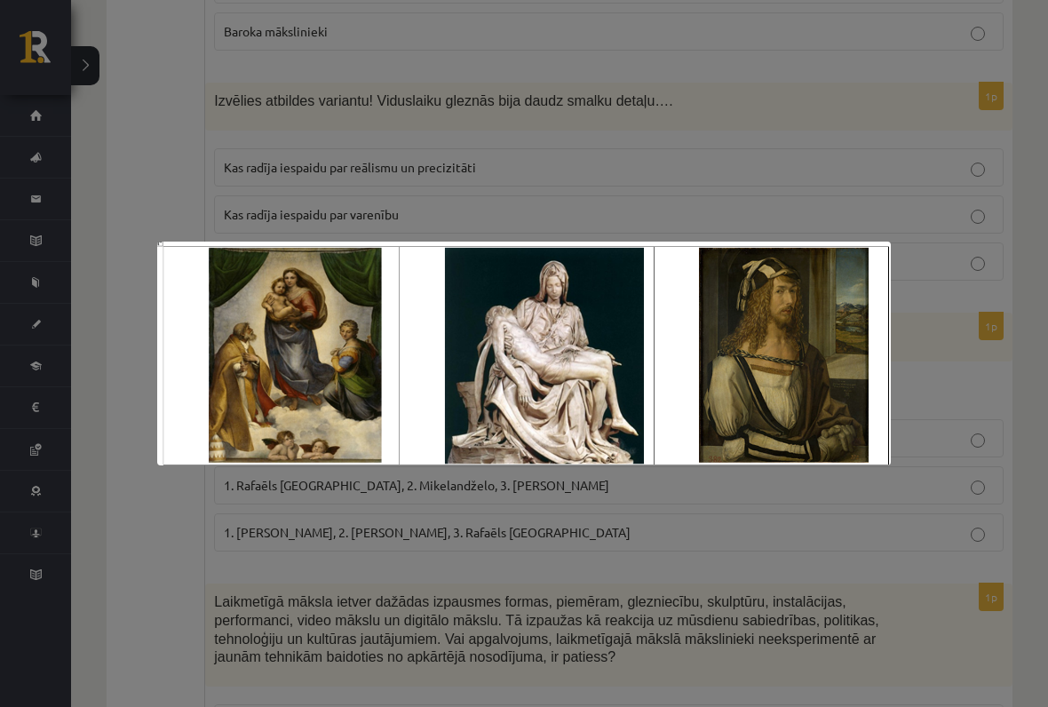
click at [911, 222] on div at bounding box center [524, 353] width 1048 height 707
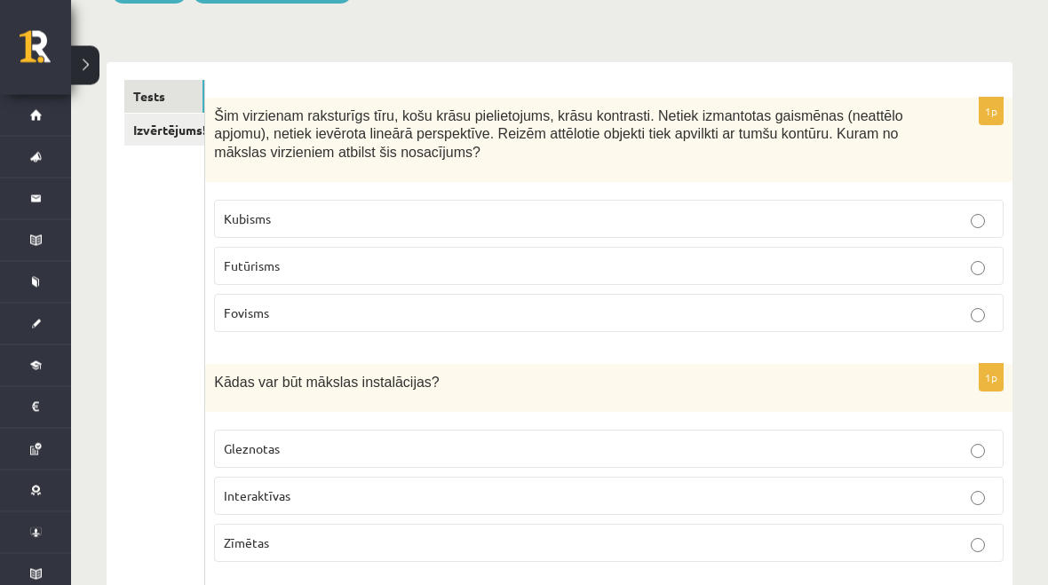
scroll to position [0, 0]
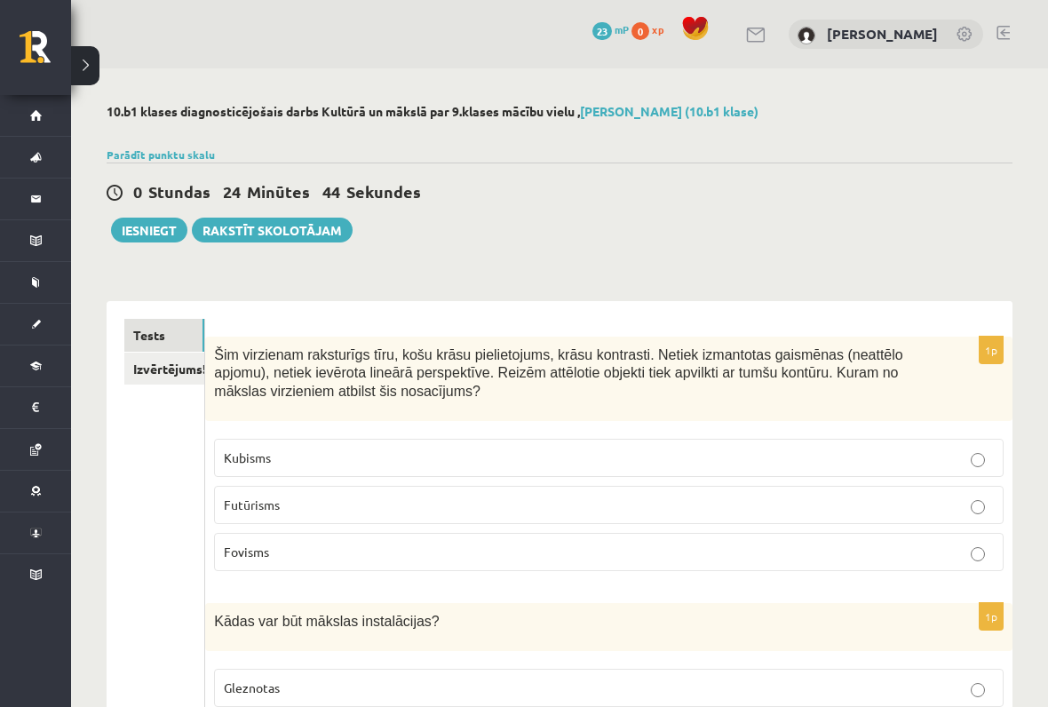
click at [179, 371] on link "Izvērtējums!" at bounding box center [164, 369] width 80 height 33
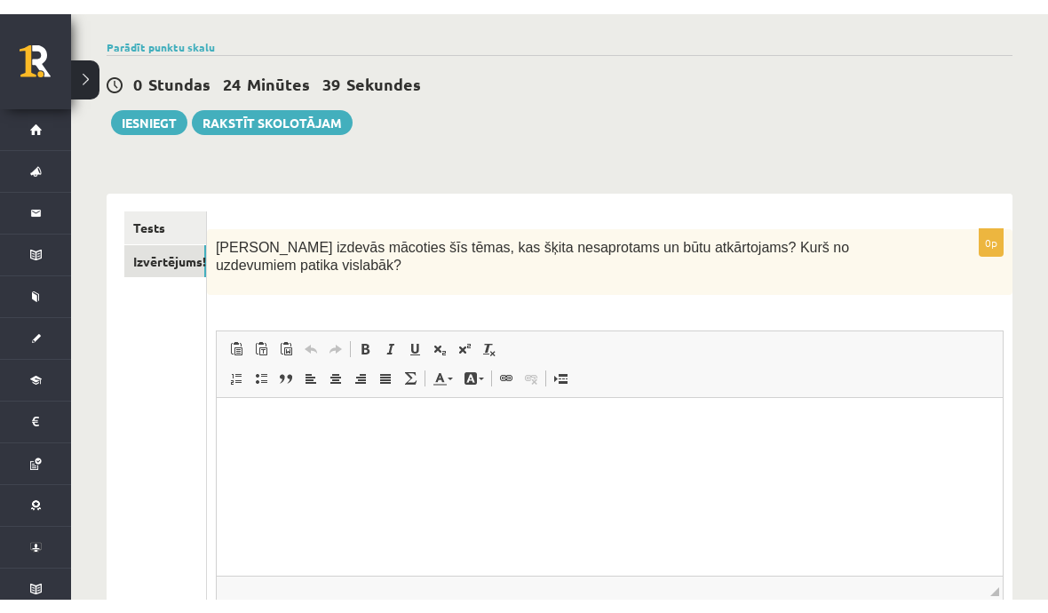
scroll to position [4, 0]
click at [614, 448] on html at bounding box center [609, 420] width 786 height 54
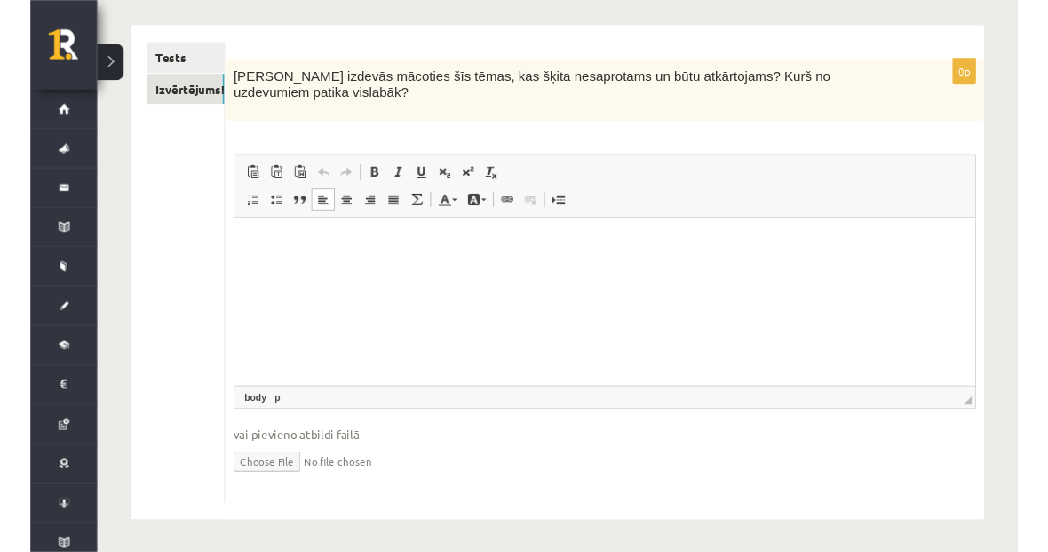
scroll to position [308, 0]
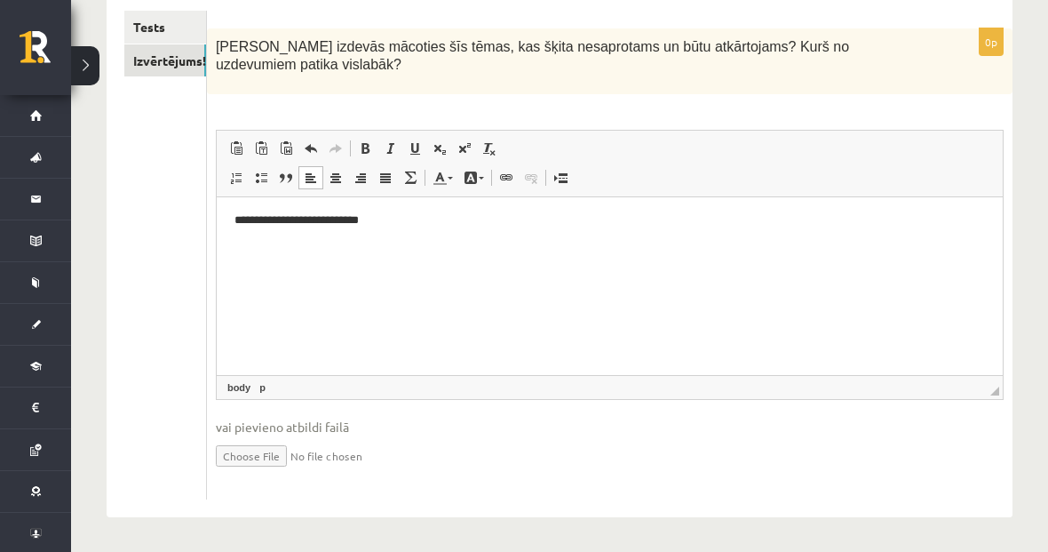
click at [632, 247] on html "**********" at bounding box center [609, 220] width 786 height 53
click at [850, 244] on html "**********" at bounding box center [609, 220] width 786 height 53
click at [356, 214] on p "**********" at bounding box center [609, 220] width 750 height 18
click at [385, 229] on html "**********" at bounding box center [609, 220] width 786 height 53
click at [378, 223] on p "**********" at bounding box center [609, 220] width 750 height 18
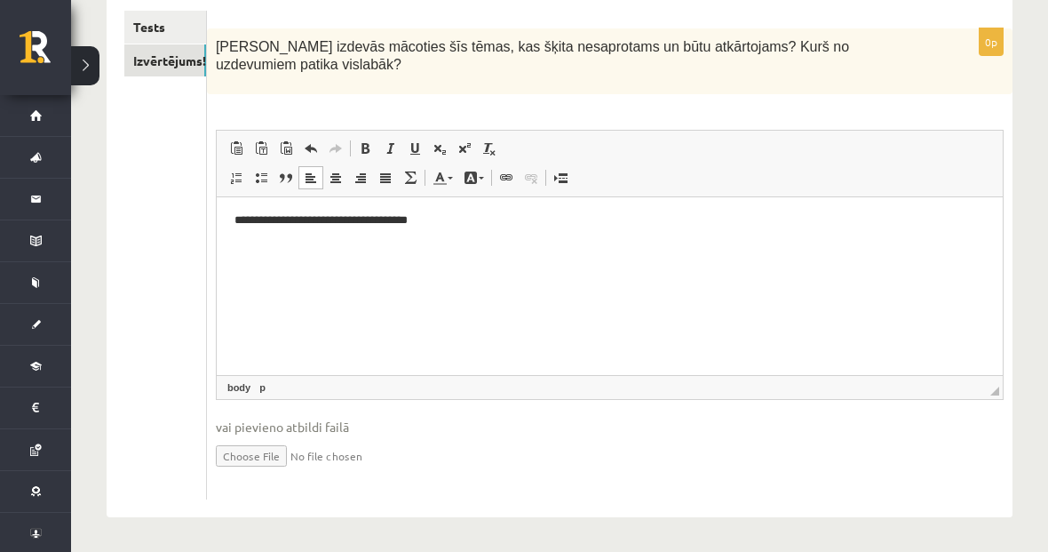
click at [729, 247] on html "**********" at bounding box center [609, 220] width 786 height 53
click at [767, 247] on html "**********" at bounding box center [609, 220] width 786 height 53
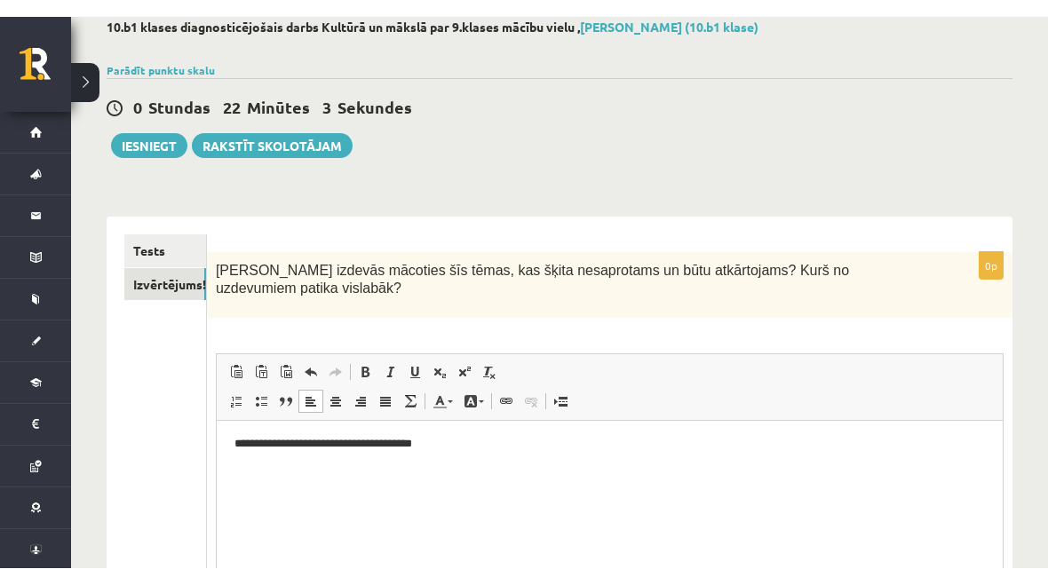
scroll to position [95, 0]
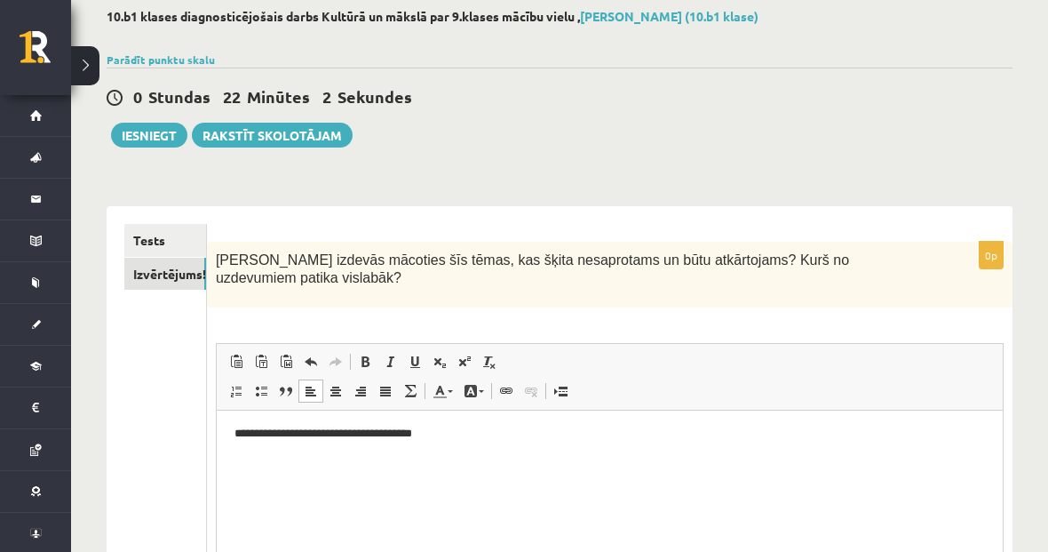
click at [164, 141] on button "Iesniegt" at bounding box center [149, 135] width 76 height 25
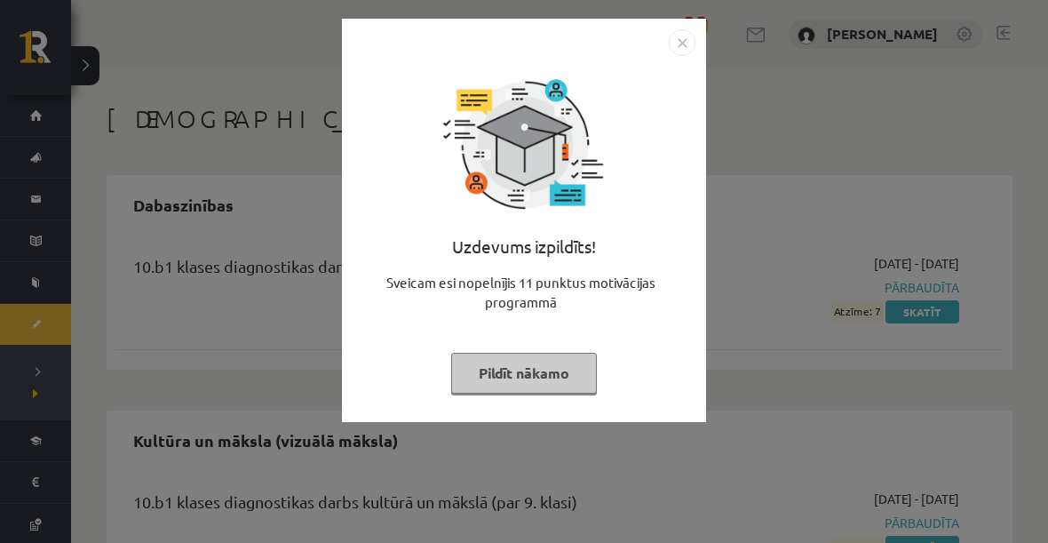
click at [687, 44] on img "Close" at bounding box center [682, 42] width 27 height 27
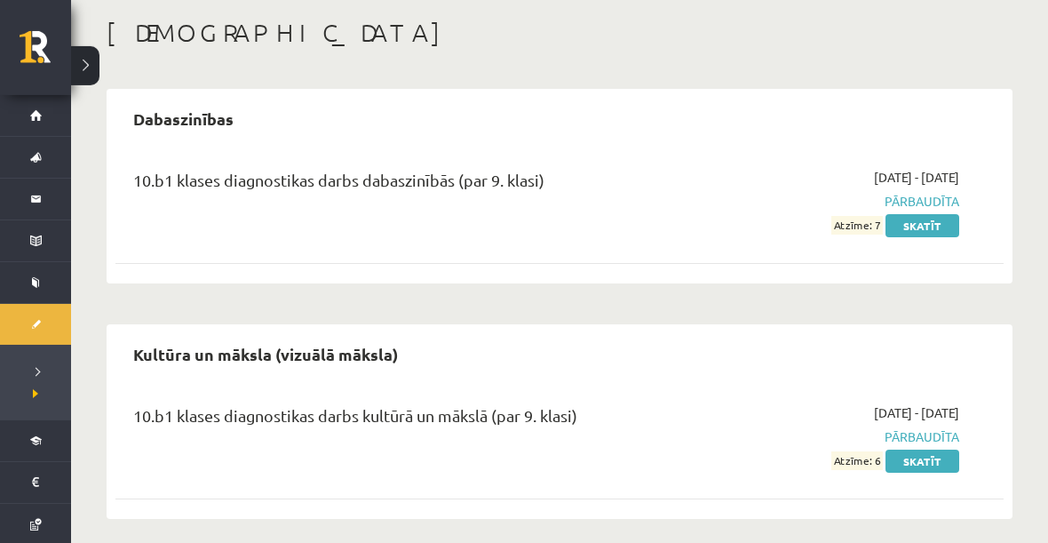
scroll to position [97, 0]
